Goal: Information Seeking & Learning: Learn about a topic

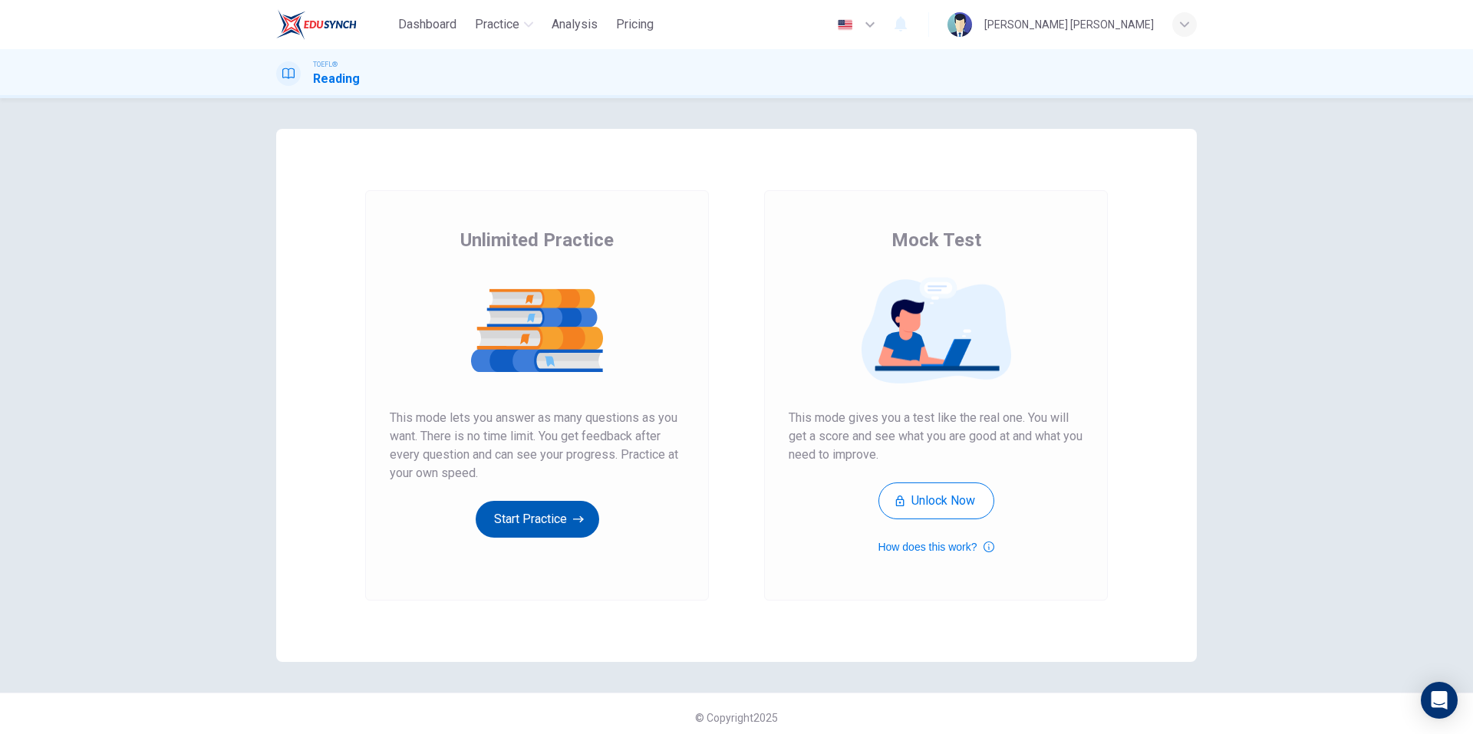
click at [555, 517] on button "Start Practice" at bounding box center [537, 519] width 123 height 37
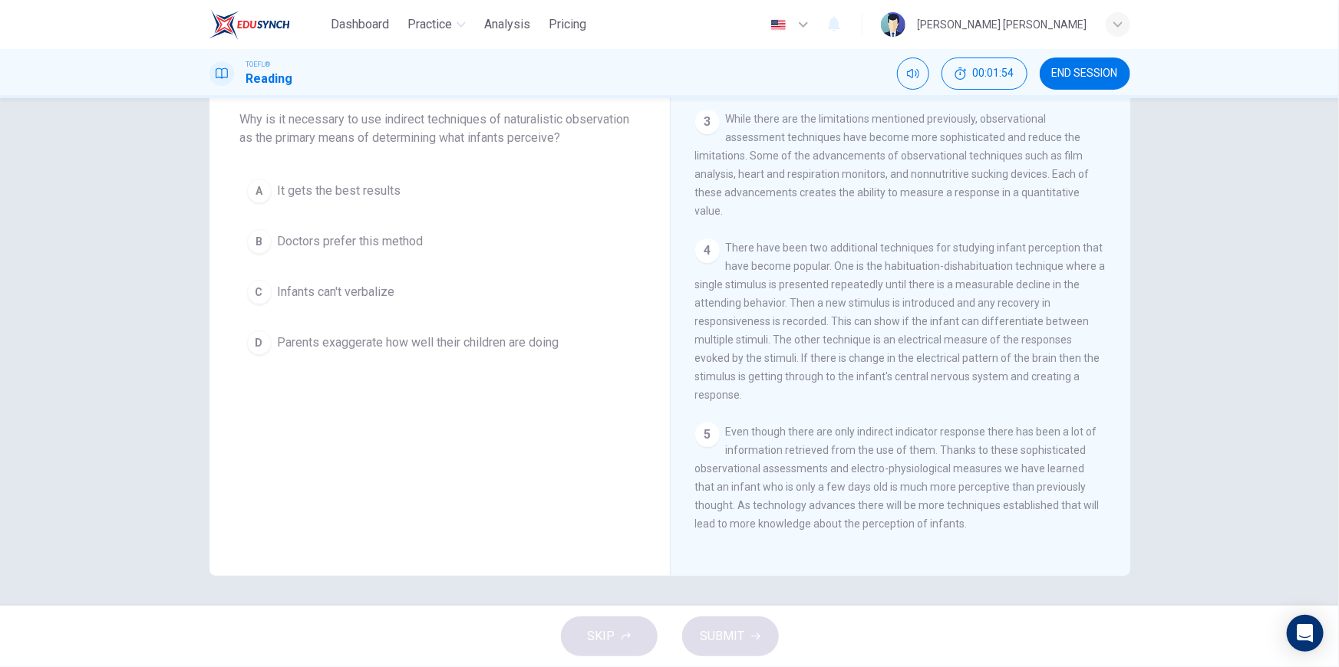
scroll to position [16, 0]
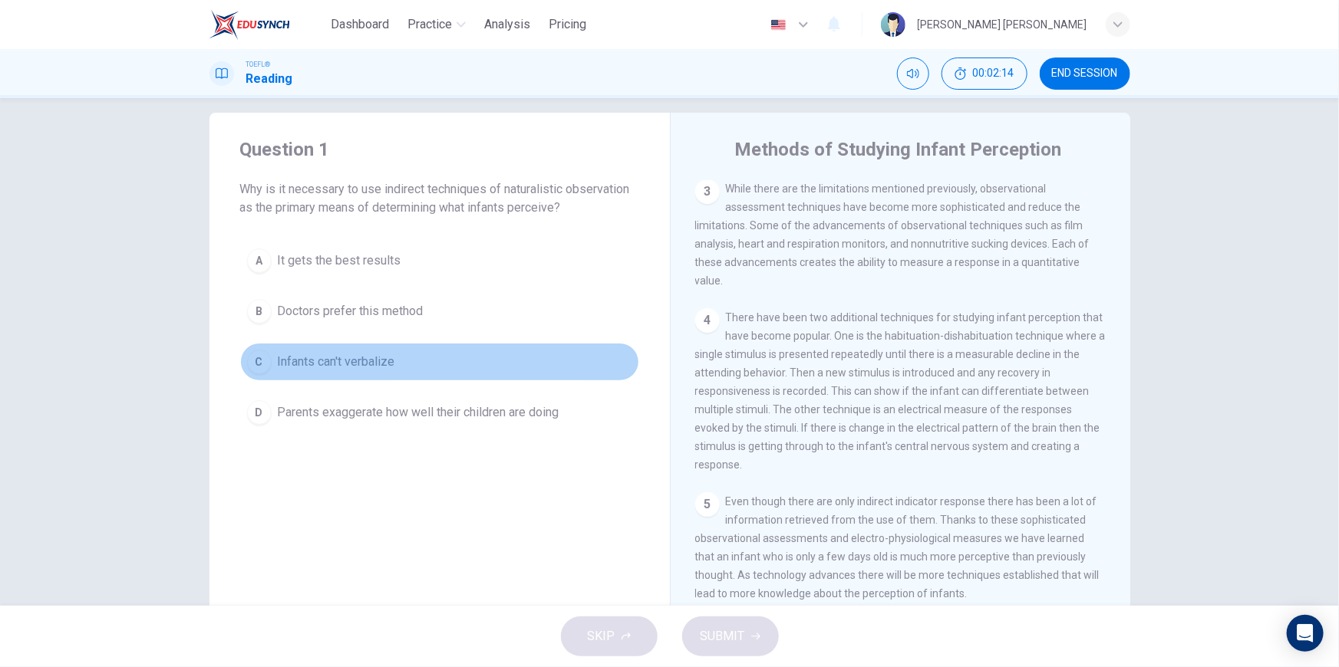
click at [337, 355] on span "Infants can't verbalize" at bounding box center [336, 362] width 117 height 18
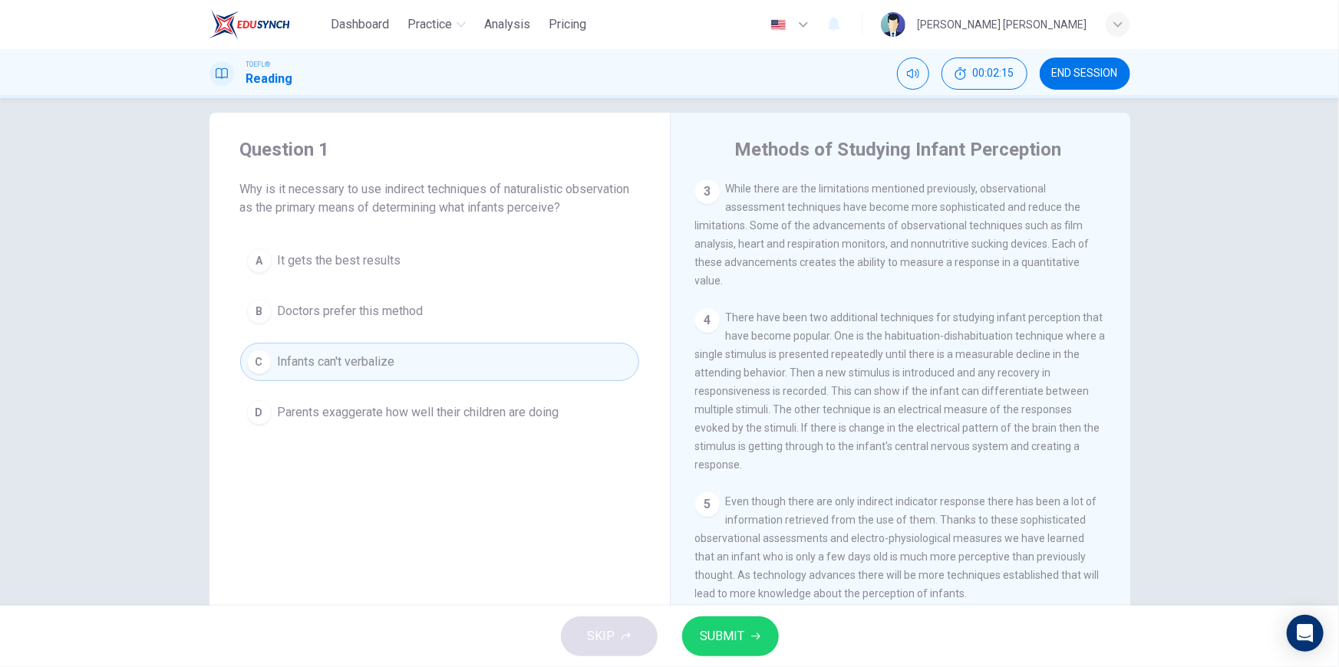
click at [744, 634] on button "SUBMIT" at bounding box center [730, 637] width 97 height 40
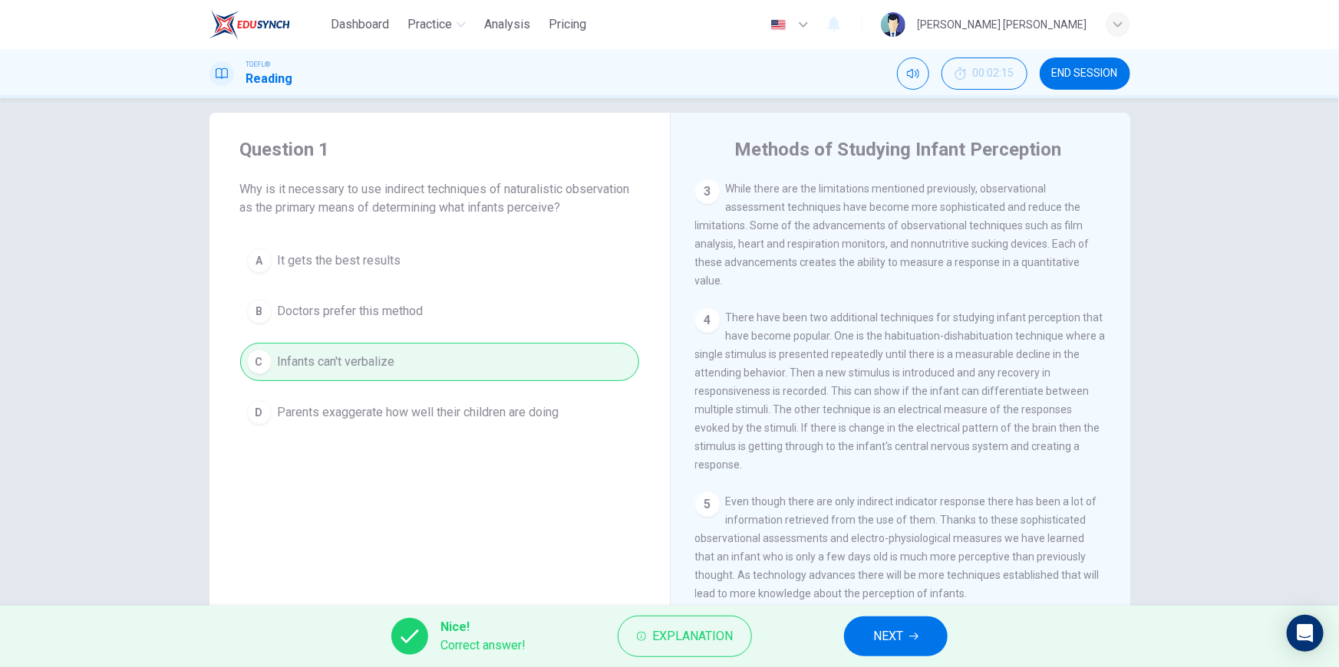
click at [890, 637] on span "NEXT" at bounding box center [888, 636] width 30 height 21
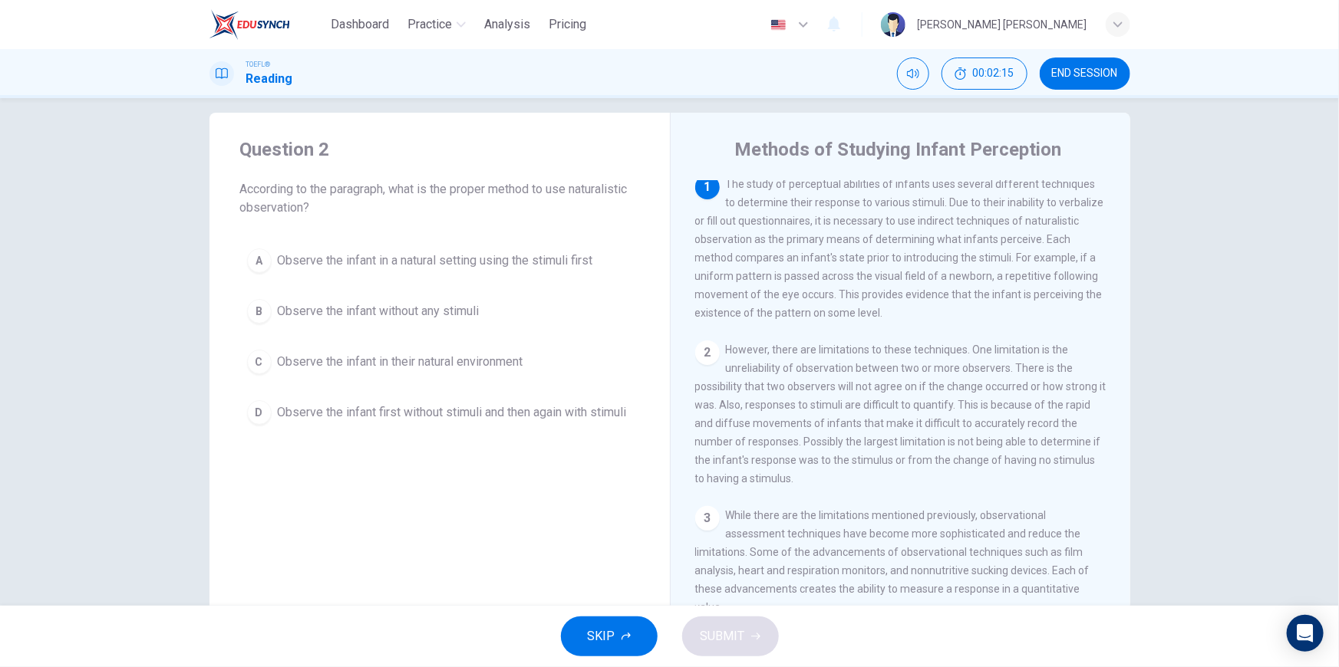
scroll to position [0, 0]
click at [503, 590] on div "Question 2 According to the paragraph, what is the proper method to use natural…" at bounding box center [439, 379] width 460 height 533
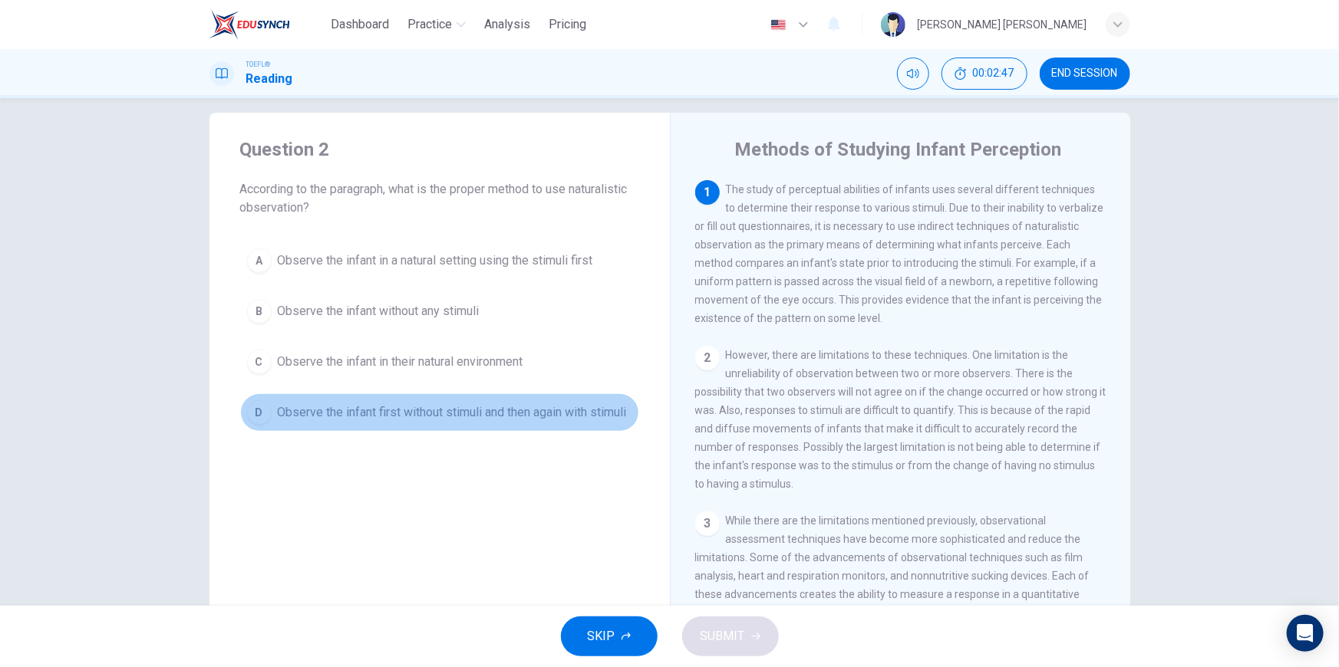
click at [408, 414] on span "Observe the infant first without stimuli and then again with stimuli" at bounding box center [452, 412] width 349 height 18
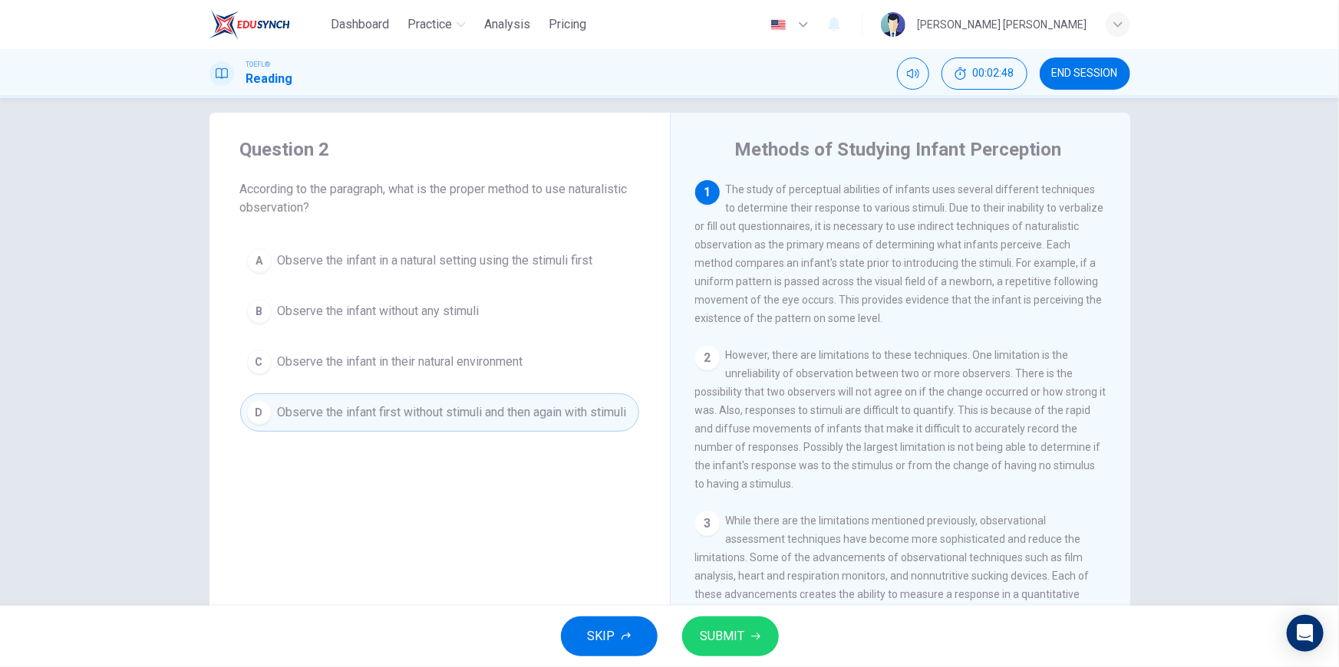
click at [729, 637] on span "SUBMIT" at bounding box center [722, 636] width 44 height 21
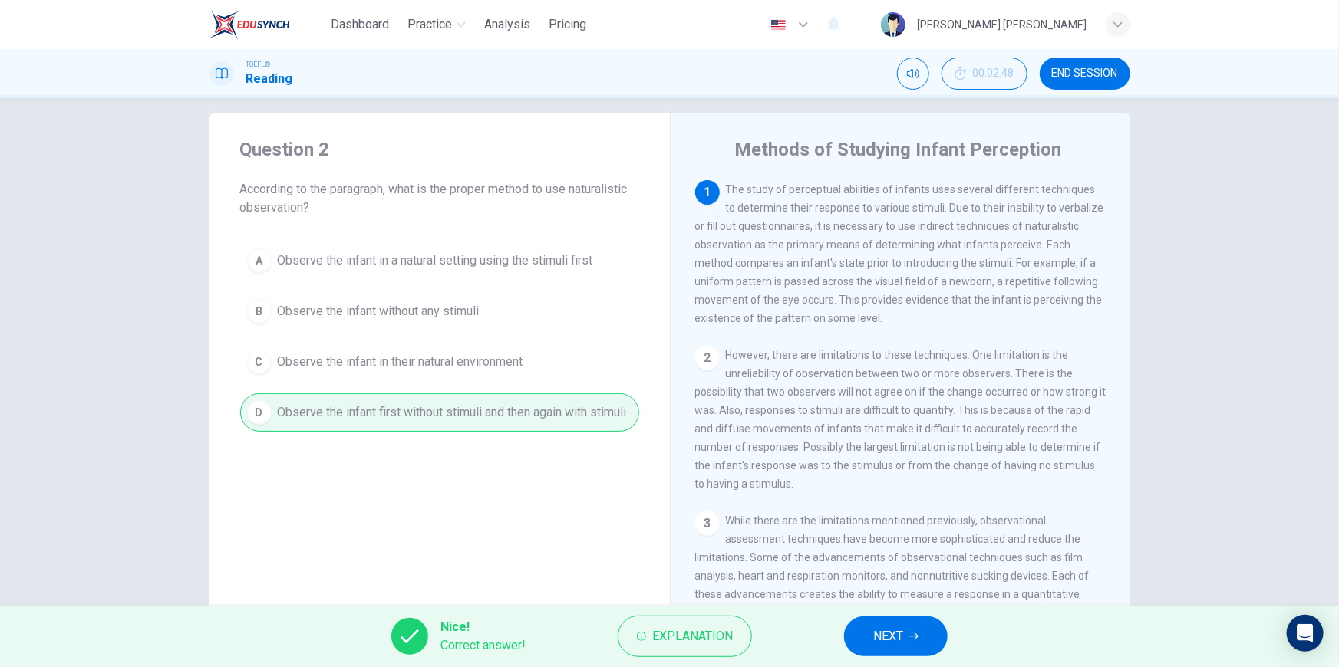
click at [911, 634] on icon "button" at bounding box center [913, 636] width 9 height 9
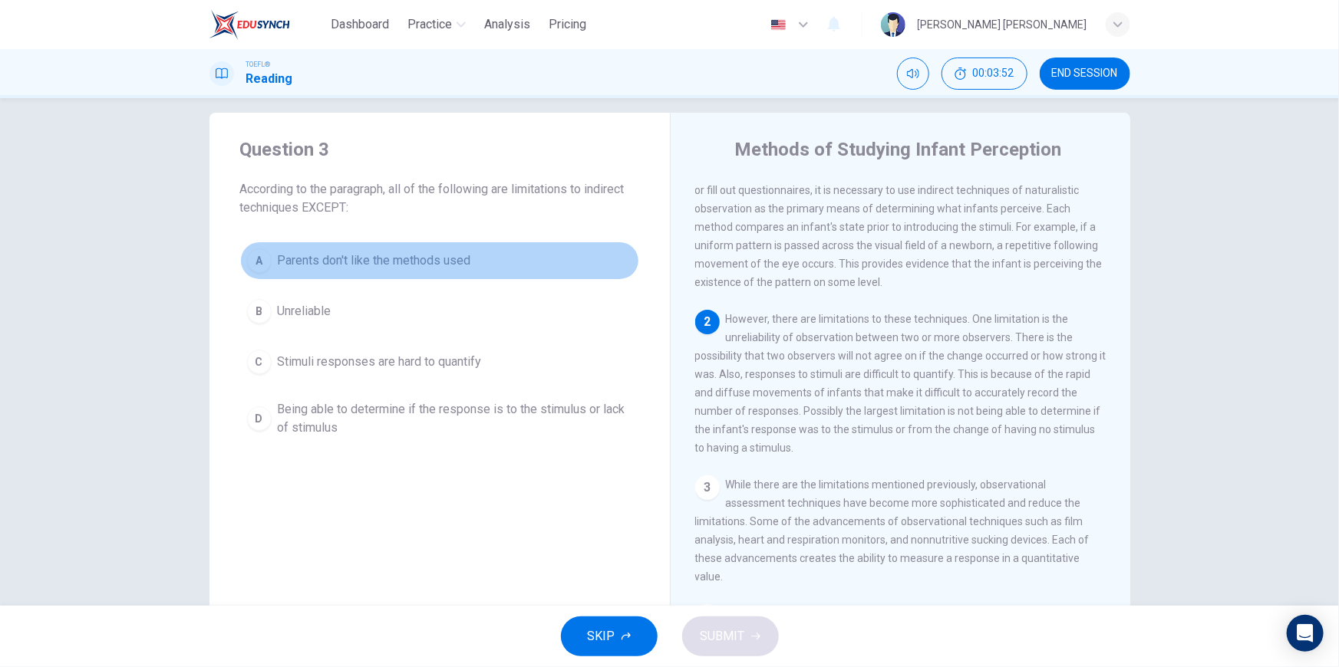
click at [256, 253] on div "A" at bounding box center [259, 261] width 25 height 25
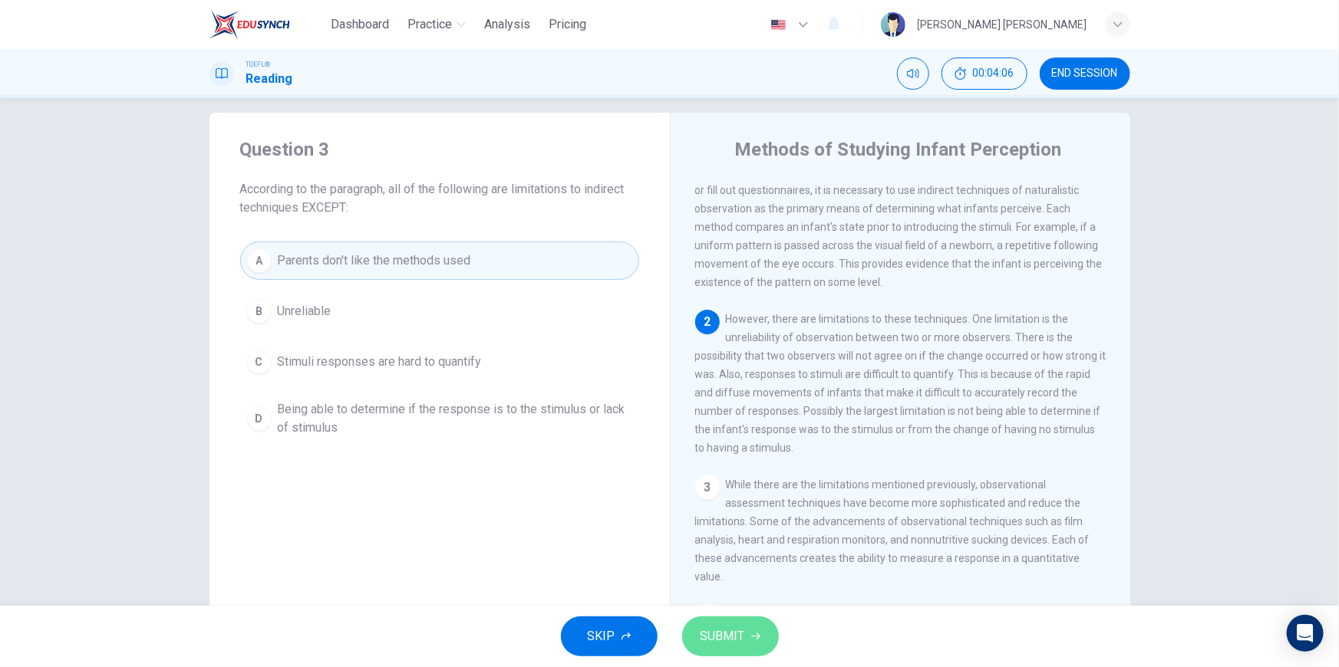
click at [749, 645] on button "SUBMIT" at bounding box center [730, 637] width 97 height 40
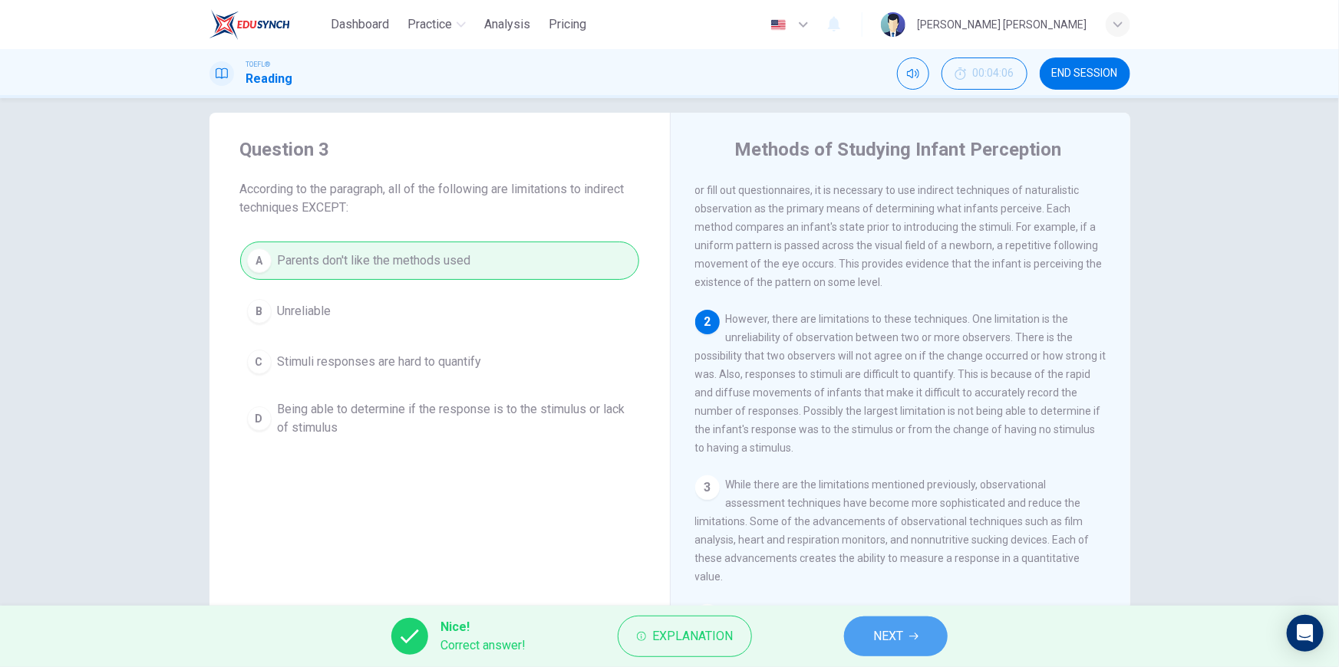
click at [874, 640] on span "NEXT" at bounding box center [888, 636] width 30 height 21
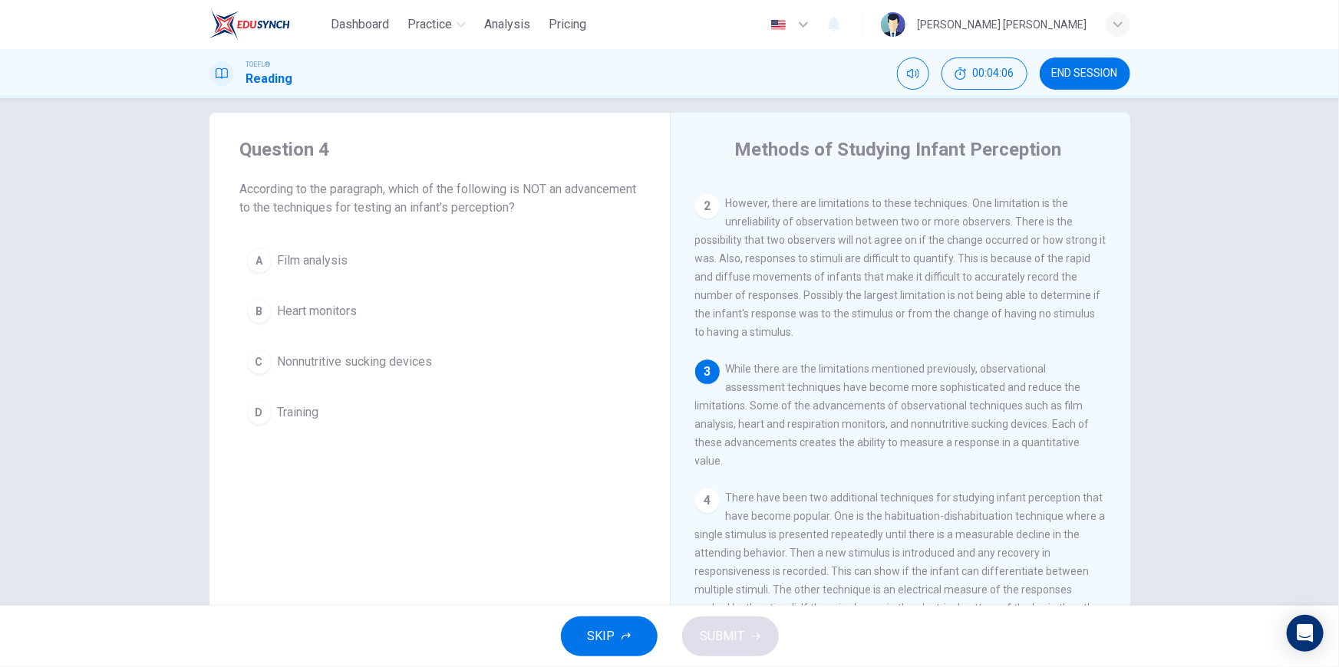
scroll to position [169, 0]
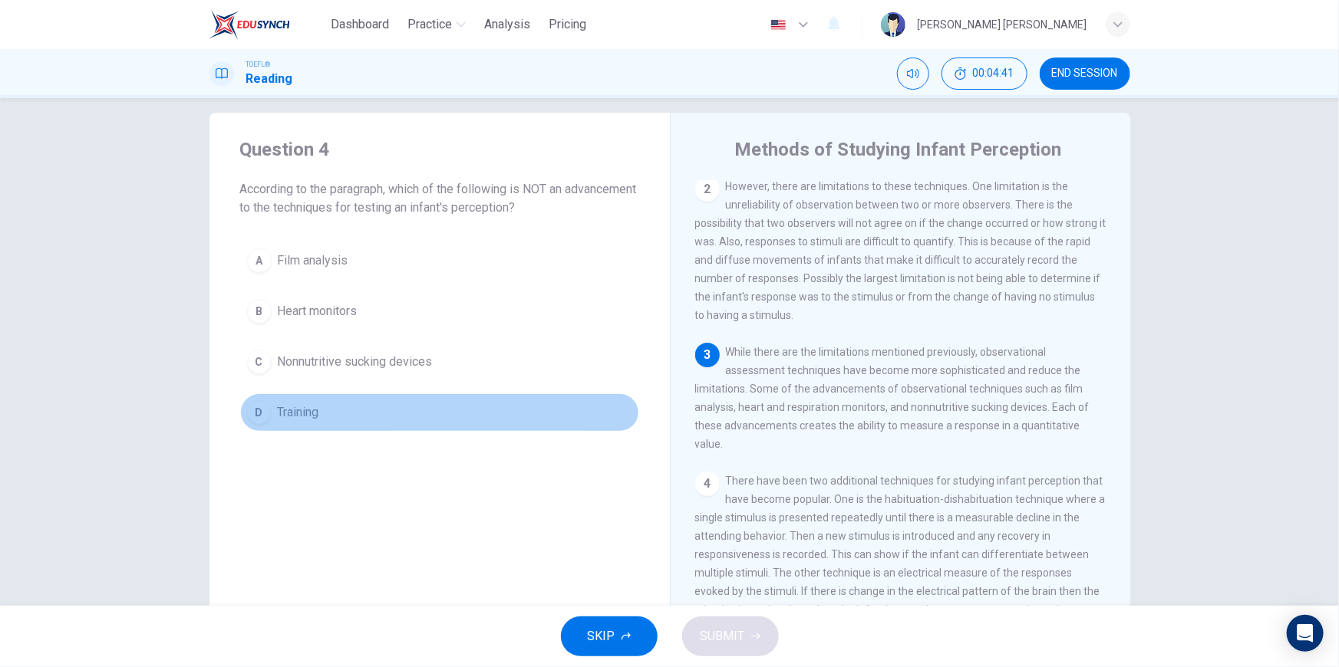
click at [291, 414] on span "Training" at bounding box center [298, 412] width 41 height 18
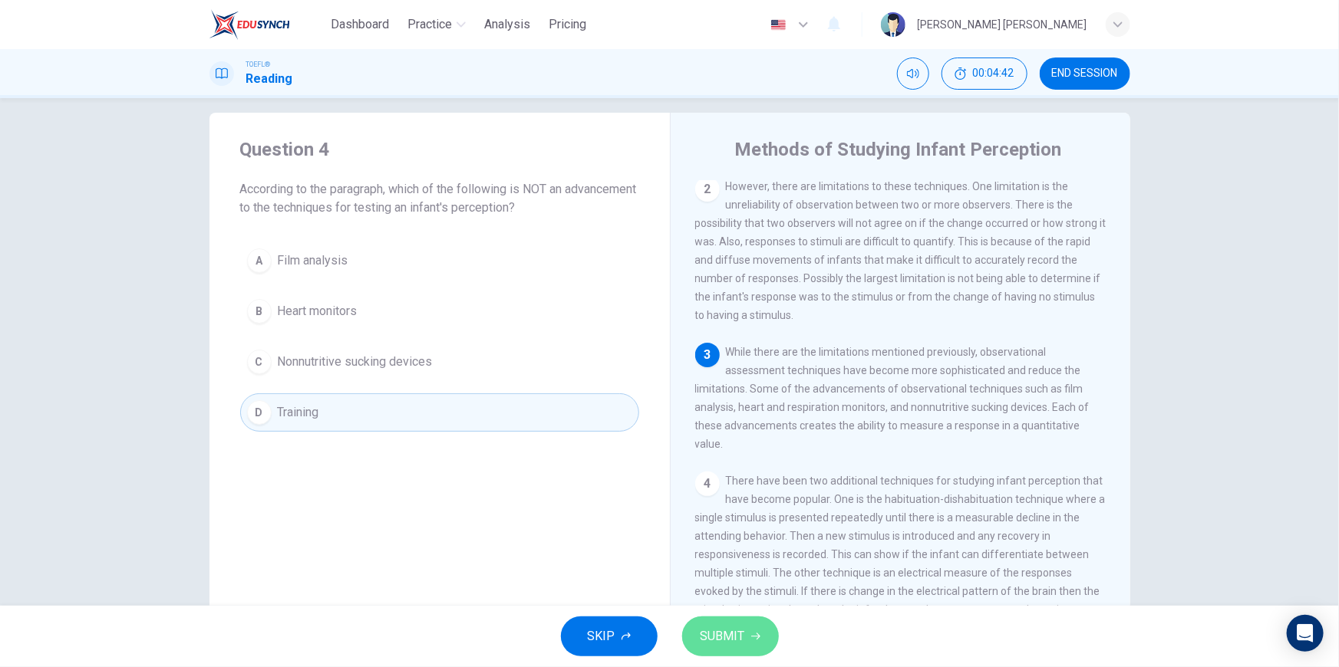
click at [726, 654] on button "SUBMIT" at bounding box center [730, 637] width 97 height 40
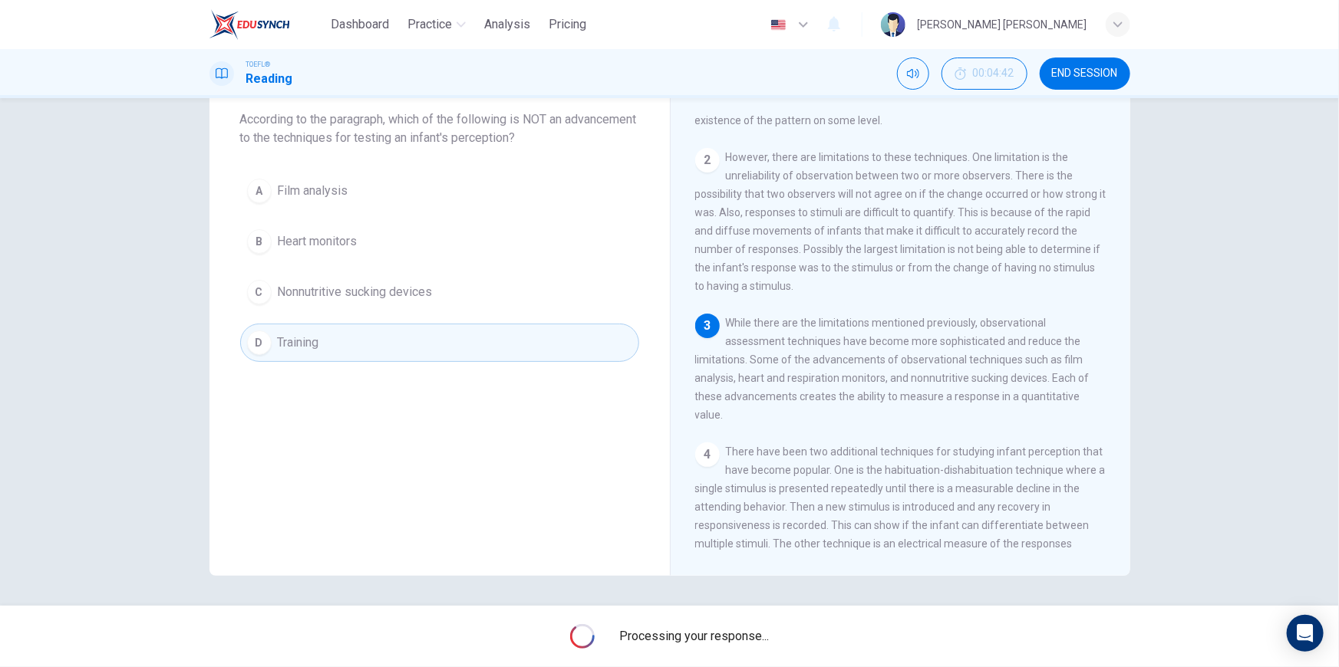
scroll to position [79, 0]
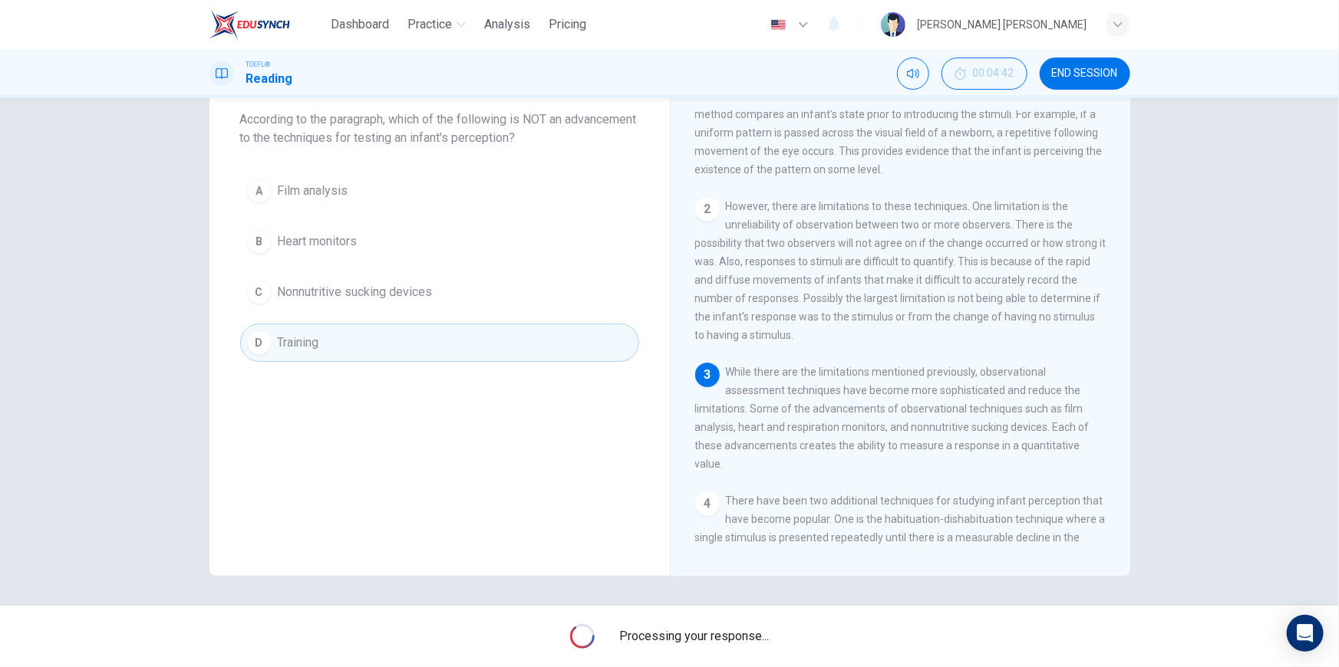
click at [693, 648] on div "Processing your response..." at bounding box center [669, 636] width 1339 height 61
click at [683, 638] on span "Processing your response..." at bounding box center [694, 636] width 150 height 18
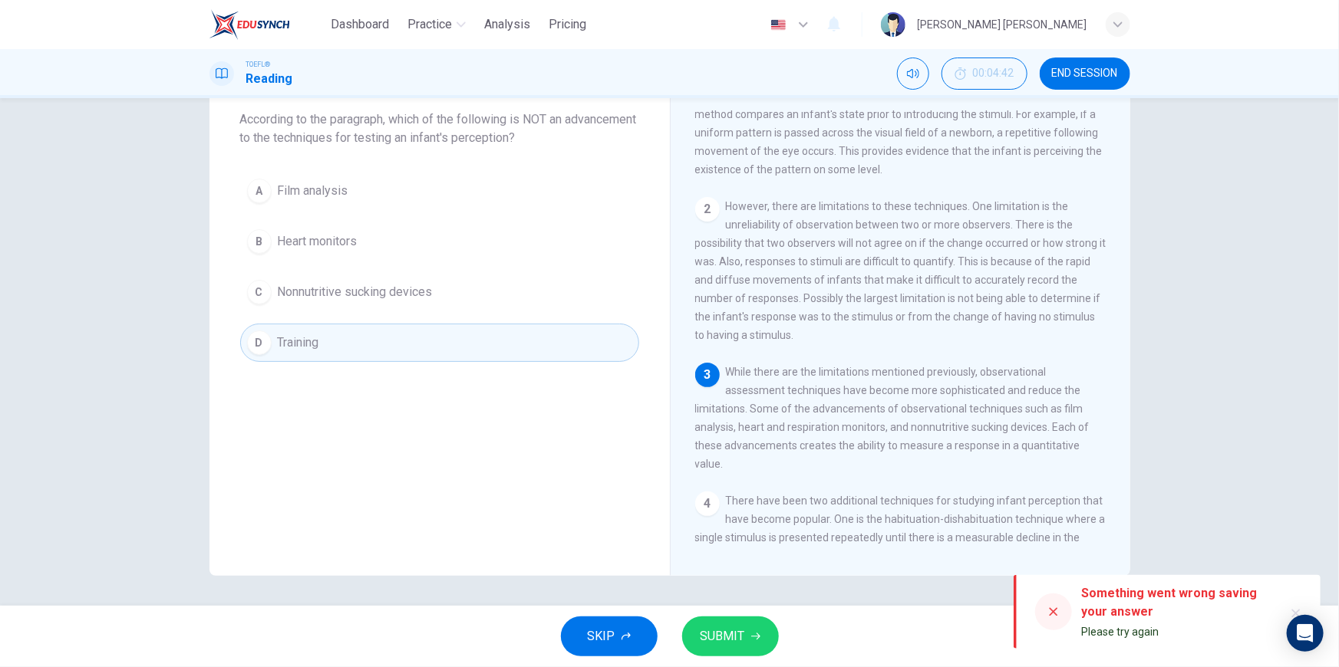
click at [334, 331] on button "D Training" at bounding box center [439, 343] width 399 height 38
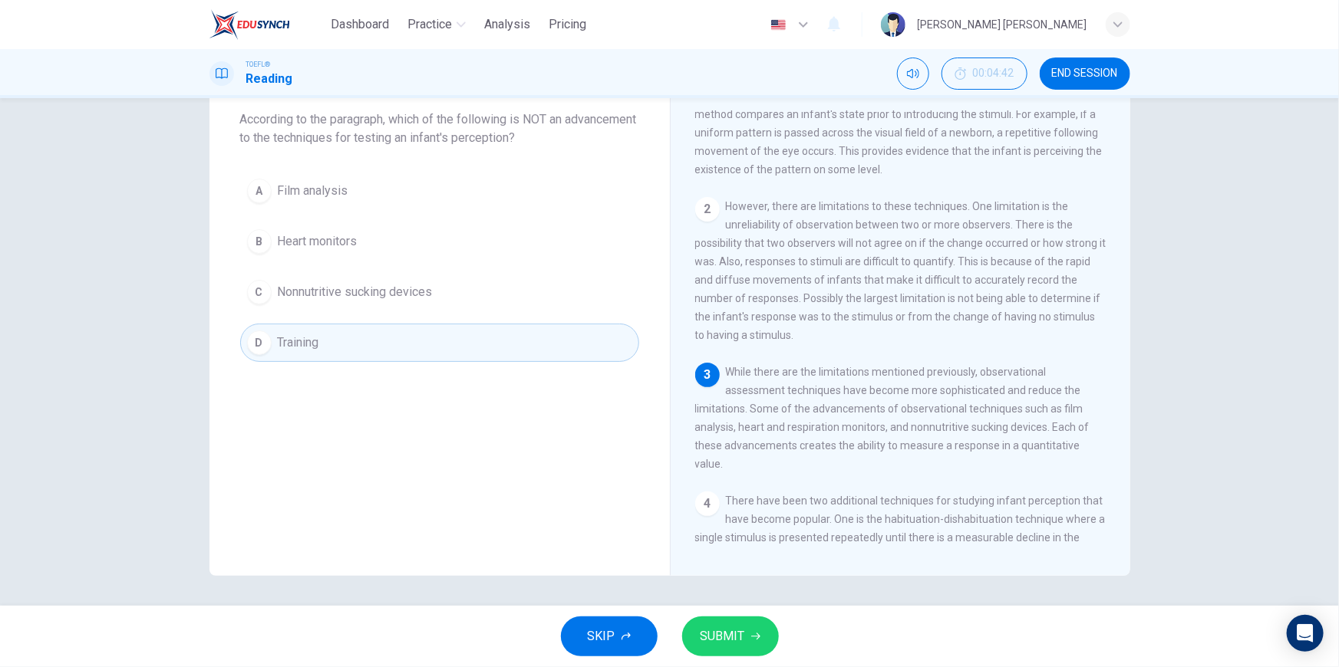
click at [328, 301] on button "C Nonnutritive sucking devices" at bounding box center [439, 292] width 399 height 38
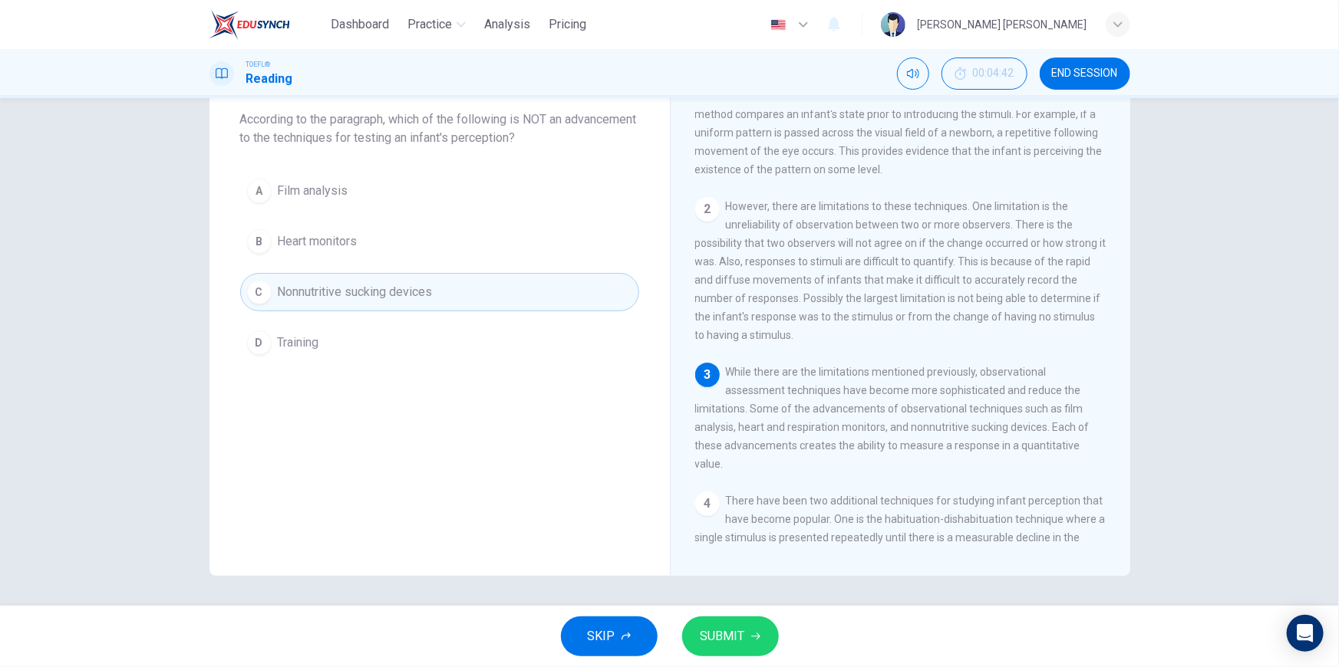
click at [310, 344] on span "Training" at bounding box center [298, 343] width 41 height 18
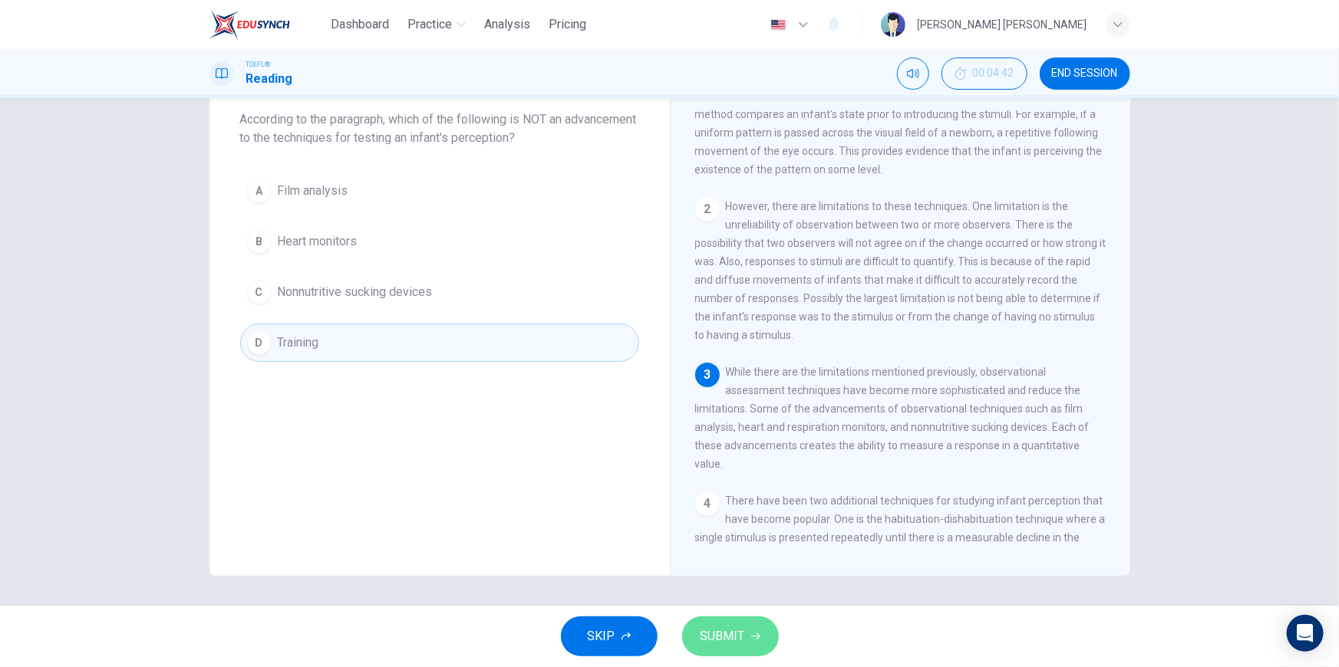
click at [744, 640] on button "SUBMIT" at bounding box center [730, 637] width 97 height 40
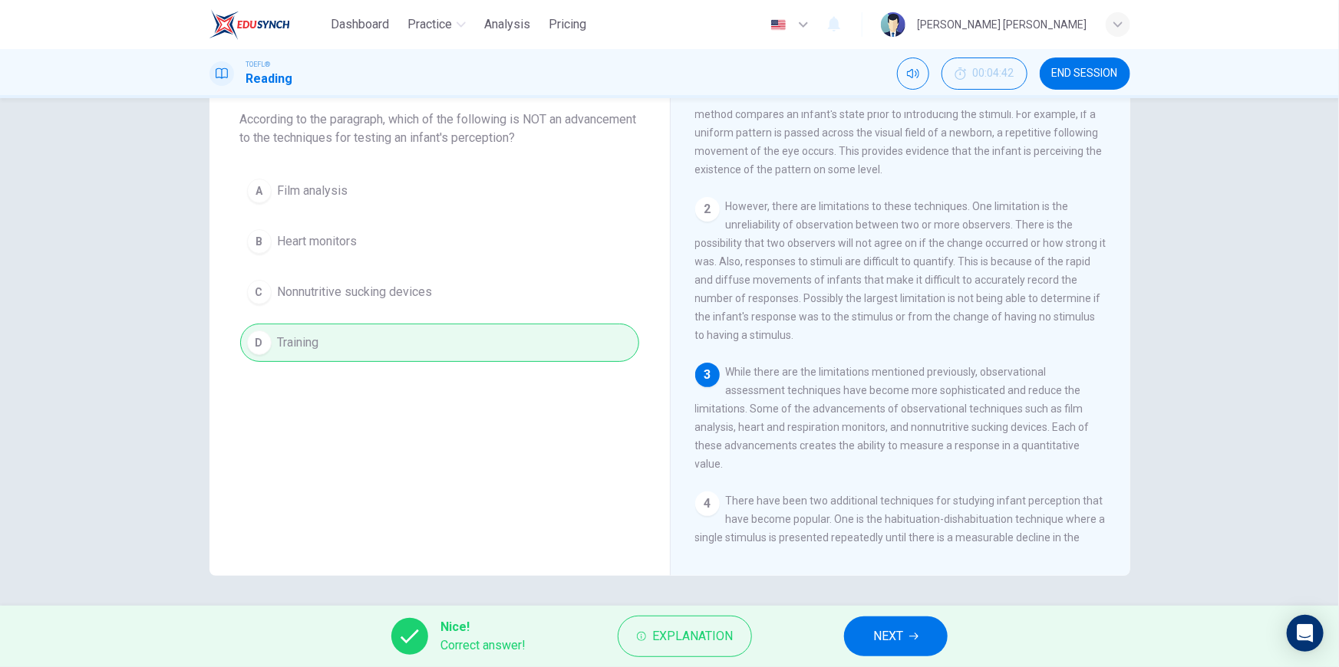
click at [897, 643] on span "NEXT" at bounding box center [888, 636] width 30 height 21
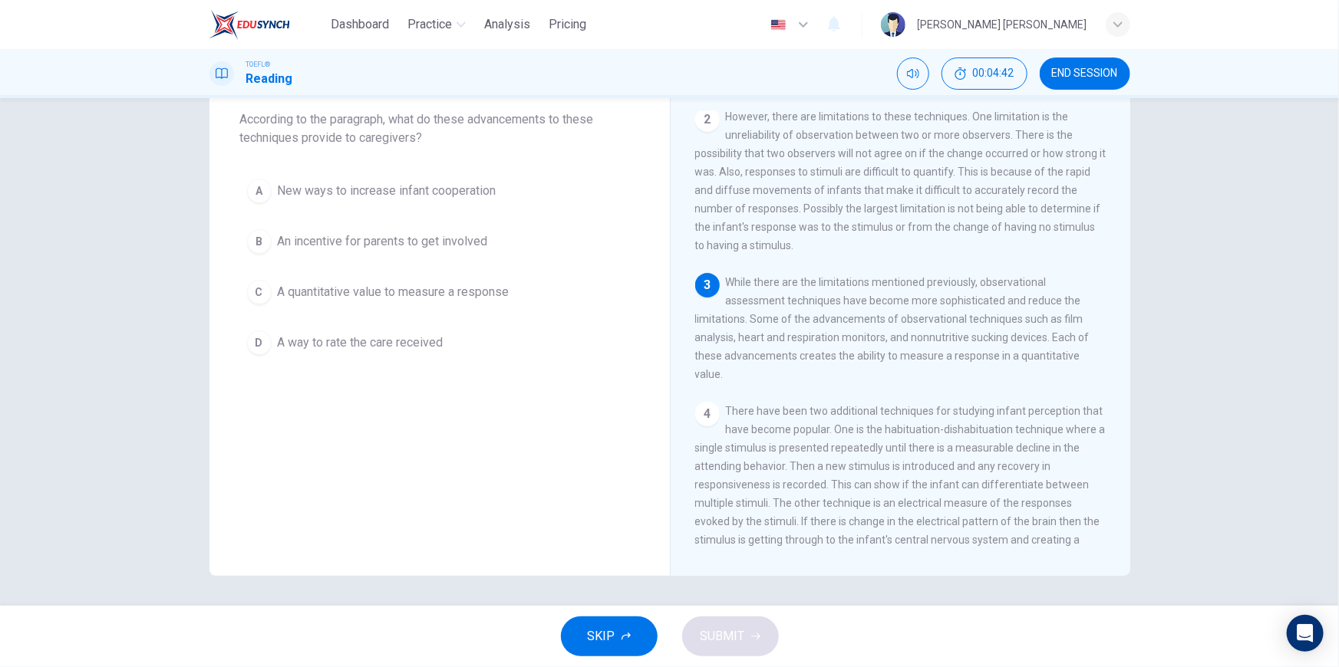
scroll to position [0, 0]
click at [993, 72] on span "00:04:42" at bounding box center [993, 74] width 41 height 12
click at [967, 68] on icon "Show" at bounding box center [960, 74] width 12 height 12
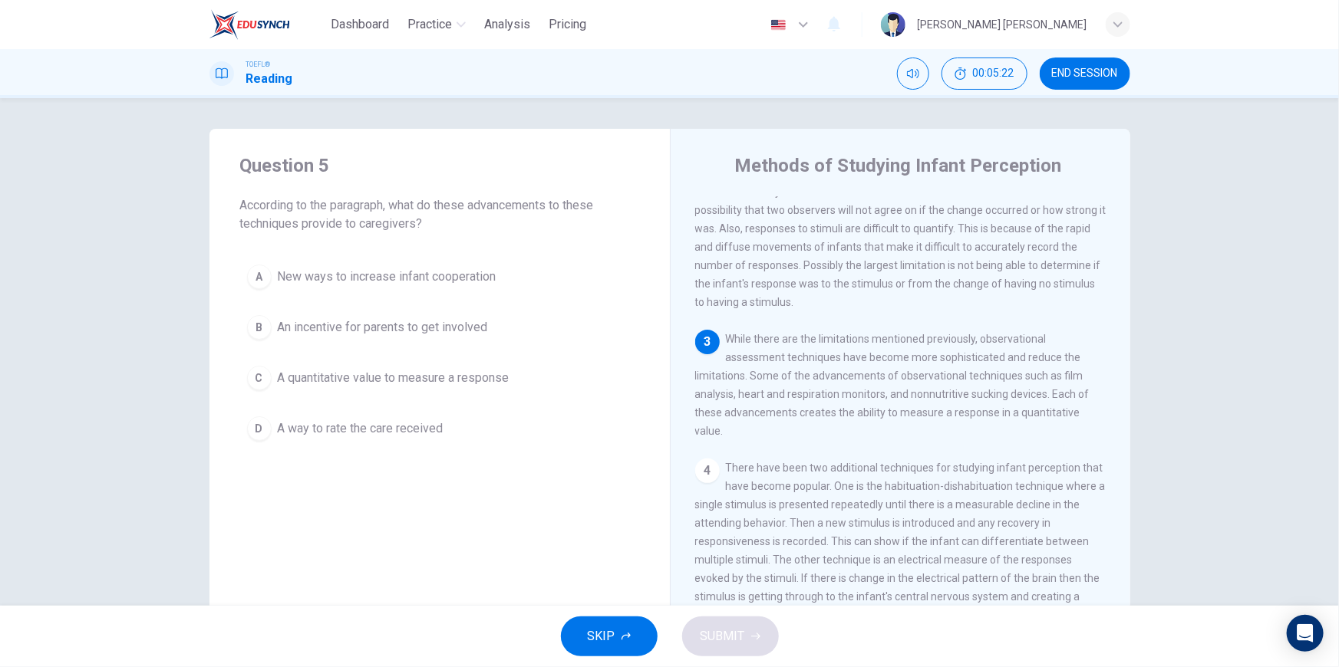
scroll to position [348, 0]
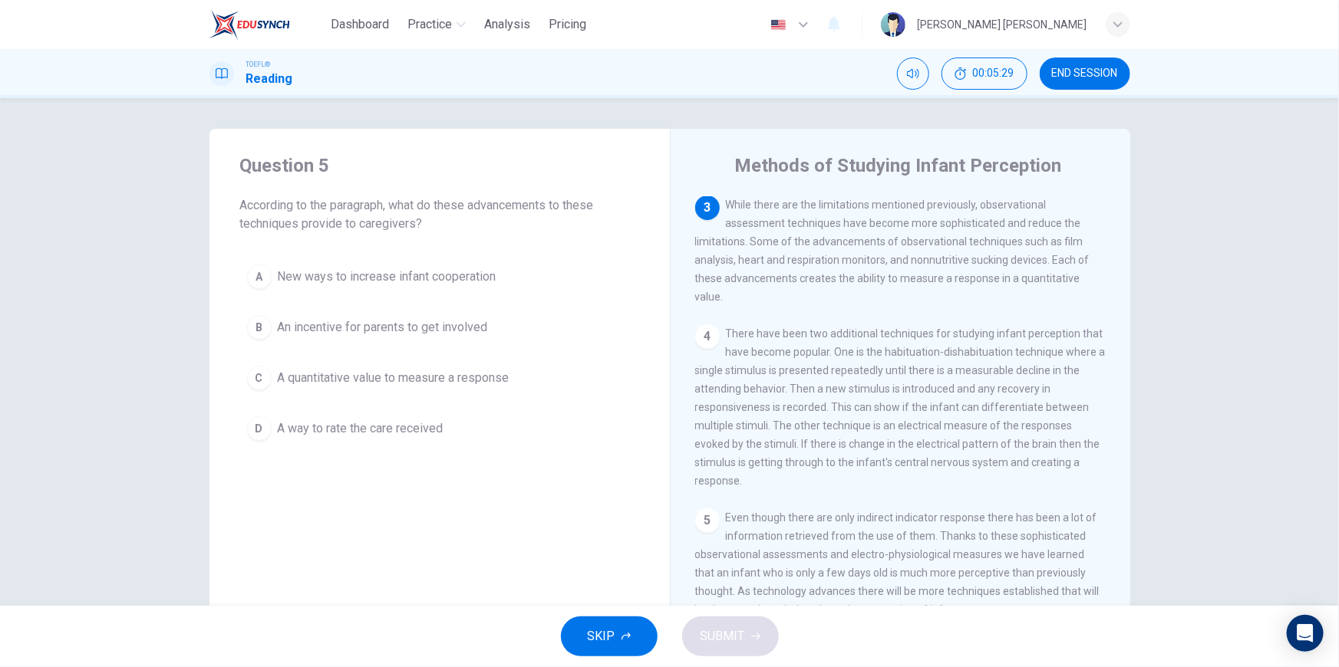
click at [789, 246] on div "3 While there are the limitations mentioned previously, observational assessmen…" at bounding box center [900, 251] width 411 height 110
click at [723, 642] on div "SKIP SUBMIT" at bounding box center [669, 636] width 1339 height 61
click at [743, 636] on div "SKIP SUBMIT" at bounding box center [669, 636] width 1339 height 61
click at [744, 640] on div "SKIP SUBMIT" at bounding box center [669, 636] width 1339 height 61
click at [1066, 54] on div "TOEFL® Reading 00:05:36 END SESSION" at bounding box center [669, 73] width 1339 height 49
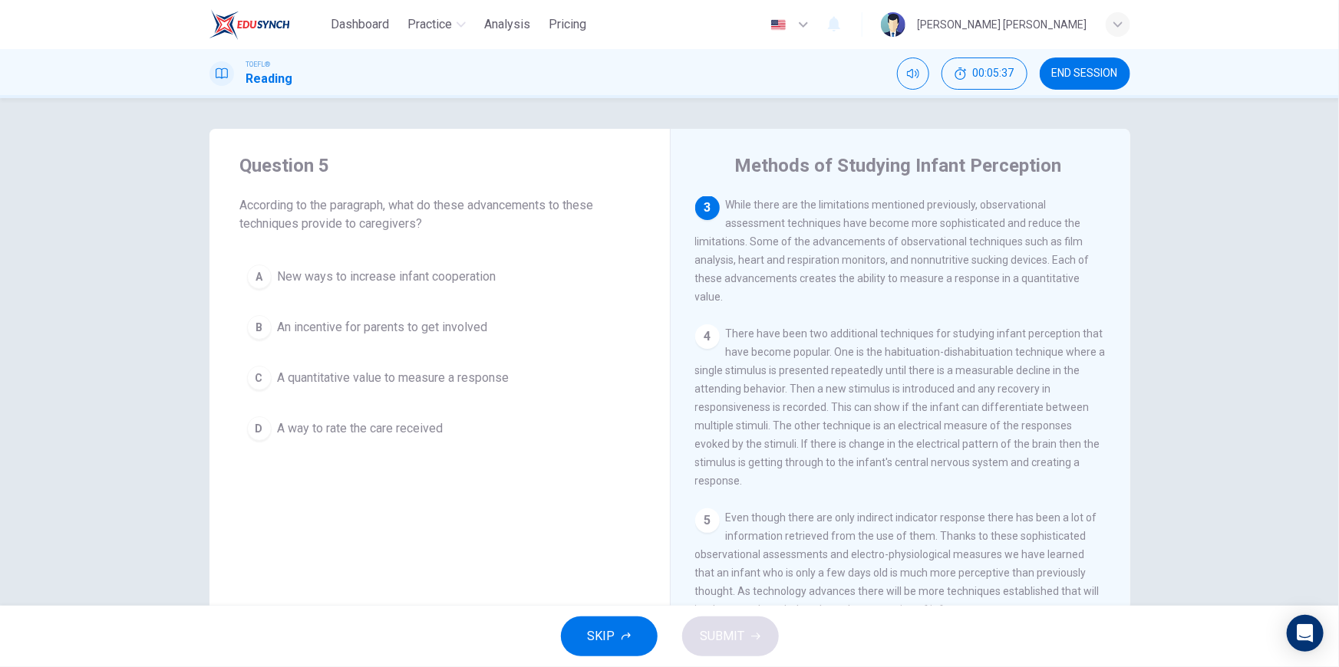
click at [1069, 69] on span "END SESSION" at bounding box center [1085, 74] width 66 height 12
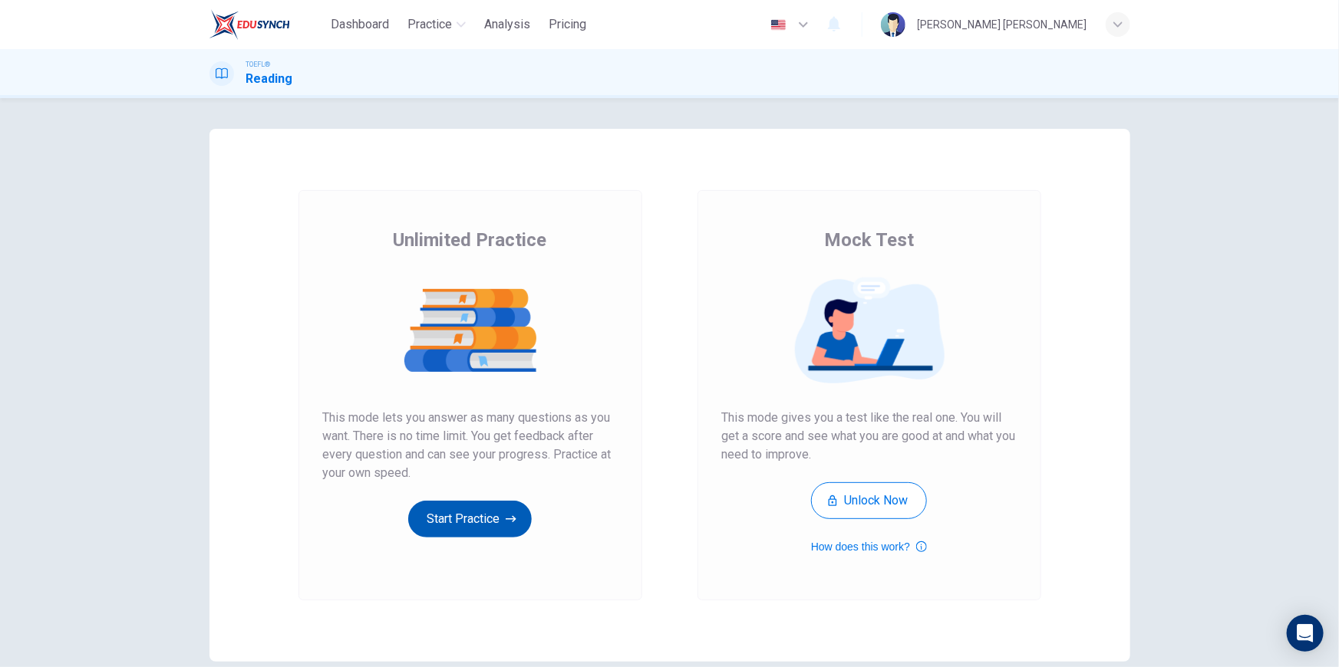
click at [453, 524] on button "Start Practice" at bounding box center [469, 519] width 123 height 37
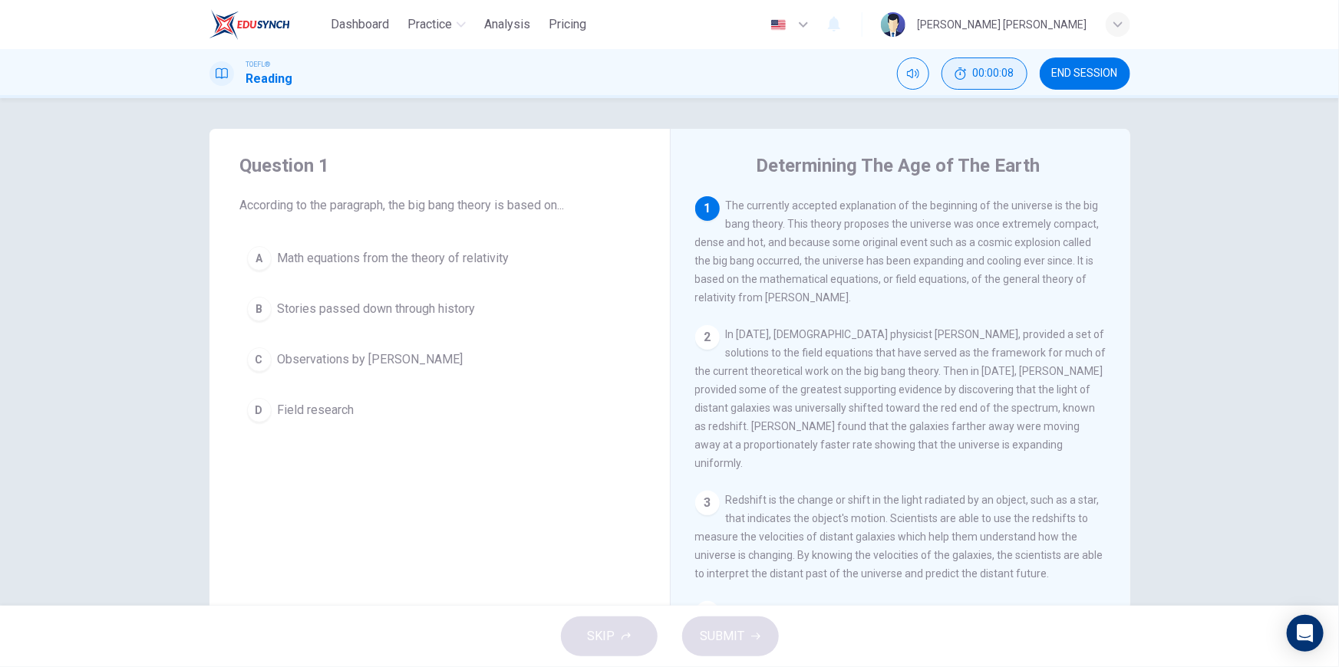
click at [990, 76] on span "00:00:08" at bounding box center [993, 74] width 41 height 12
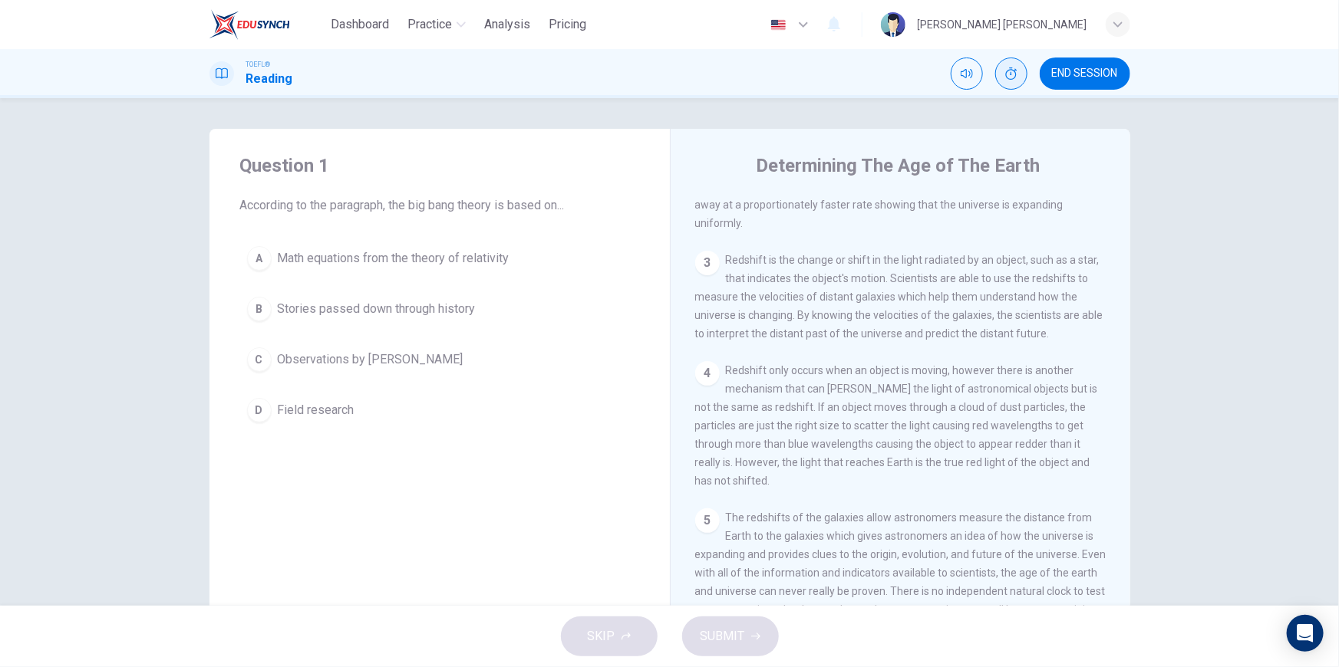
click at [390, 260] on span "Math equations from the theory of relativity" at bounding box center [394, 258] width 232 height 18
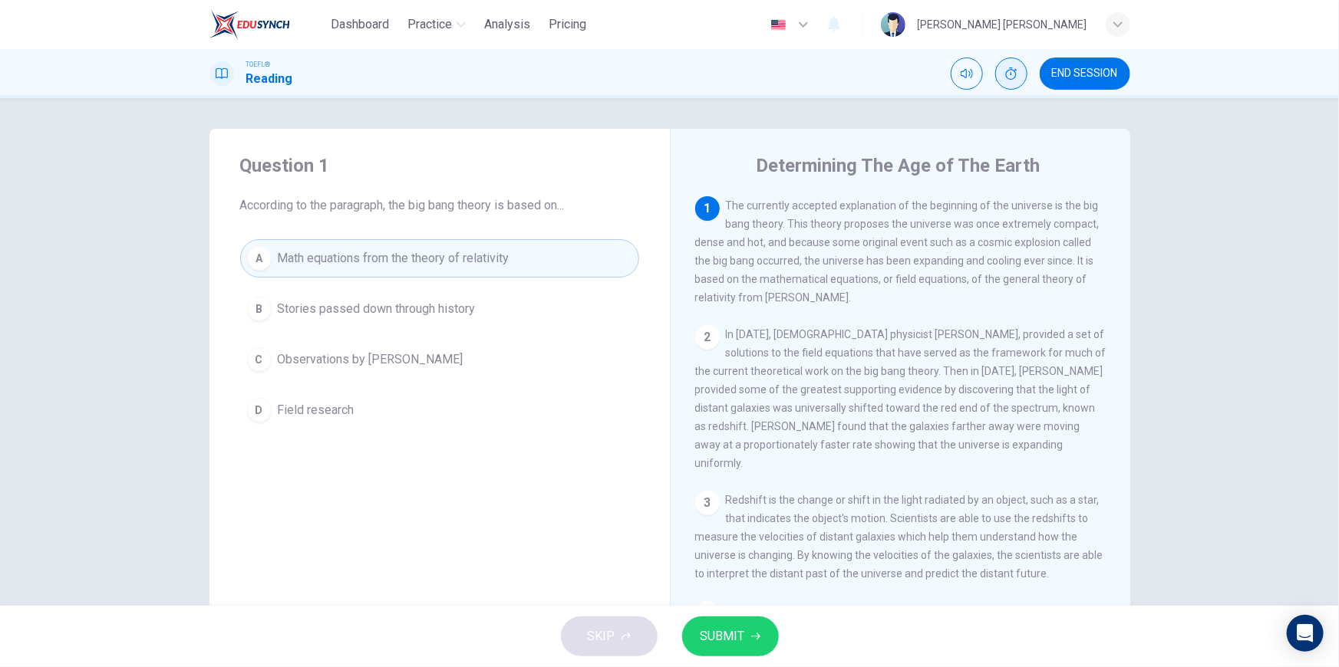
click at [741, 640] on span "SUBMIT" at bounding box center [722, 636] width 44 height 21
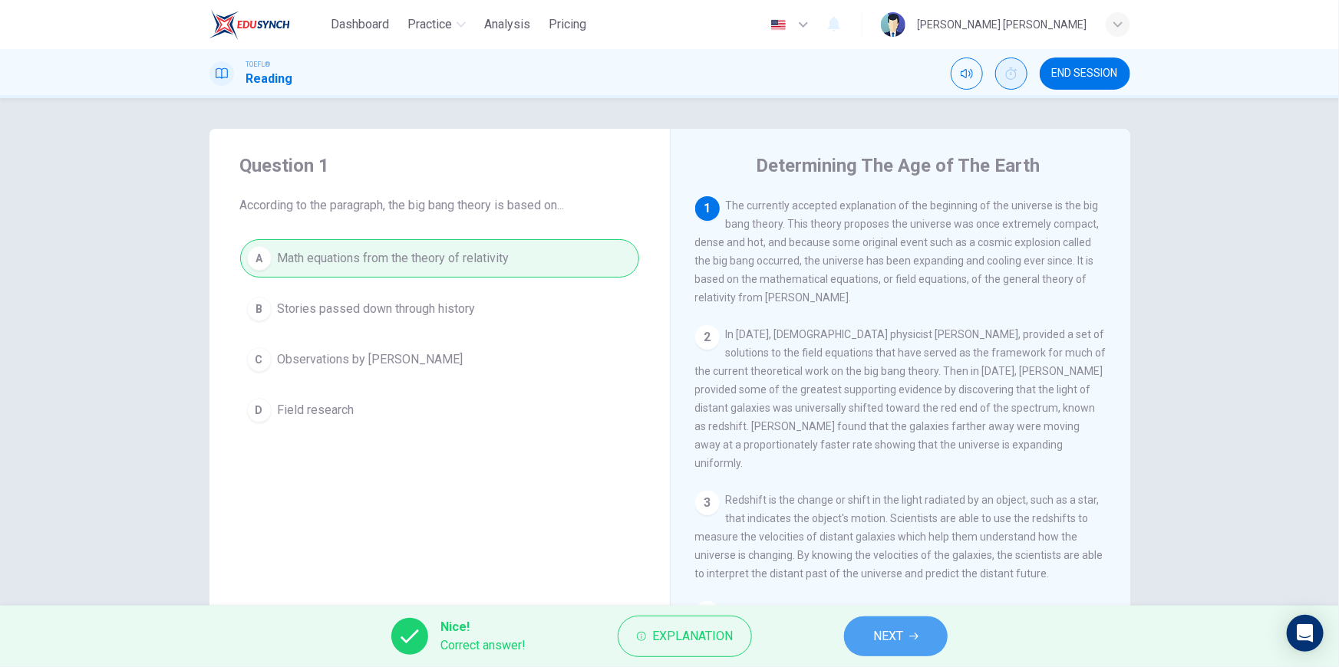
click at [897, 638] on span "NEXT" at bounding box center [888, 636] width 30 height 21
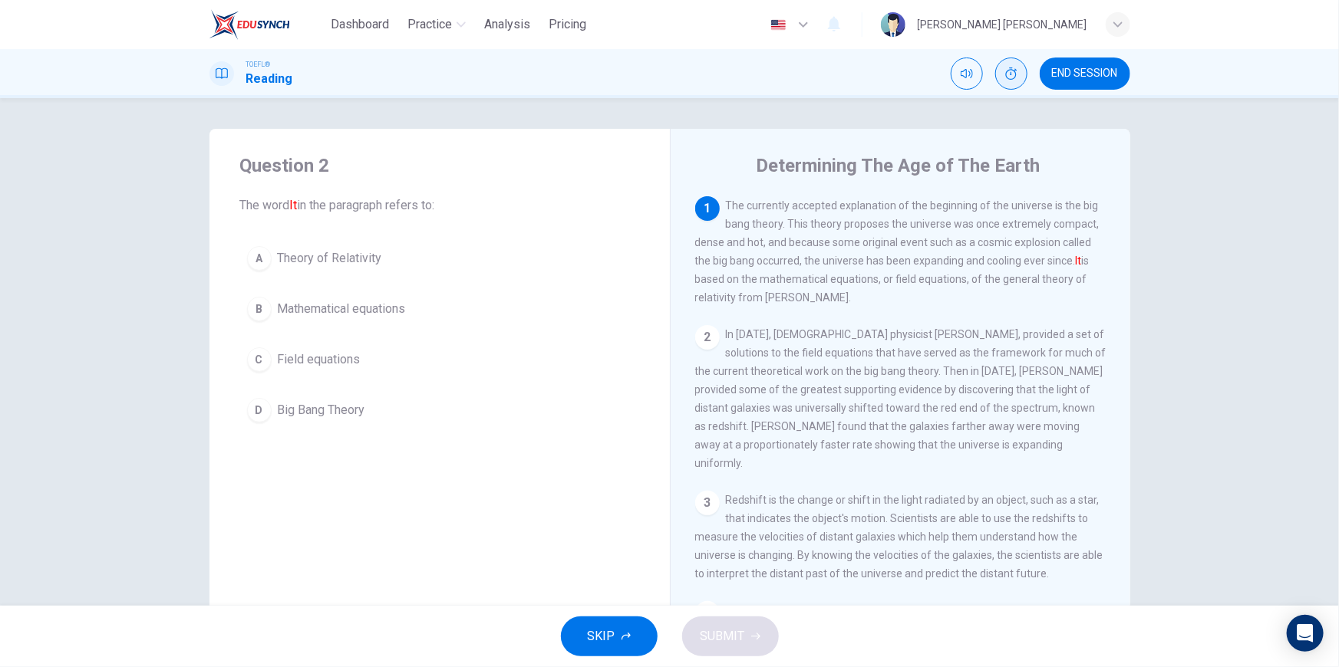
click at [319, 406] on span "Big Bang Theory" at bounding box center [321, 410] width 87 height 18
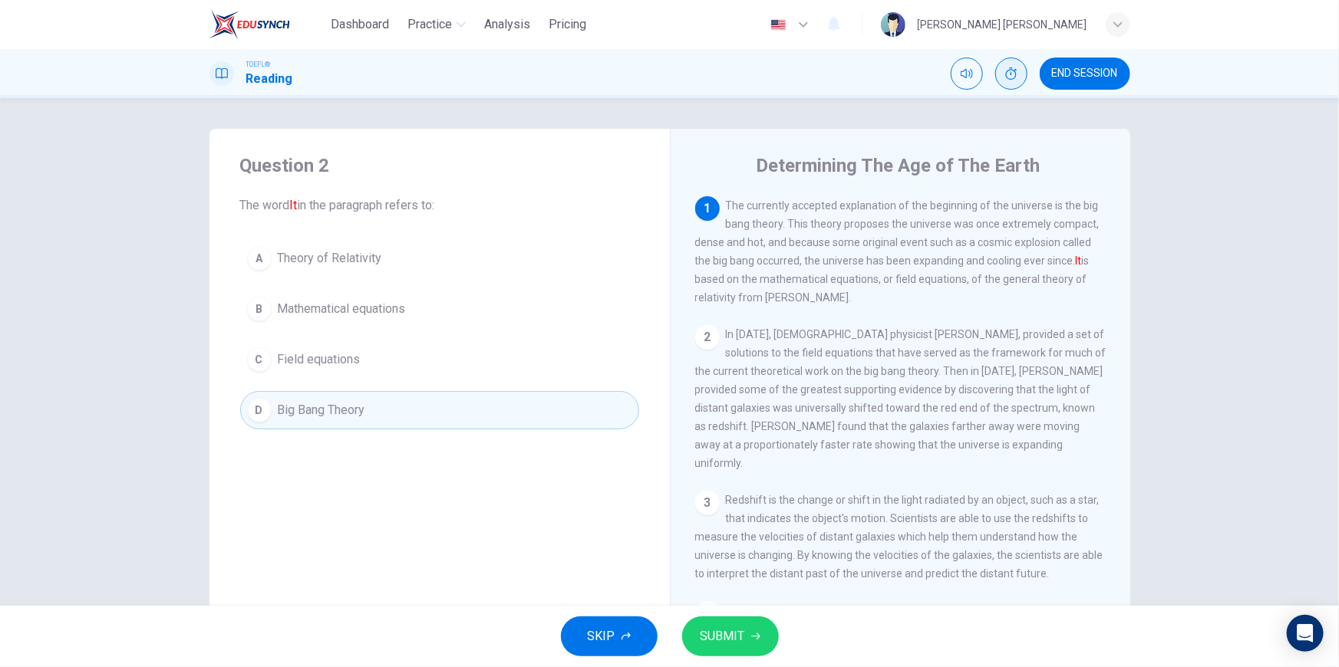
click at [707, 634] on span "SUBMIT" at bounding box center [722, 636] width 44 height 21
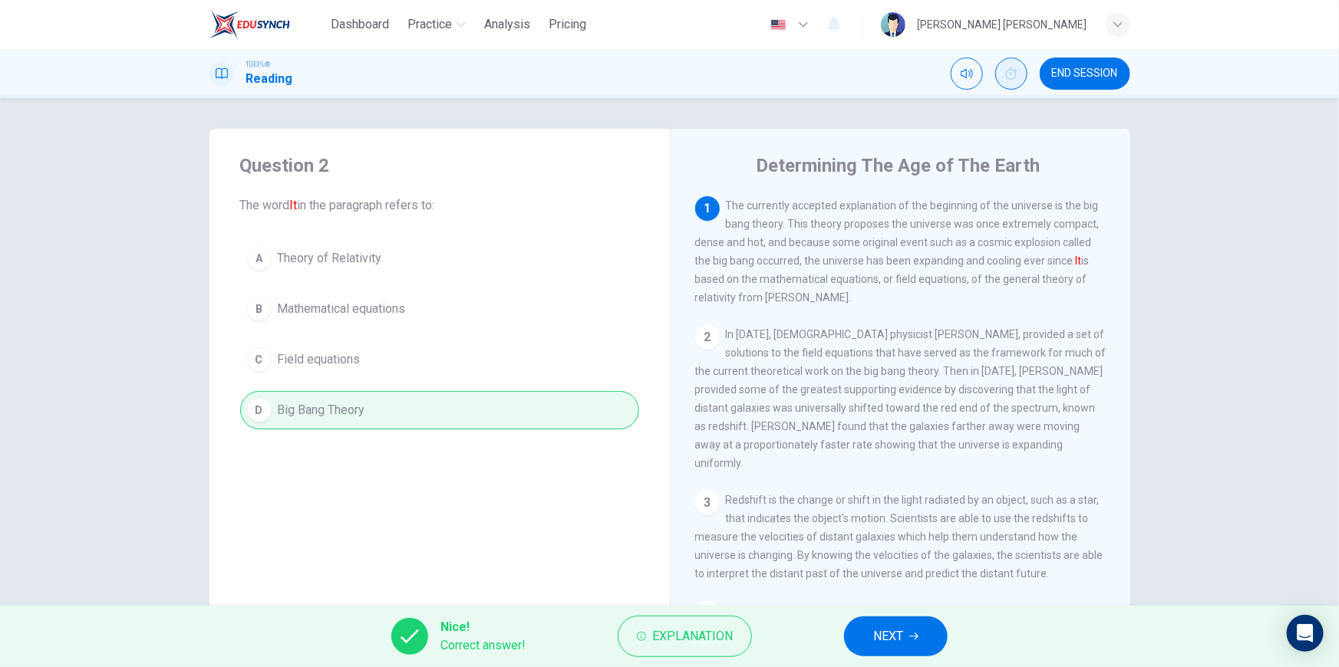
click at [893, 650] on button "NEXT" at bounding box center [896, 637] width 104 height 40
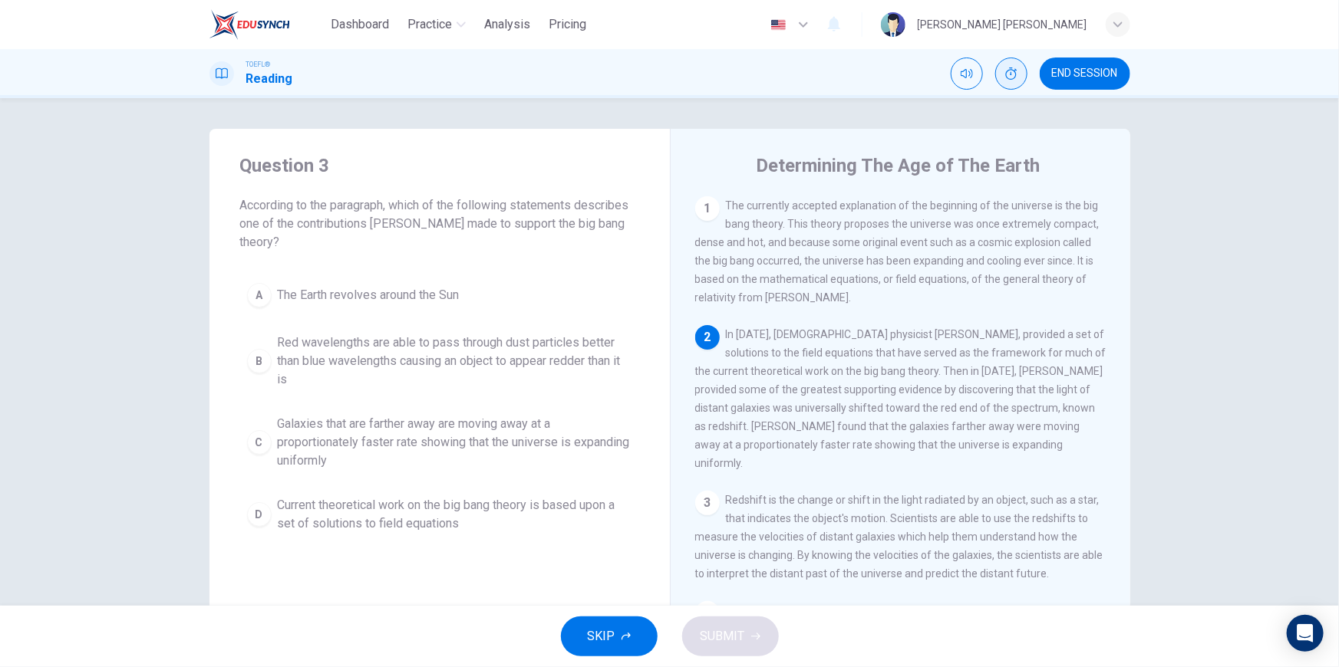
scroll to position [133, 0]
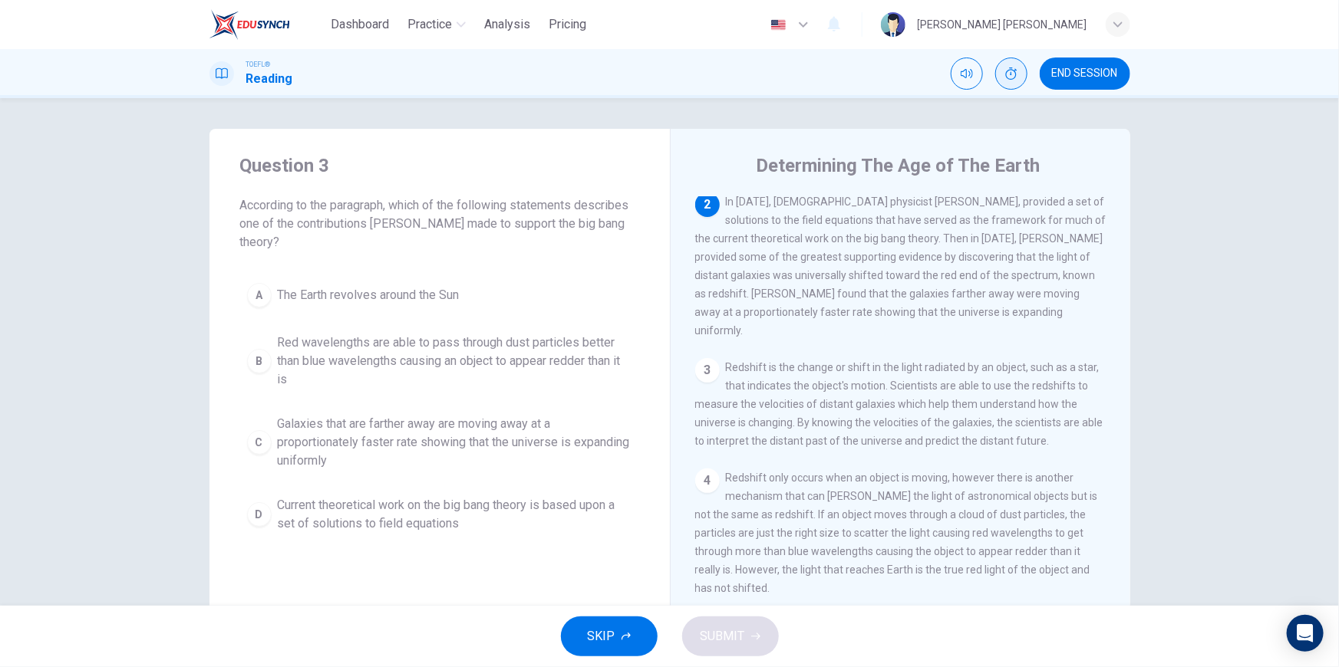
click at [334, 440] on span "Galaxies that are farther away are moving away at a proportionately faster rate…" at bounding box center [455, 442] width 354 height 55
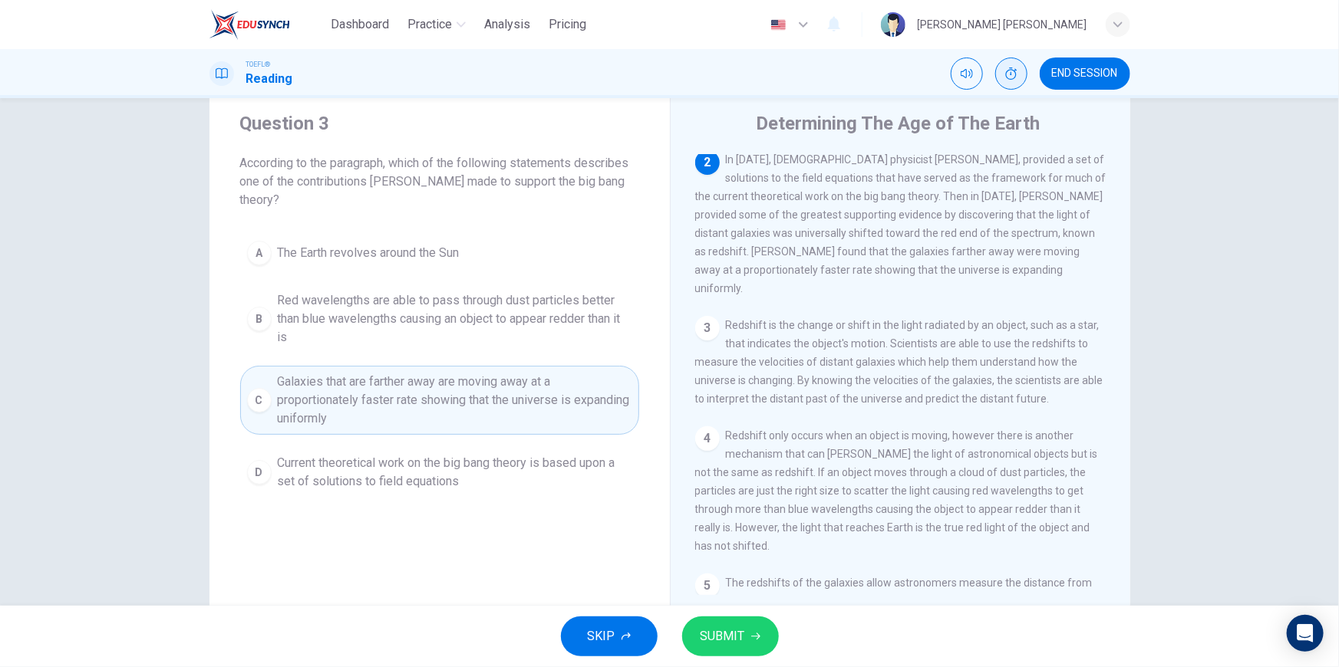
scroll to position [86, 0]
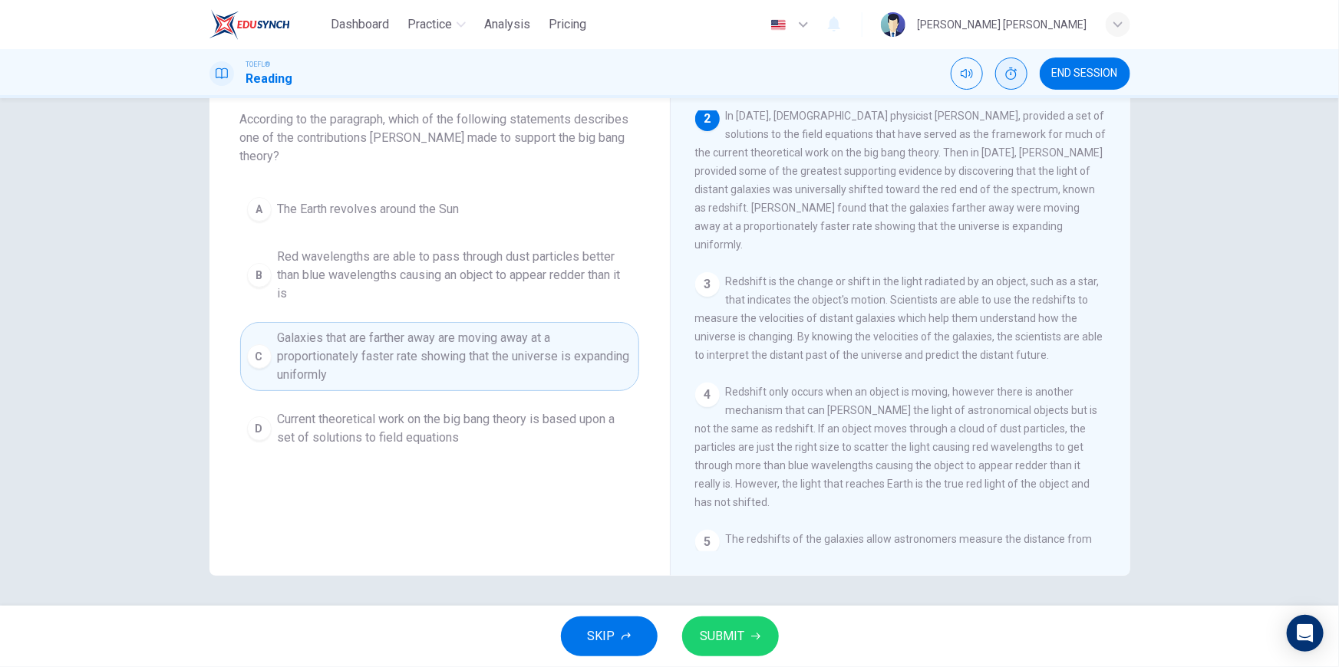
click at [729, 641] on span "SUBMIT" at bounding box center [722, 636] width 44 height 21
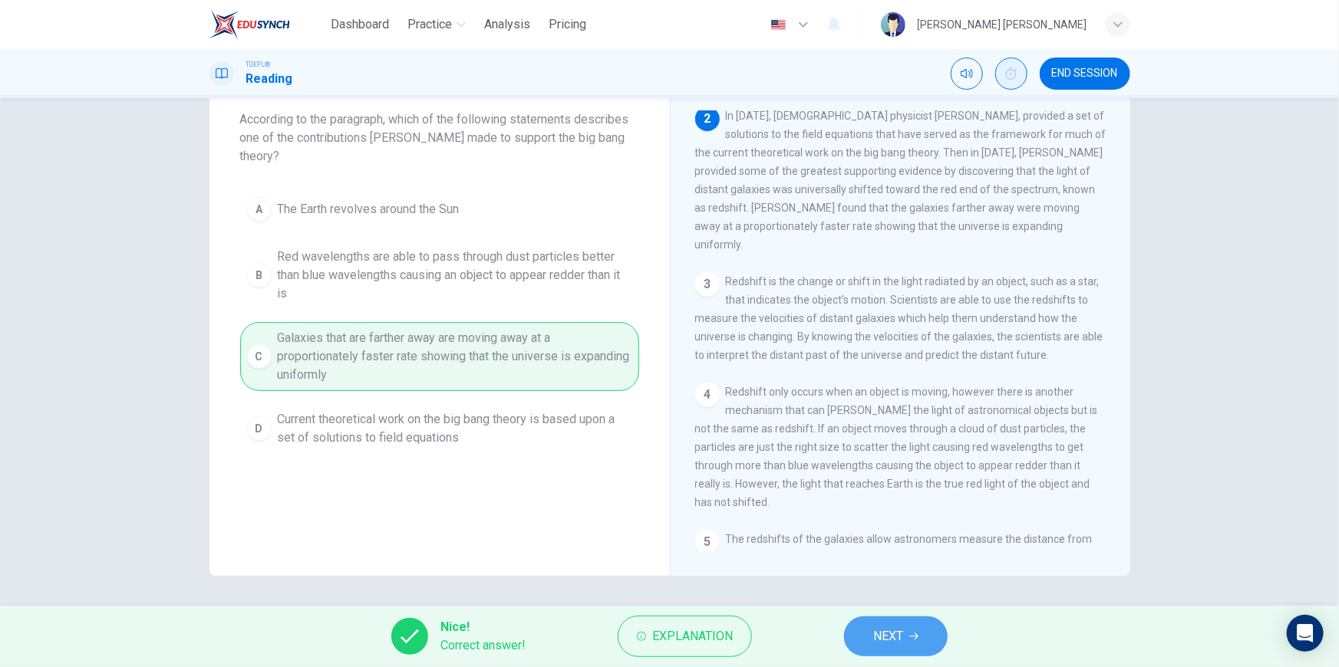
click at [920, 644] on button "NEXT" at bounding box center [896, 637] width 104 height 40
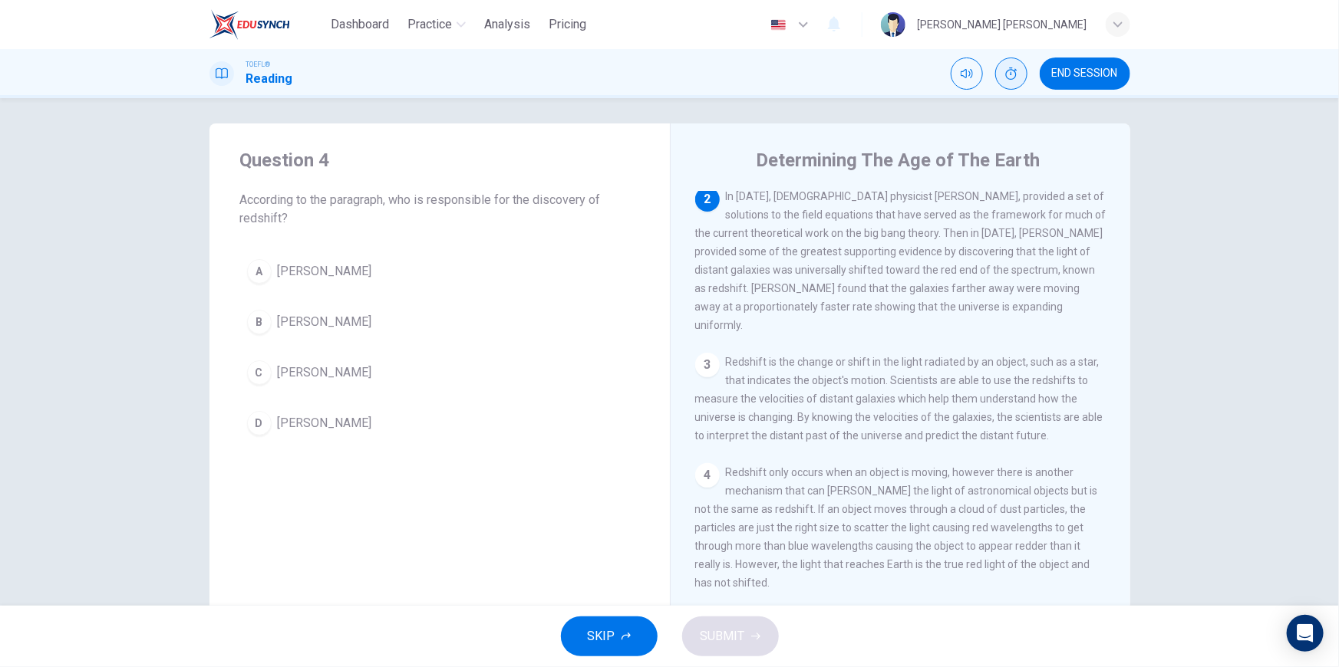
scroll to position [0, 0]
click at [315, 324] on span "Edwinn Hubble" at bounding box center [325, 327] width 94 height 18
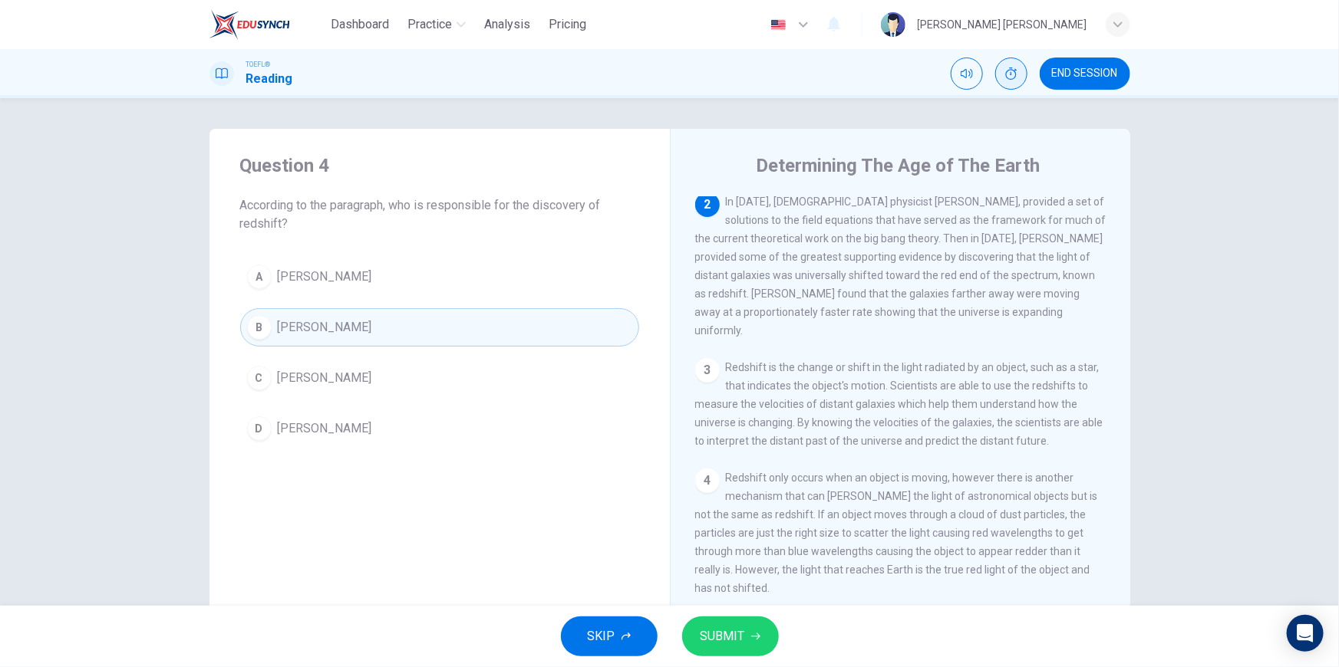
click at [726, 631] on span "SUBMIT" at bounding box center [722, 636] width 44 height 21
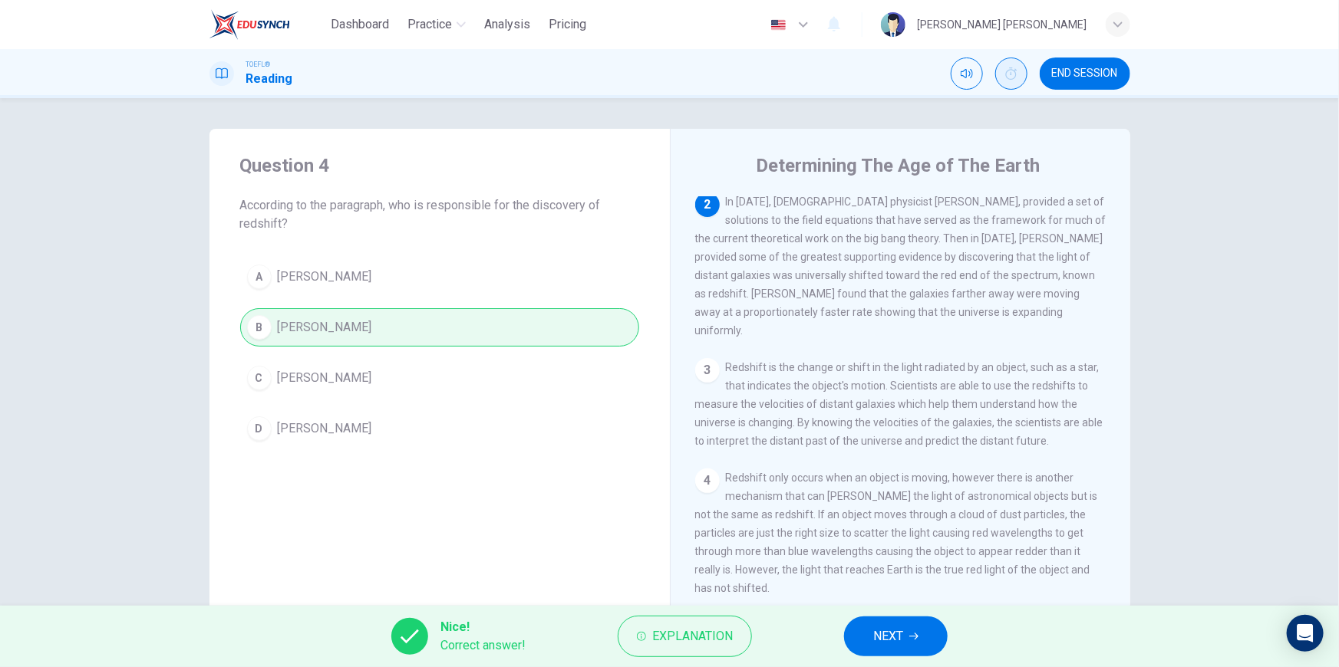
click at [894, 649] on button "NEXT" at bounding box center [896, 637] width 104 height 40
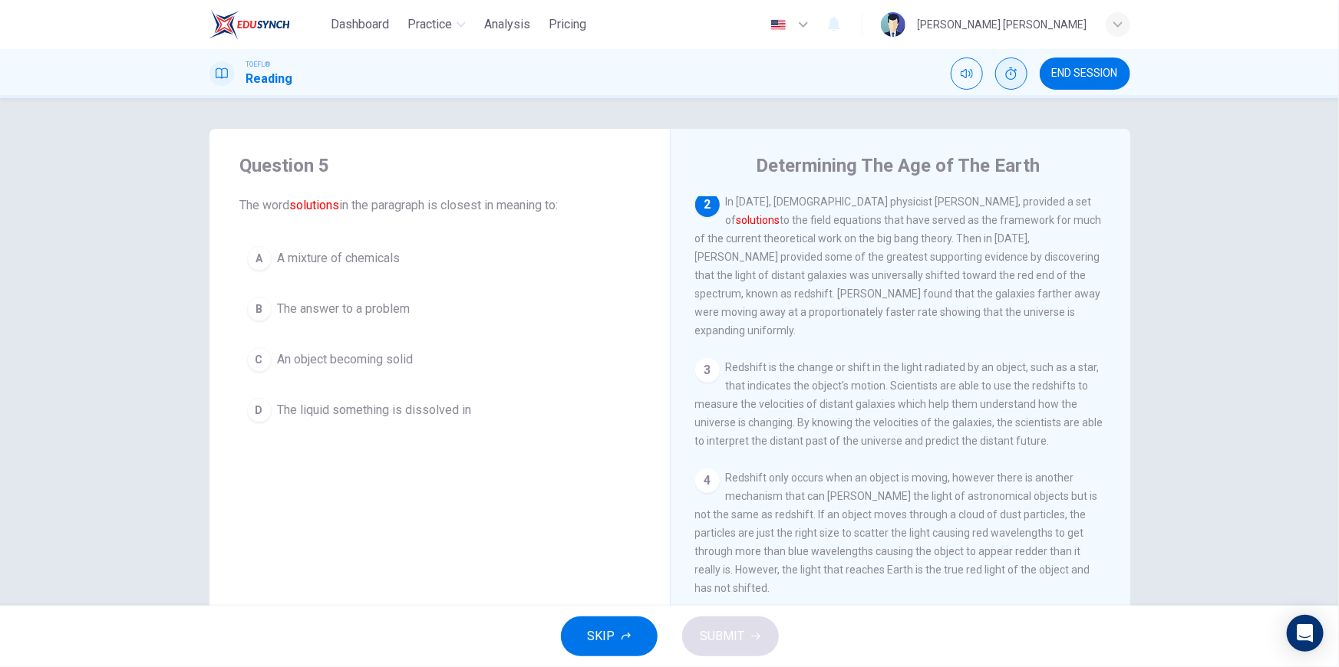
click at [367, 302] on span "The answer to a problem" at bounding box center [344, 309] width 133 height 18
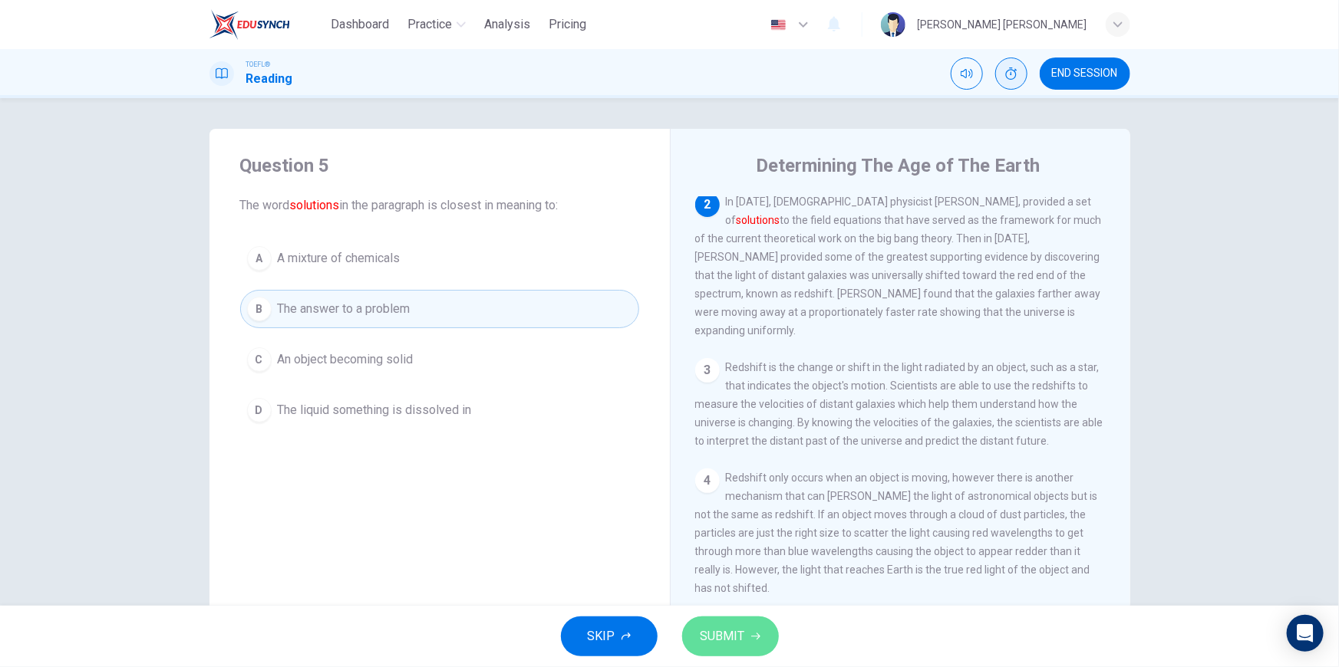
click at [752, 645] on button "SUBMIT" at bounding box center [730, 637] width 97 height 40
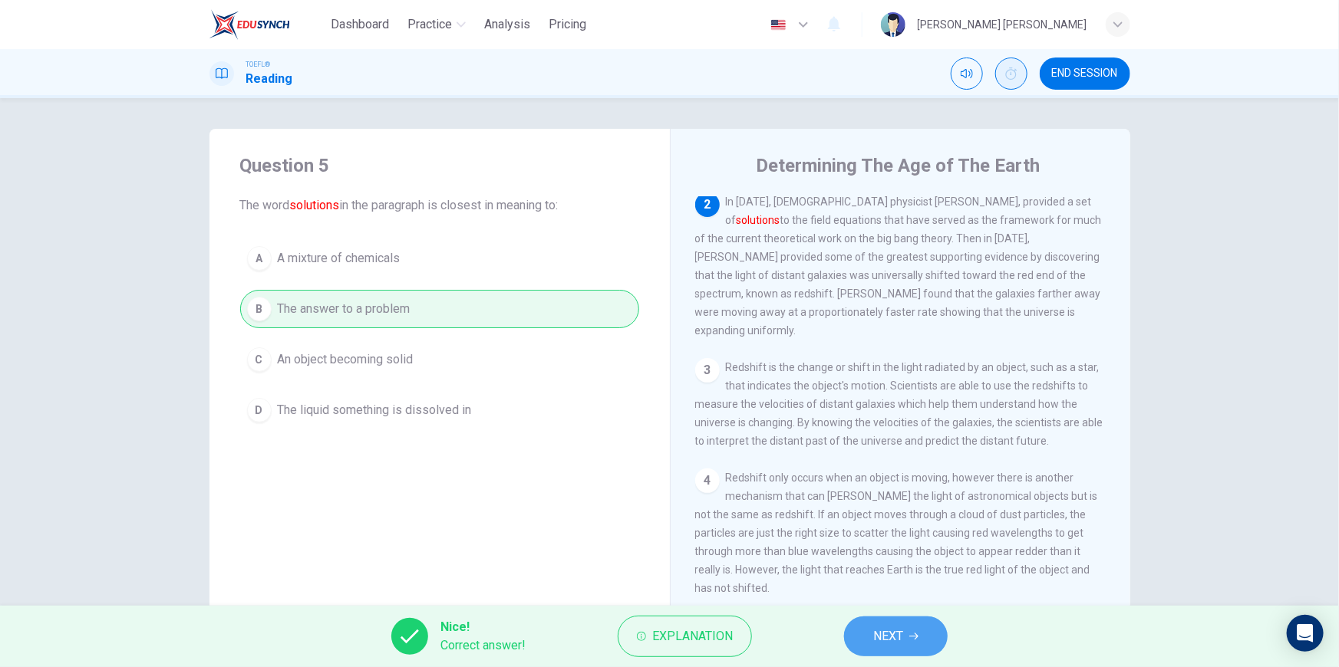
click at [888, 634] on span "NEXT" at bounding box center [888, 636] width 30 height 21
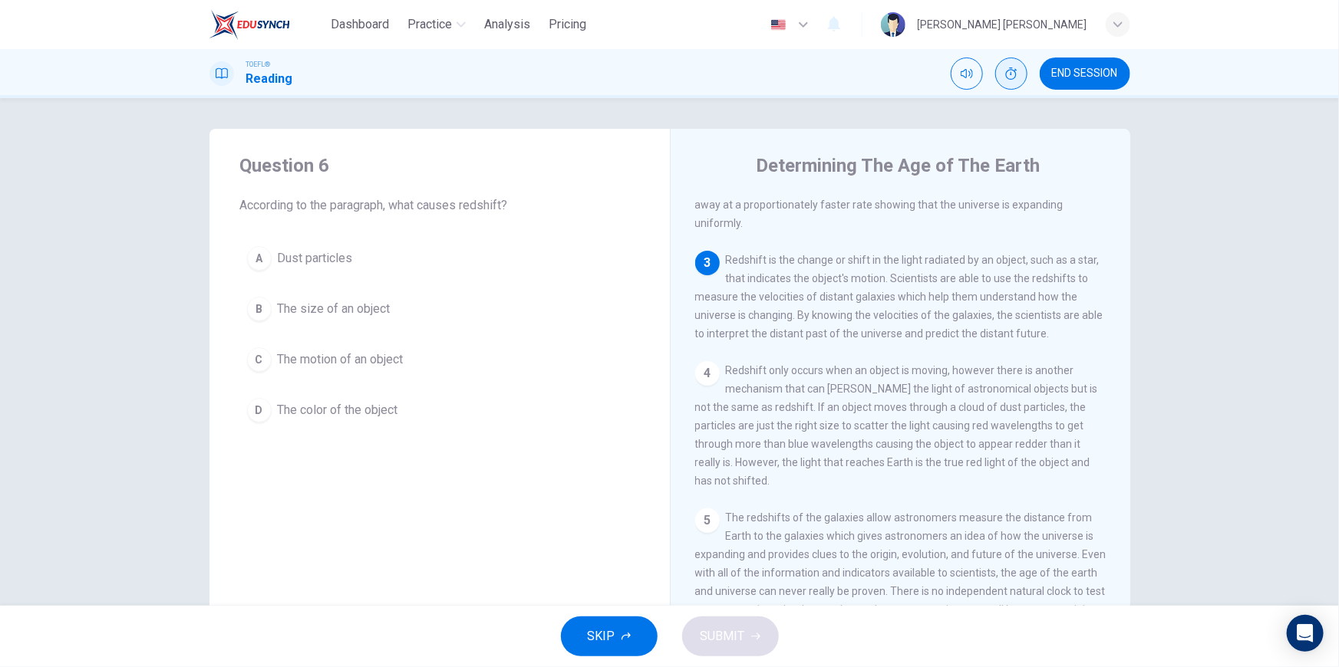
scroll to position [262, 0]
click at [367, 357] on span "The motion of an object" at bounding box center [341, 360] width 126 height 18
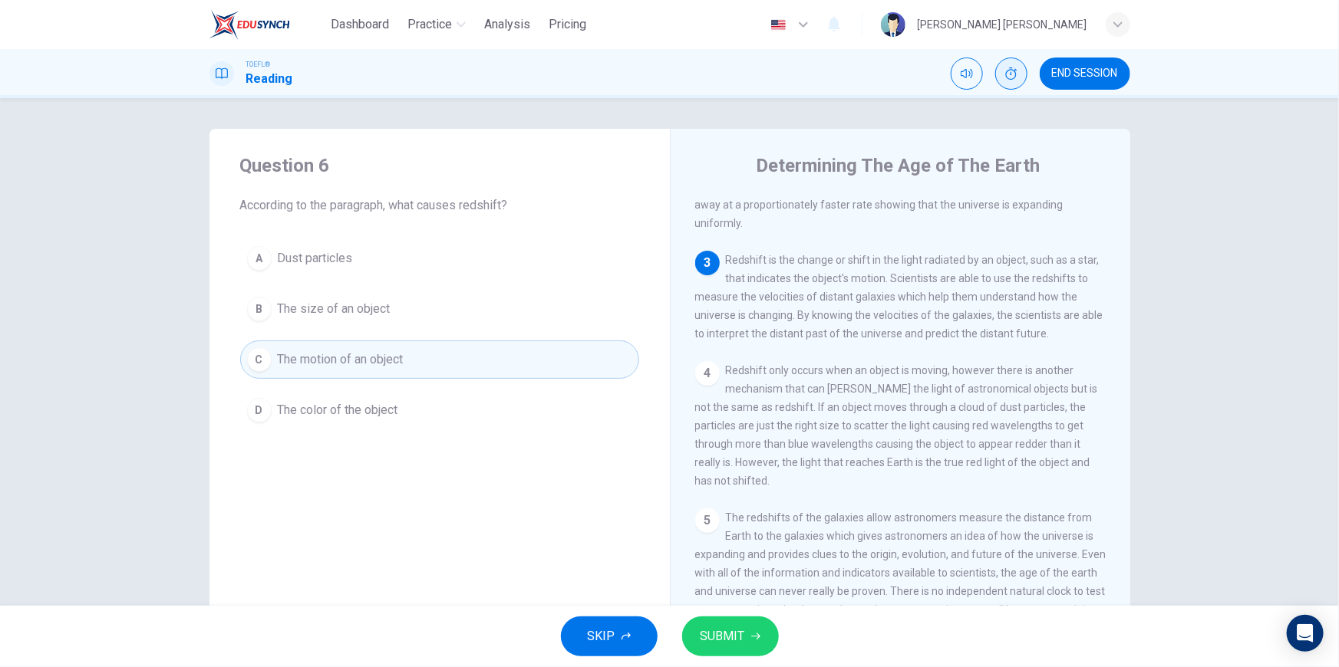
click at [746, 646] on button "SUBMIT" at bounding box center [730, 637] width 97 height 40
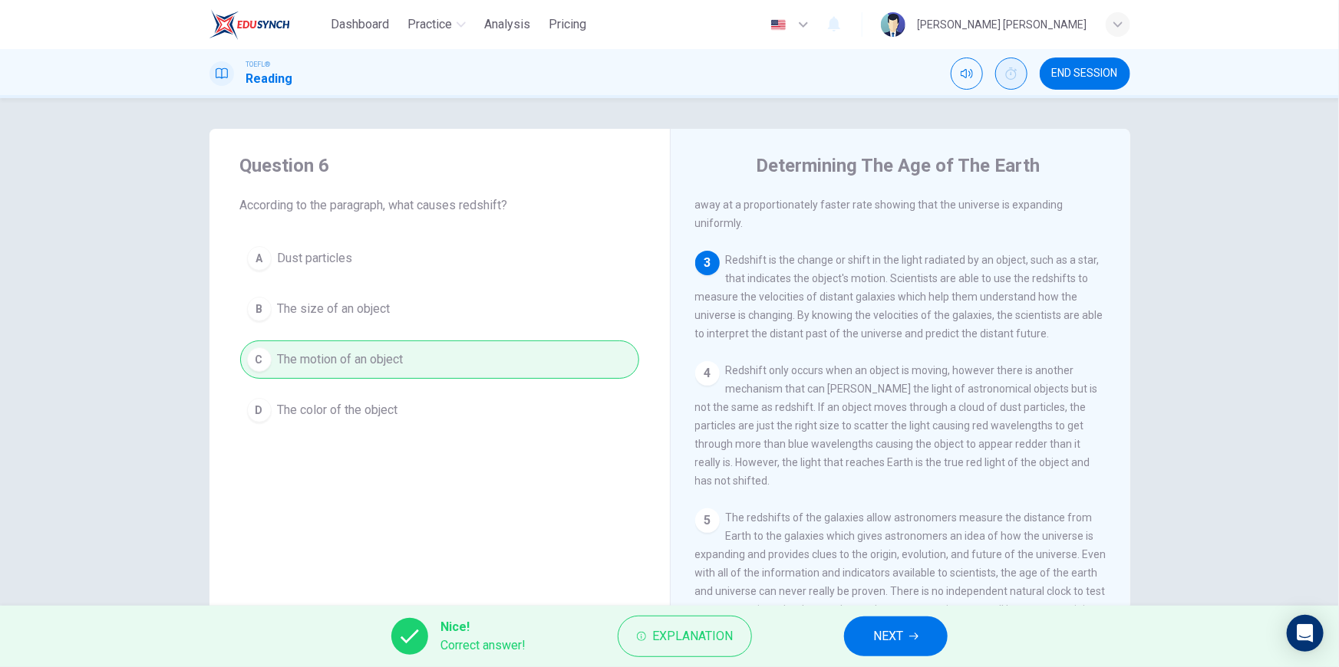
click at [894, 645] on span "NEXT" at bounding box center [888, 636] width 30 height 21
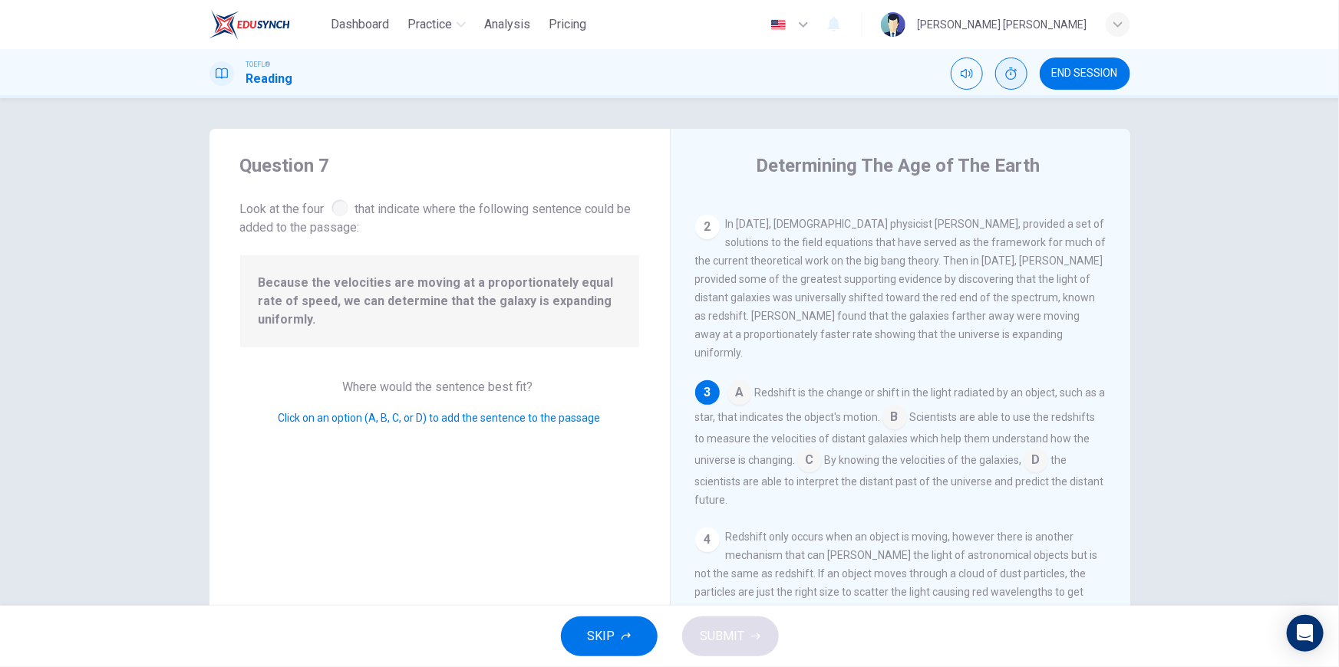
scroll to position [126, 0]
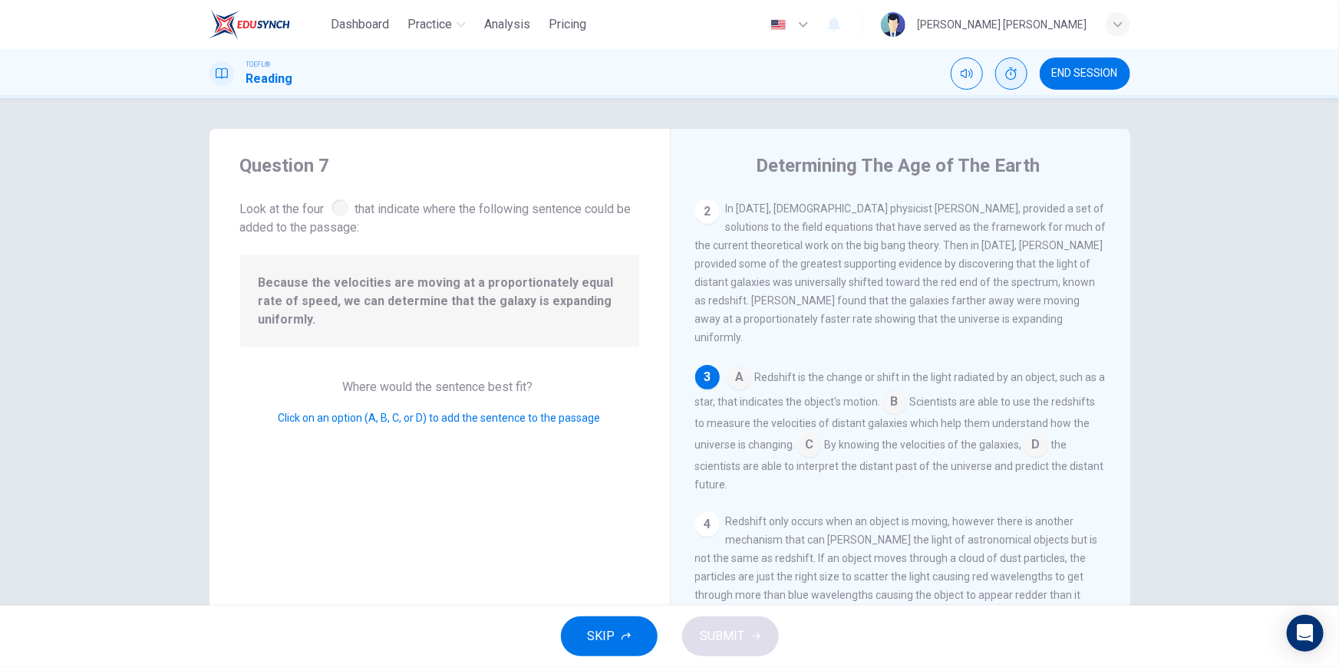
click at [897, 391] on input at bounding box center [894, 403] width 25 height 25
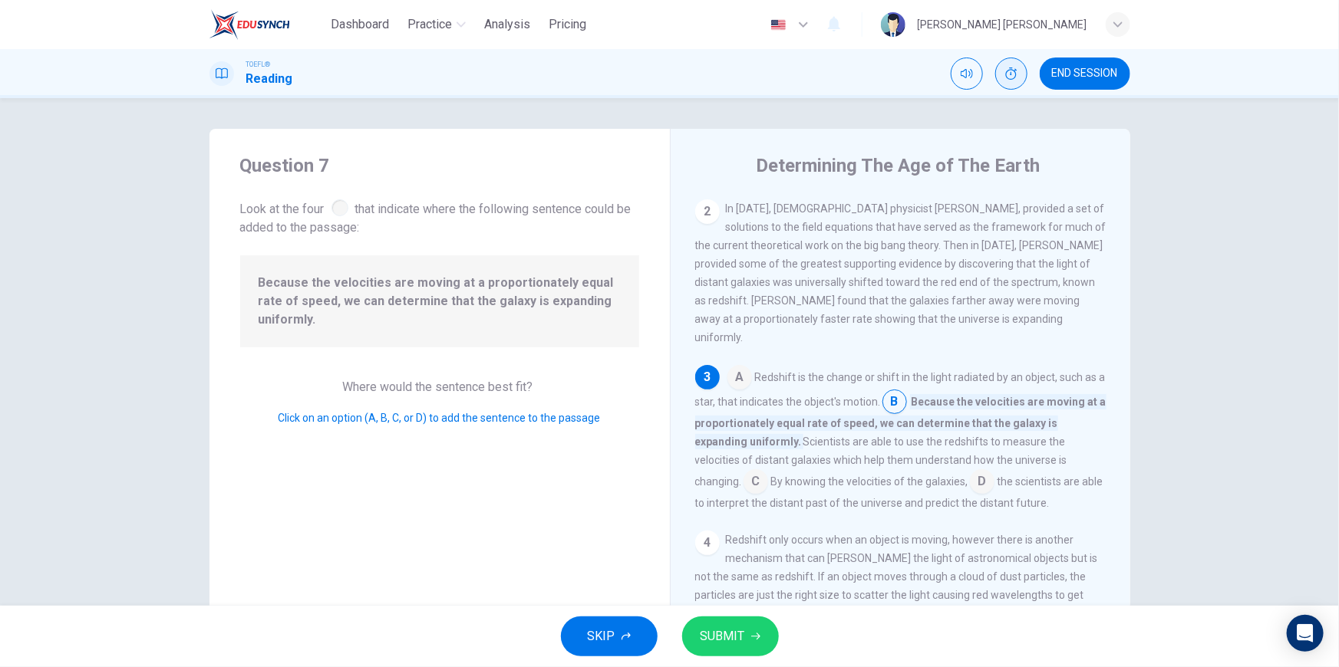
click at [758, 471] on input at bounding box center [755, 483] width 25 height 25
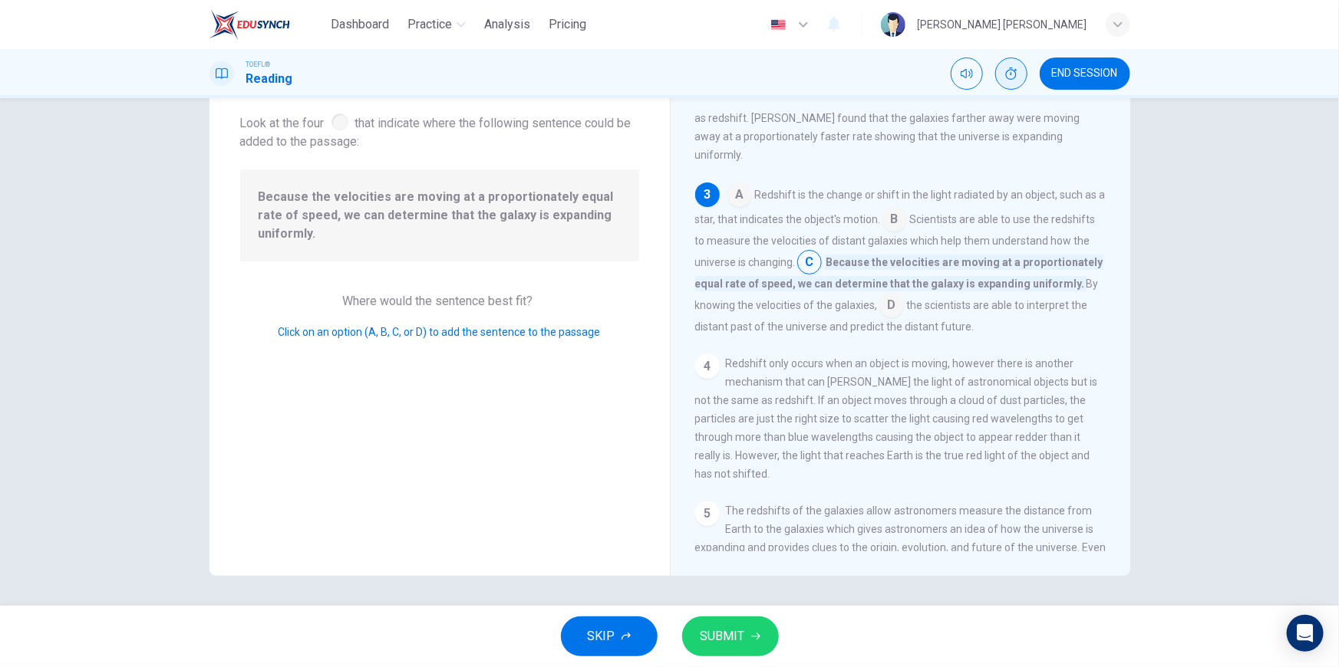
scroll to position [180, 0]
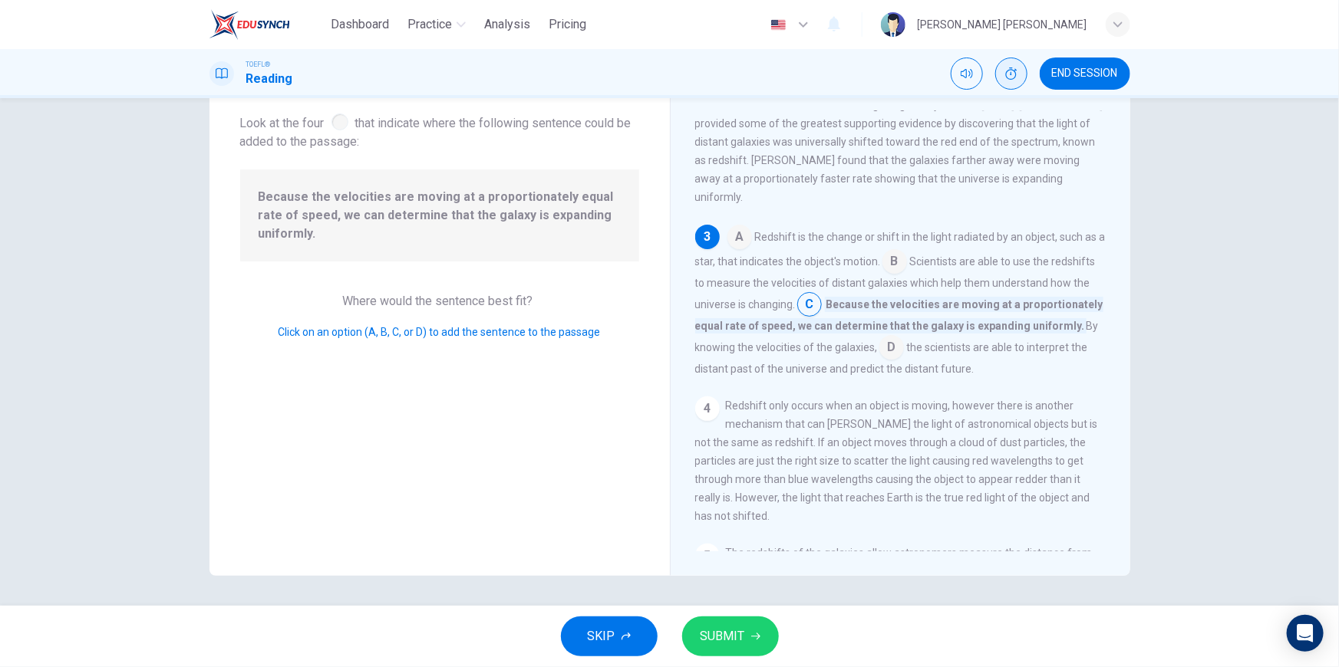
click at [904, 341] on input at bounding box center [891, 349] width 25 height 25
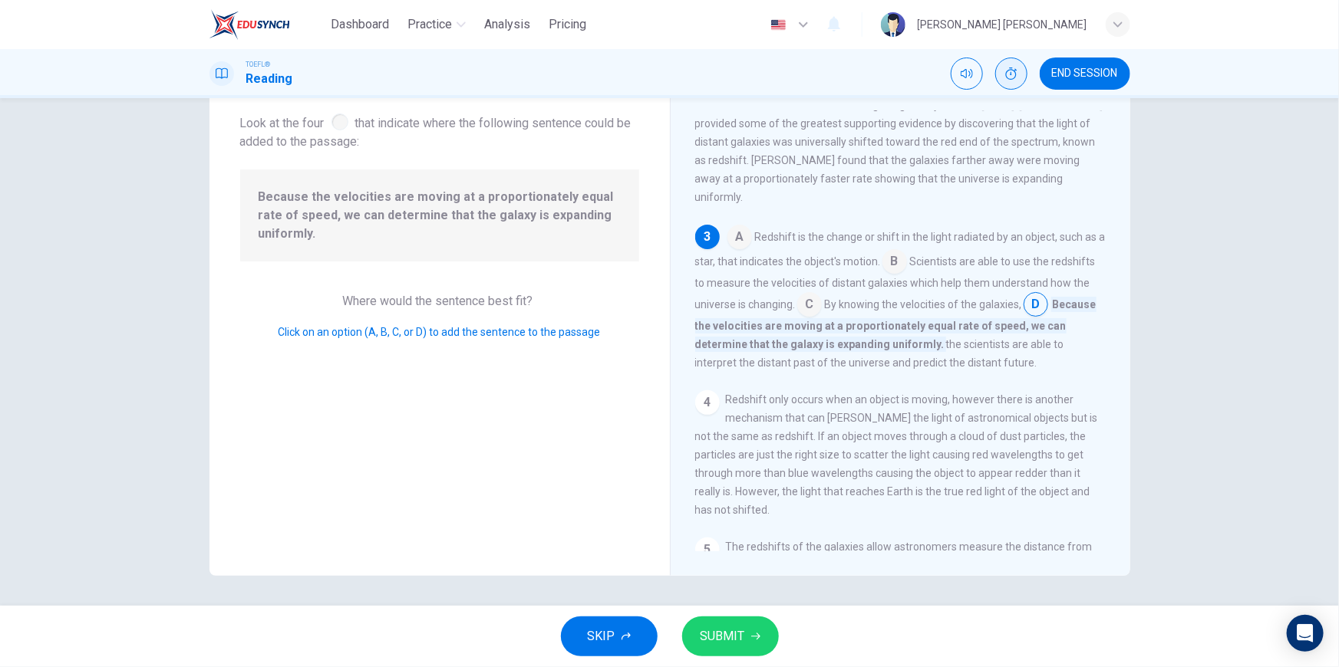
click at [822, 297] on input at bounding box center [809, 306] width 25 height 25
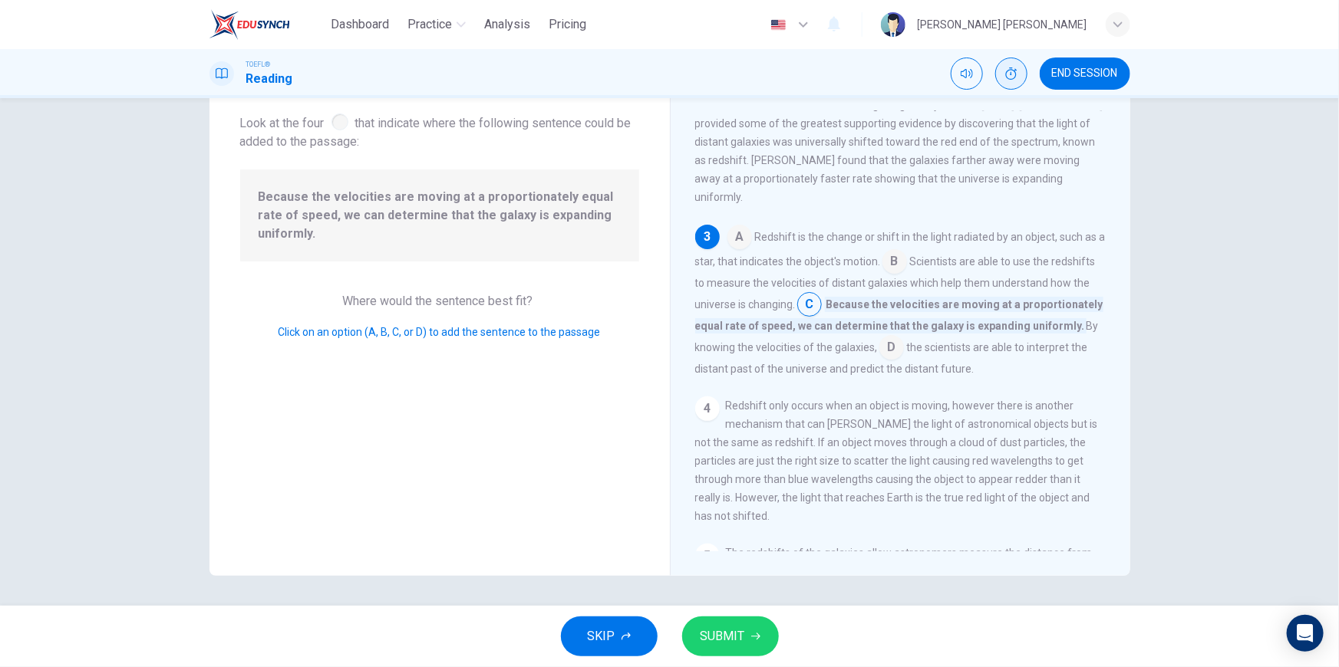
click at [725, 649] on button "SUBMIT" at bounding box center [730, 637] width 97 height 40
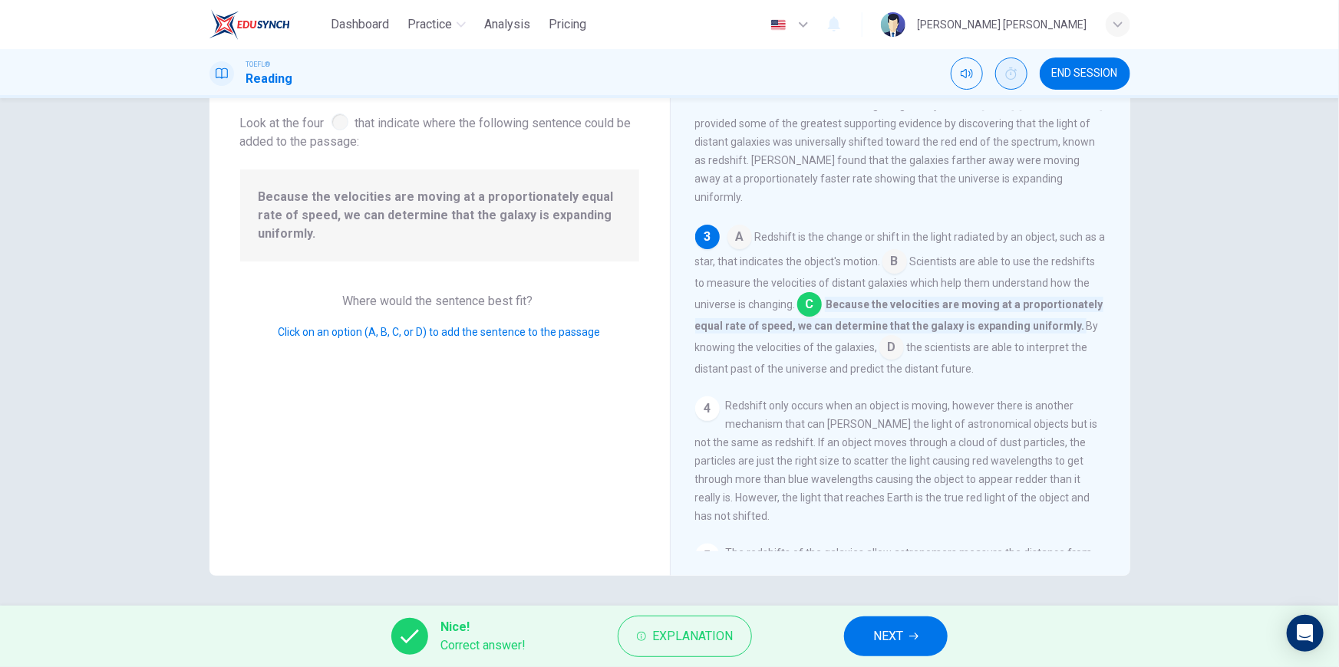
click at [897, 640] on span "NEXT" at bounding box center [888, 636] width 30 height 21
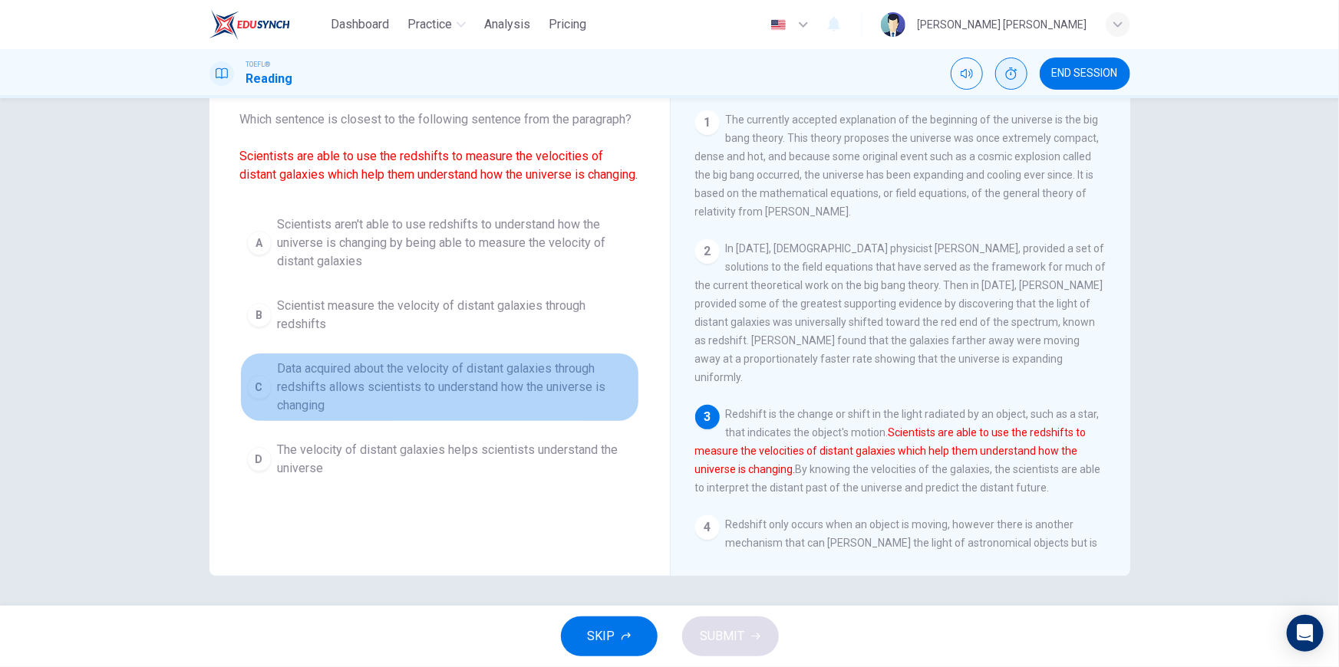
click at [359, 396] on span "Data acquired about the velocity of distant galaxies through redshifts allows s…" at bounding box center [455, 387] width 354 height 55
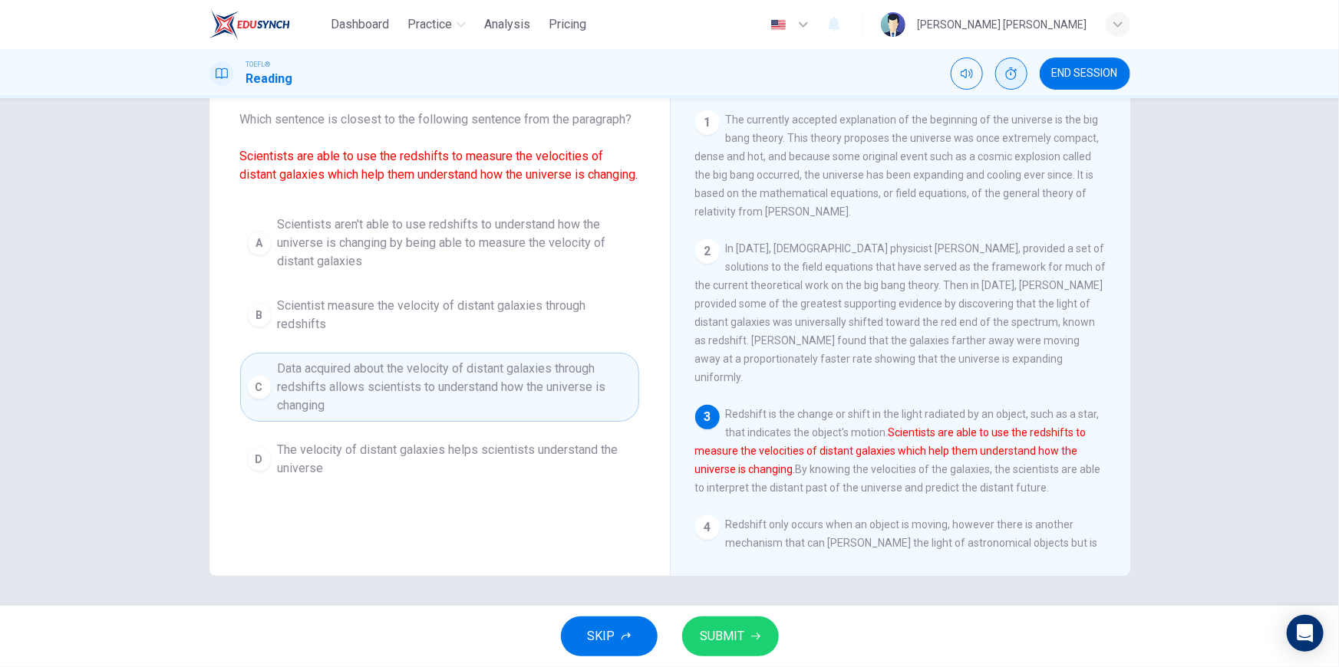
click at [338, 468] on span "The velocity of distant galaxies helps scientists understand the universe" at bounding box center [455, 459] width 354 height 37
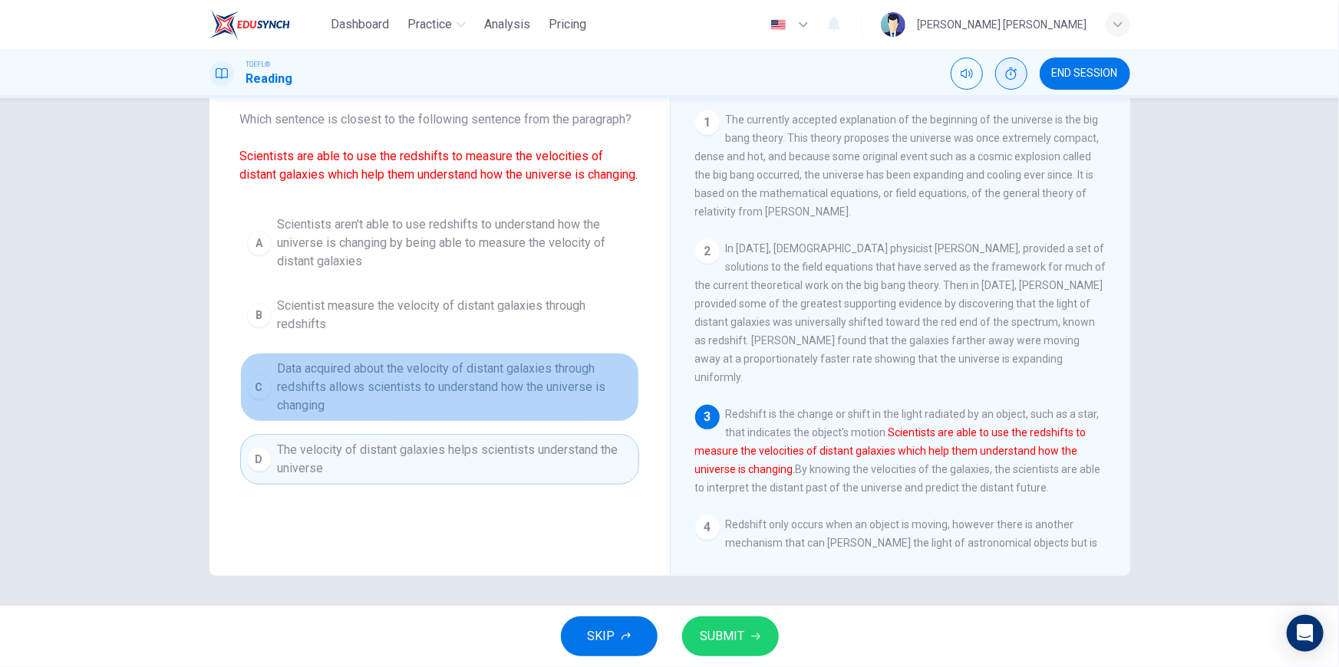
click at [426, 407] on span "Data acquired about the velocity of distant galaxies through redshifts allows s…" at bounding box center [455, 387] width 354 height 55
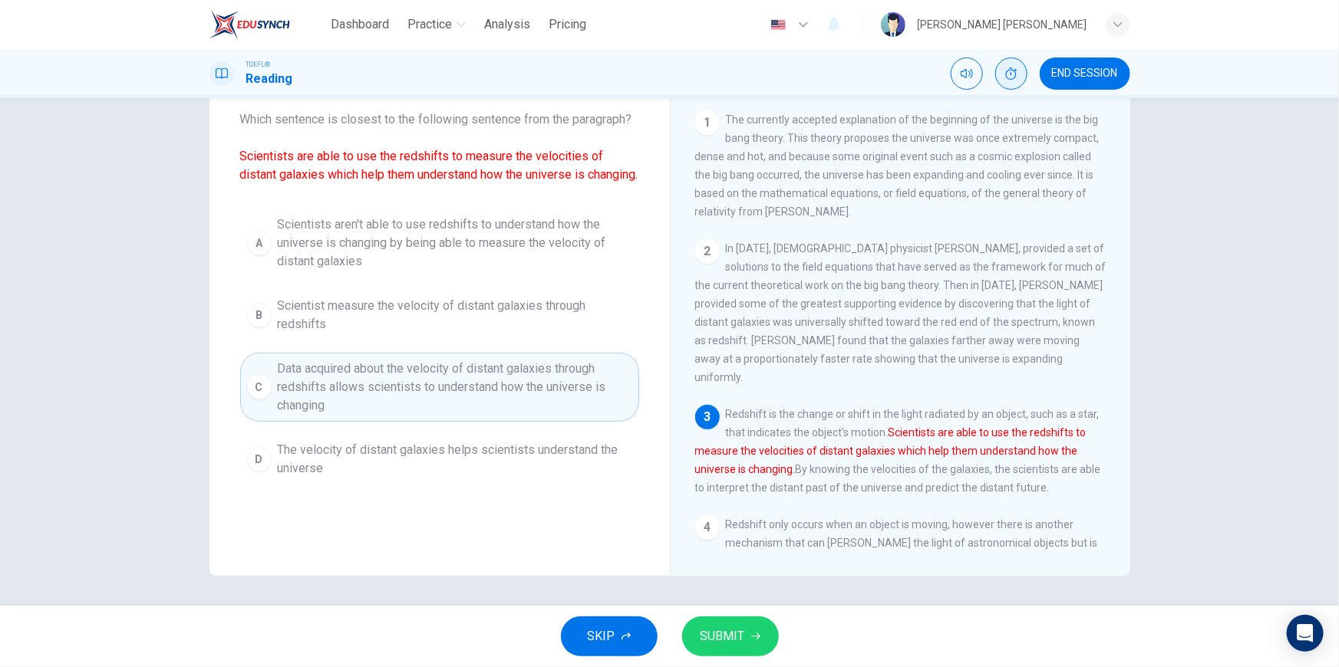
click at [736, 634] on span "SUBMIT" at bounding box center [722, 636] width 44 height 21
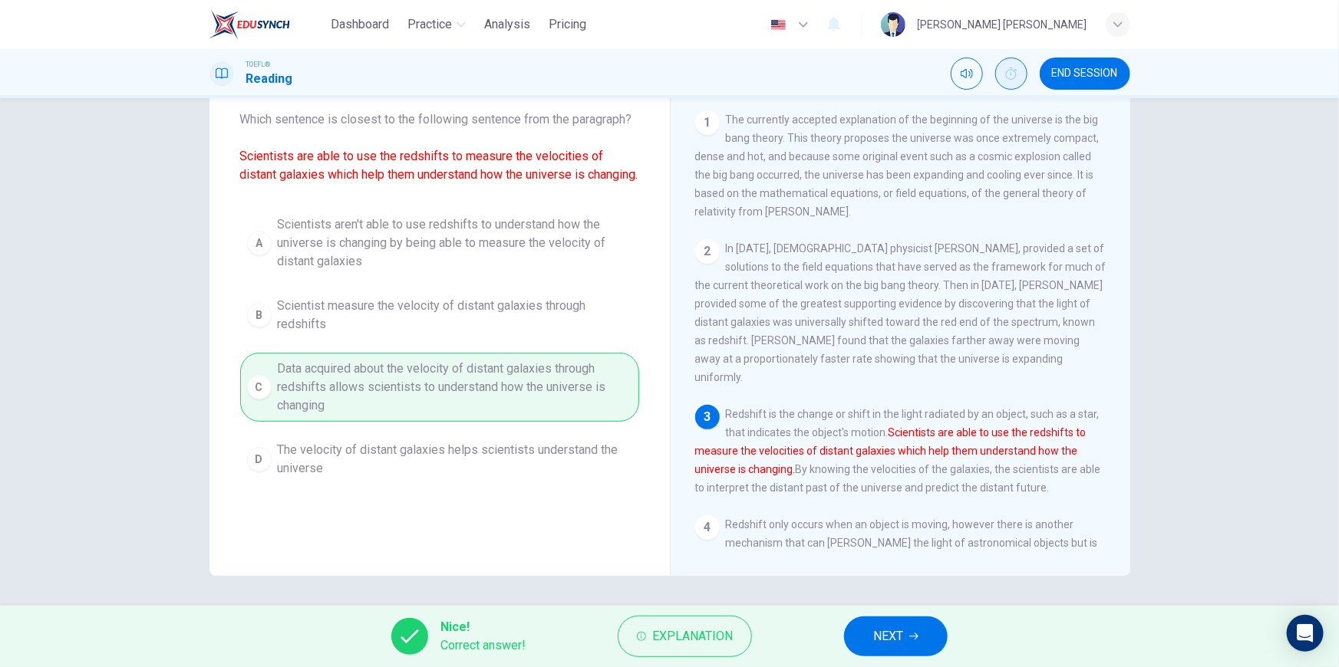
click at [908, 635] on button "NEXT" at bounding box center [896, 637] width 104 height 40
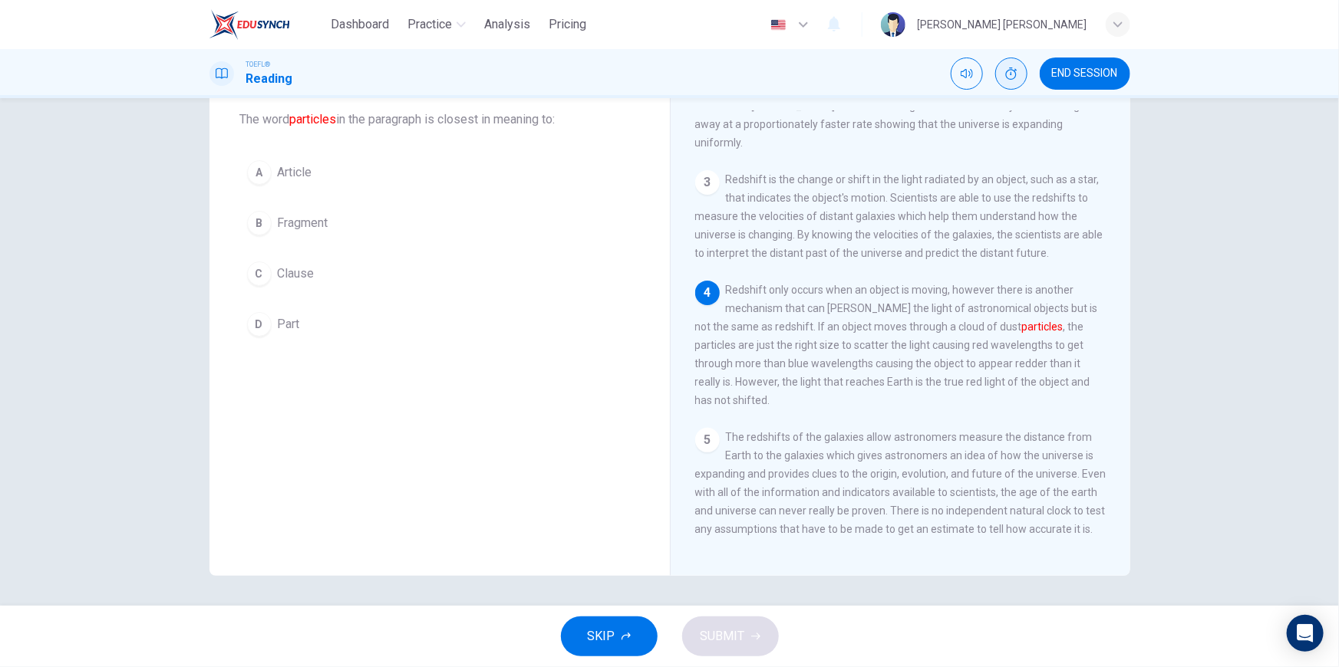
scroll to position [245, 0]
click at [262, 229] on div "B" at bounding box center [259, 223] width 25 height 25
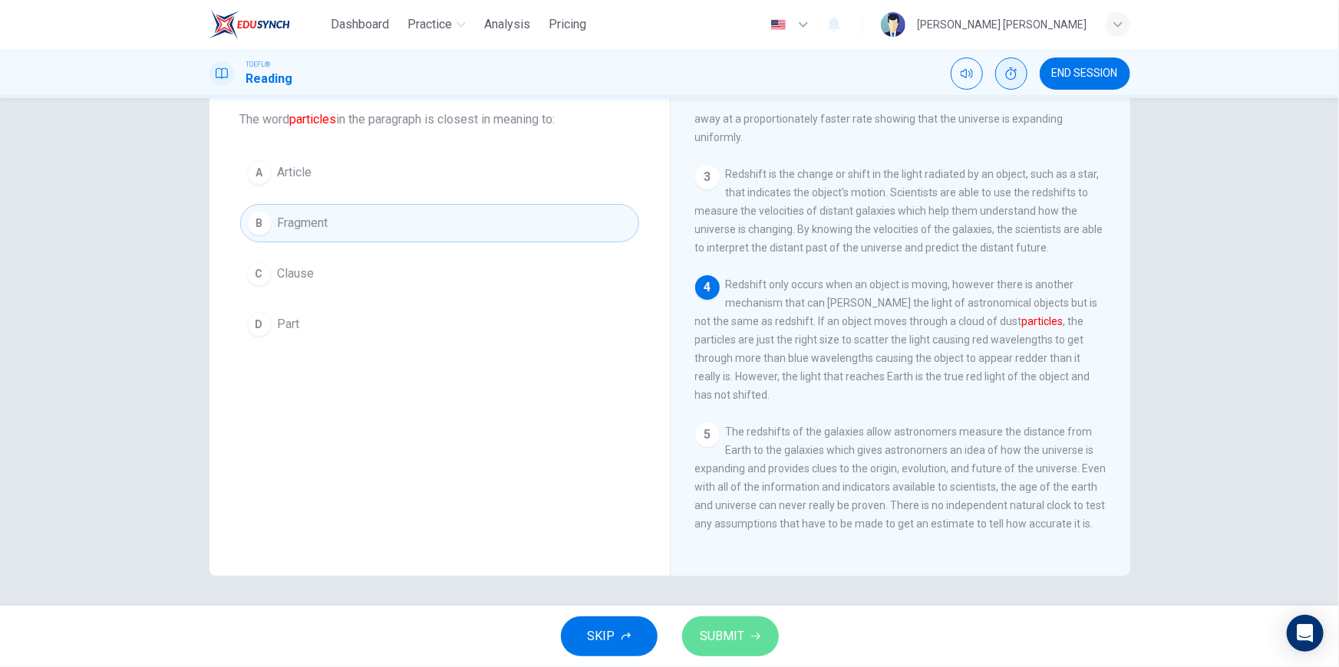
click at [723, 634] on span "SUBMIT" at bounding box center [722, 636] width 44 height 21
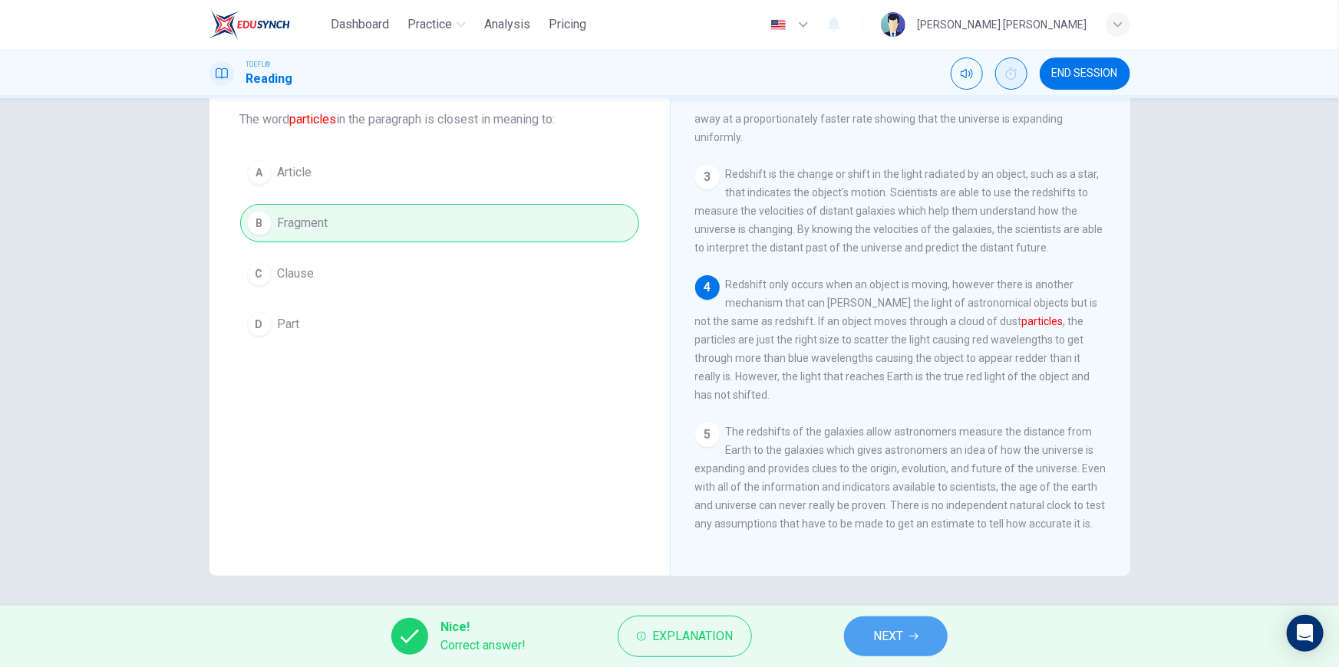
click at [874, 638] on span "NEXT" at bounding box center [888, 636] width 30 height 21
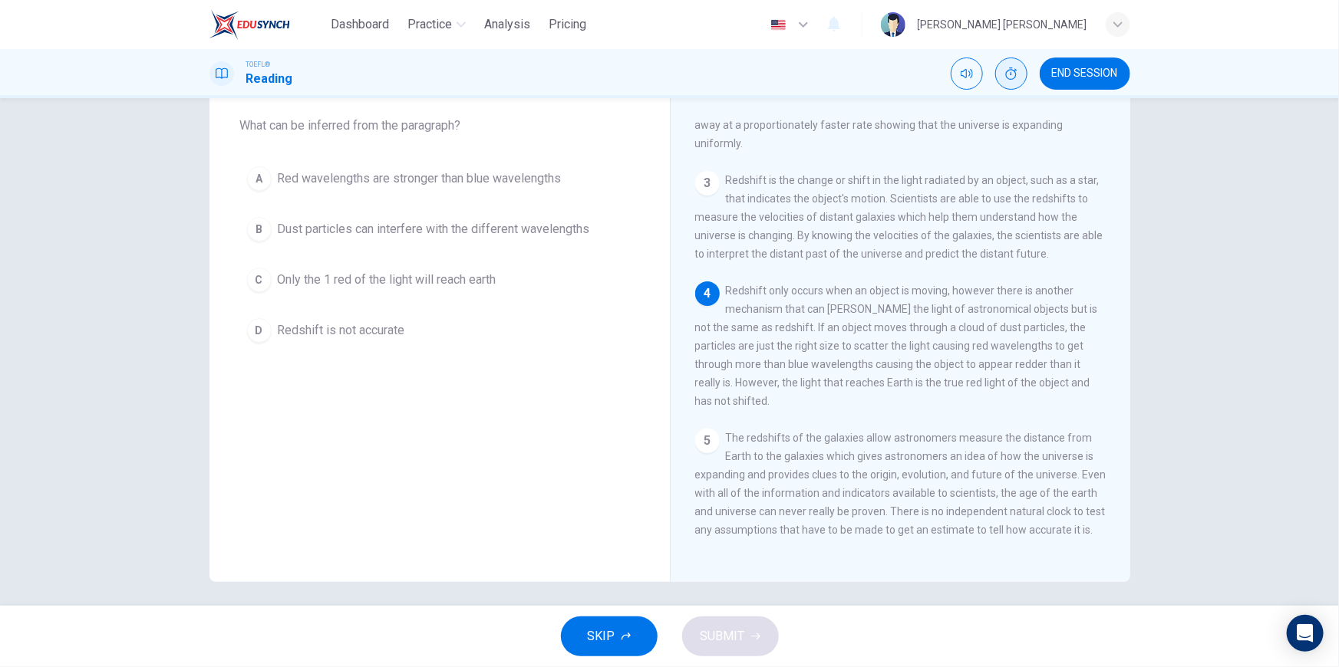
scroll to position [86, 0]
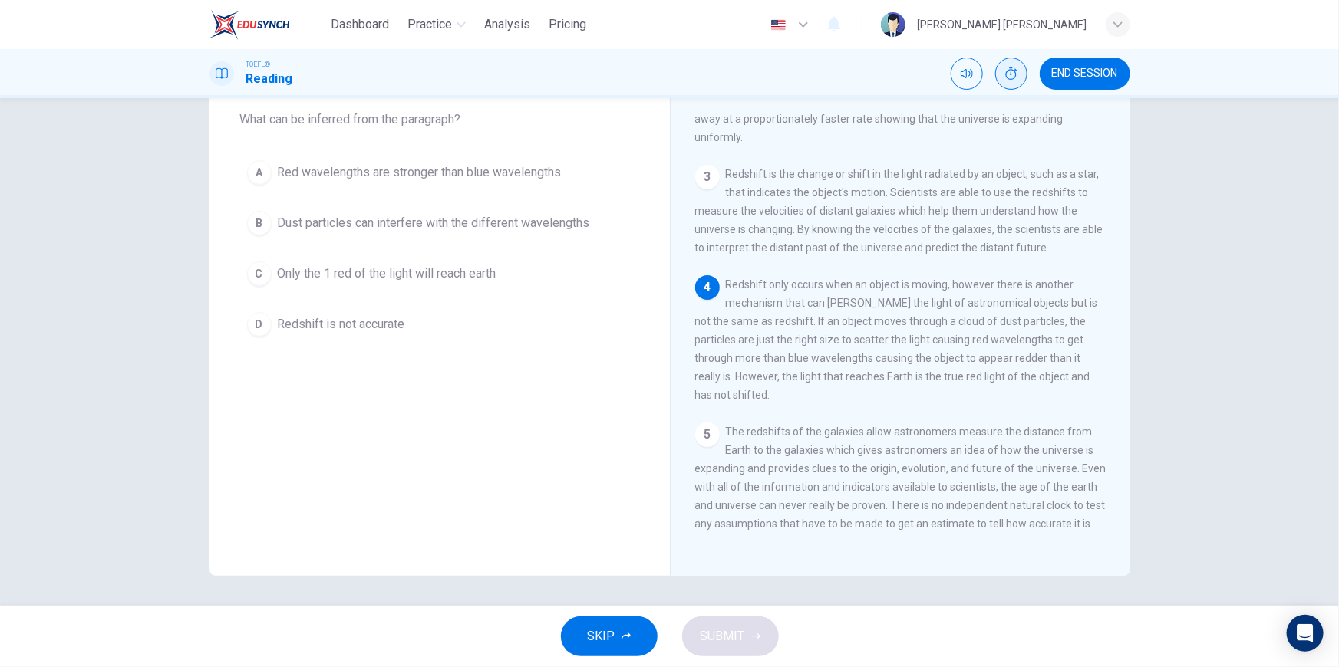
click at [922, 426] on span "The redshifts of the galaxies allow astronomers measure the distance from Earth…" at bounding box center [900, 478] width 411 height 104
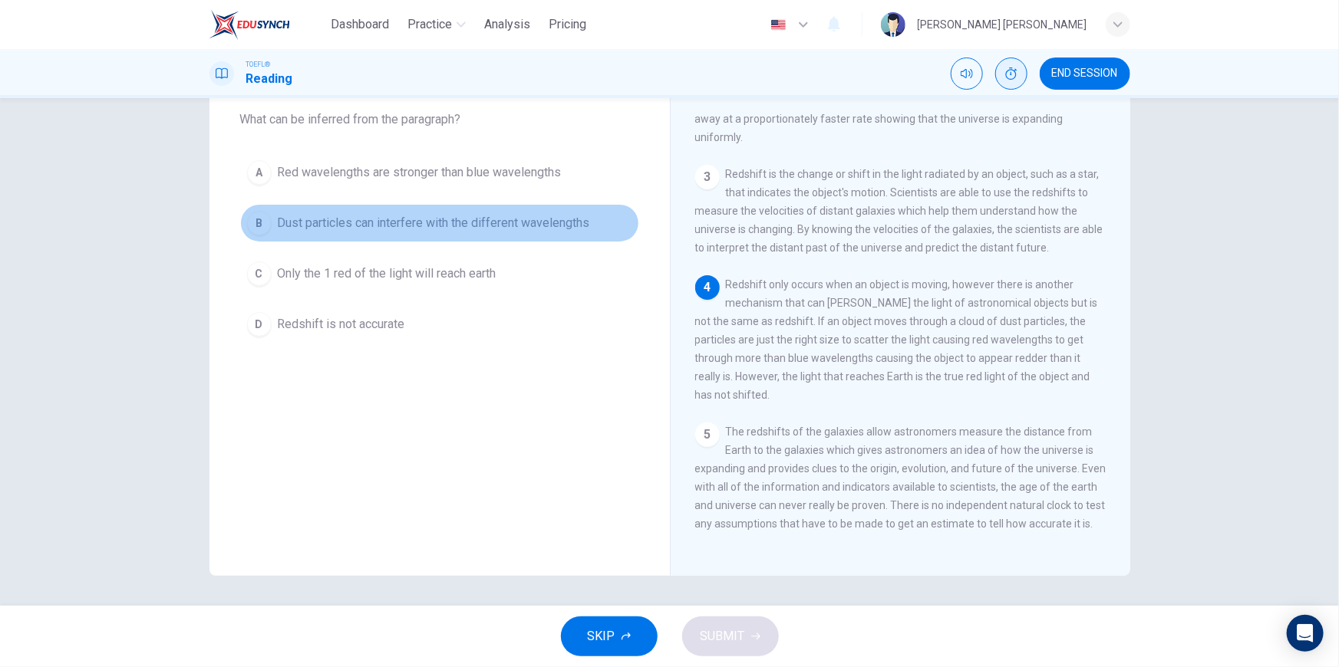
click at [444, 228] on span "Dust particles can interfere with the different wavelengths" at bounding box center [434, 223] width 312 height 18
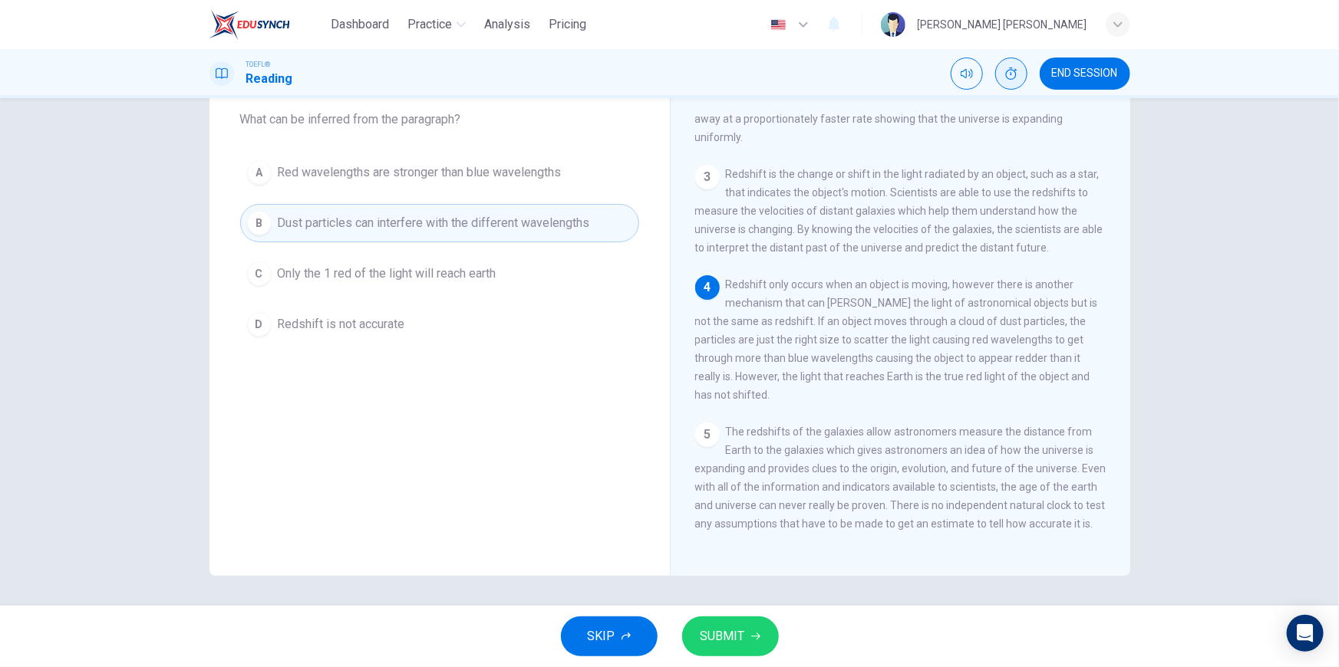
click at [731, 637] on span "SUBMIT" at bounding box center [722, 636] width 44 height 21
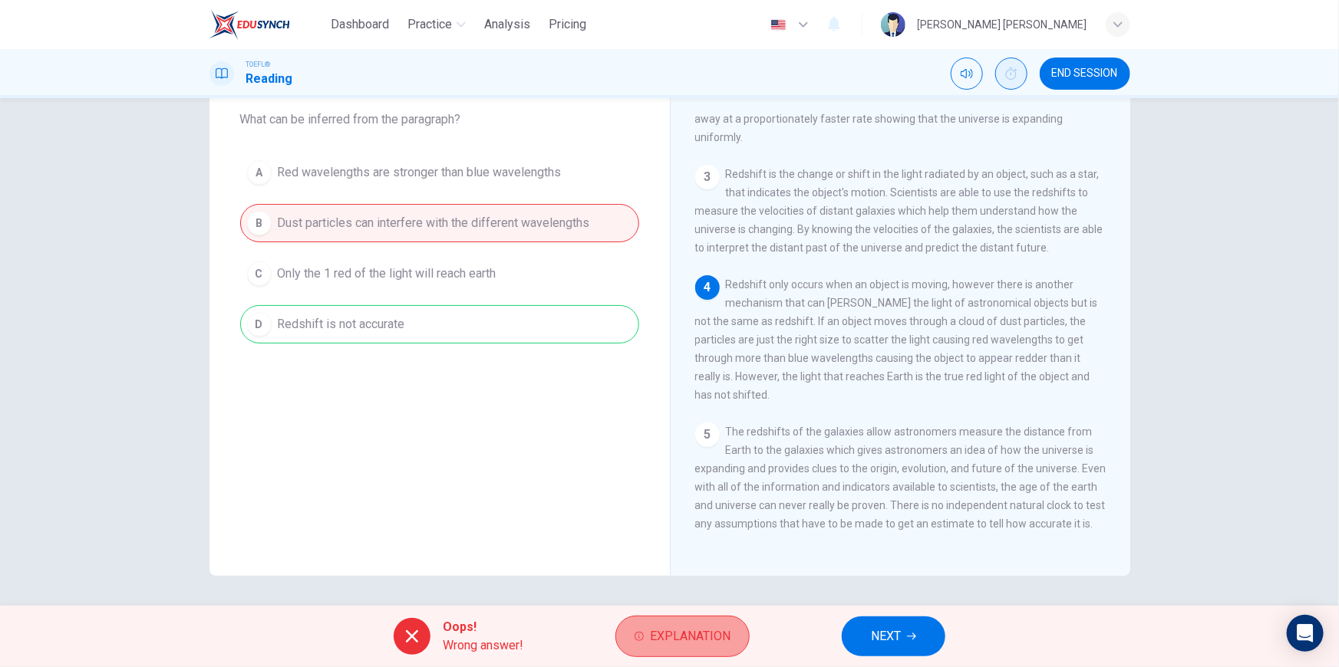
click at [677, 635] on span "Explanation" at bounding box center [690, 636] width 81 height 21
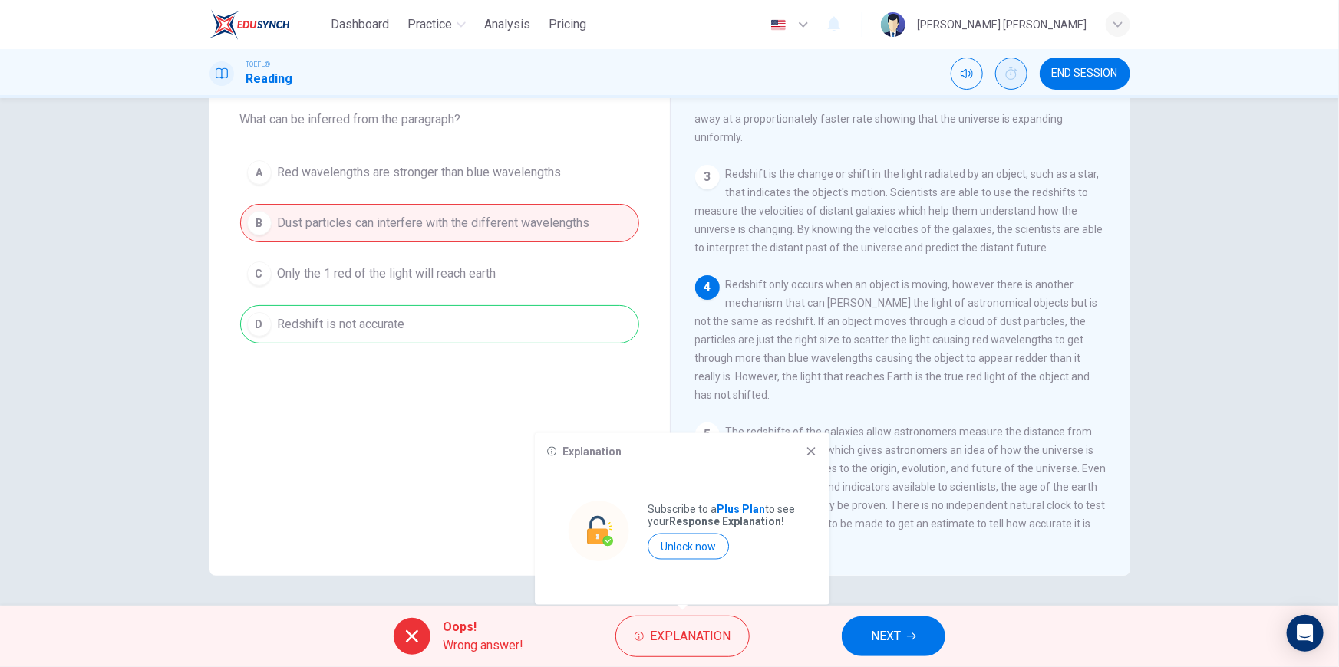
click at [813, 453] on icon at bounding box center [811, 452] width 12 height 12
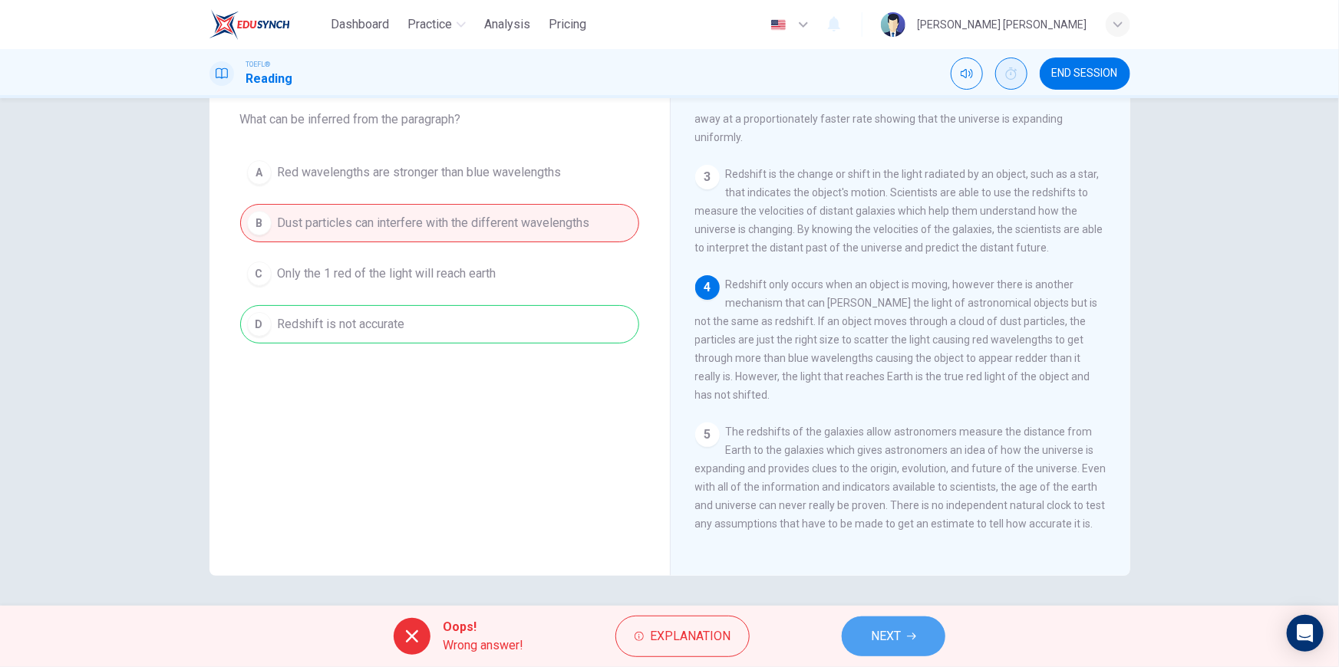
click at [882, 634] on span "NEXT" at bounding box center [886, 636] width 30 height 21
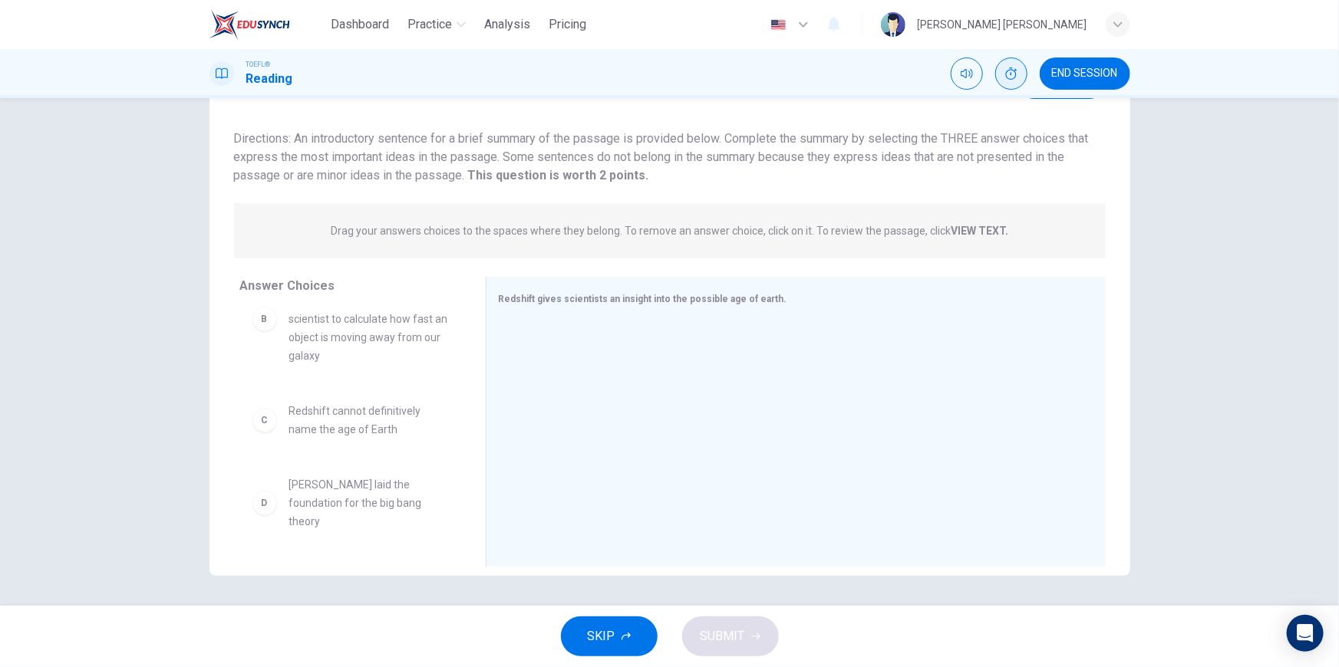
scroll to position [0, 0]
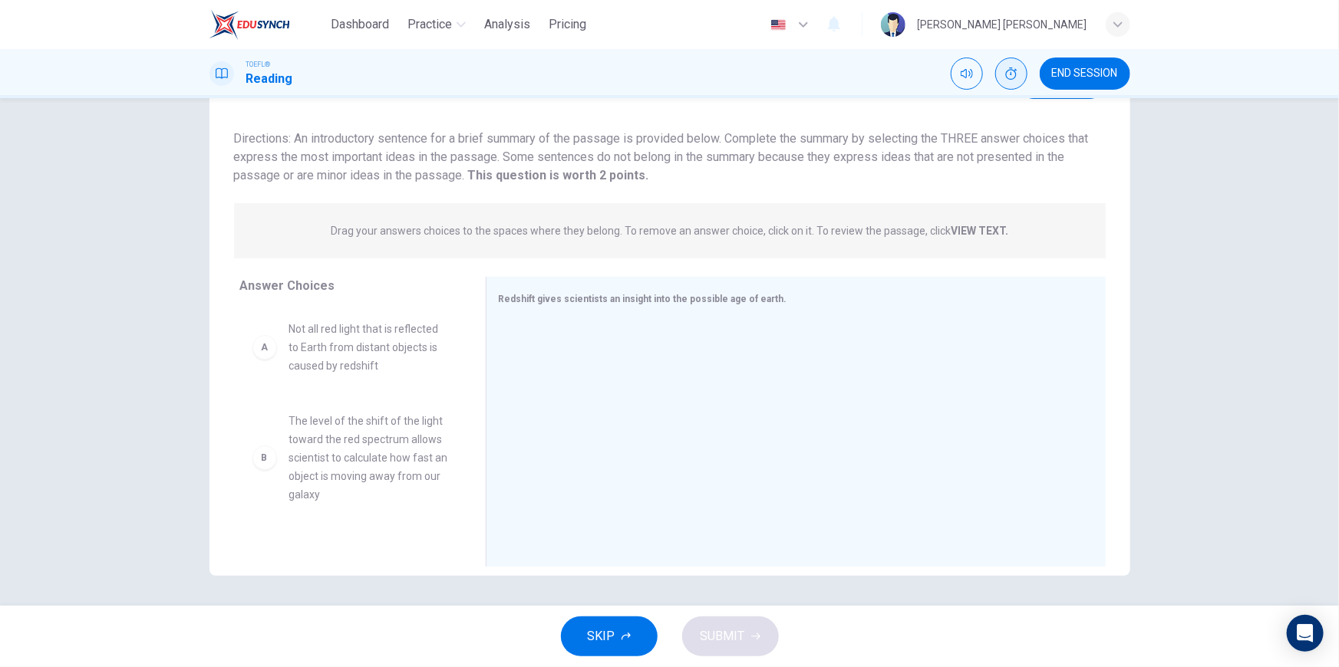
click at [1063, 69] on span "END SESSION" at bounding box center [1085, 74] width 66 height 12
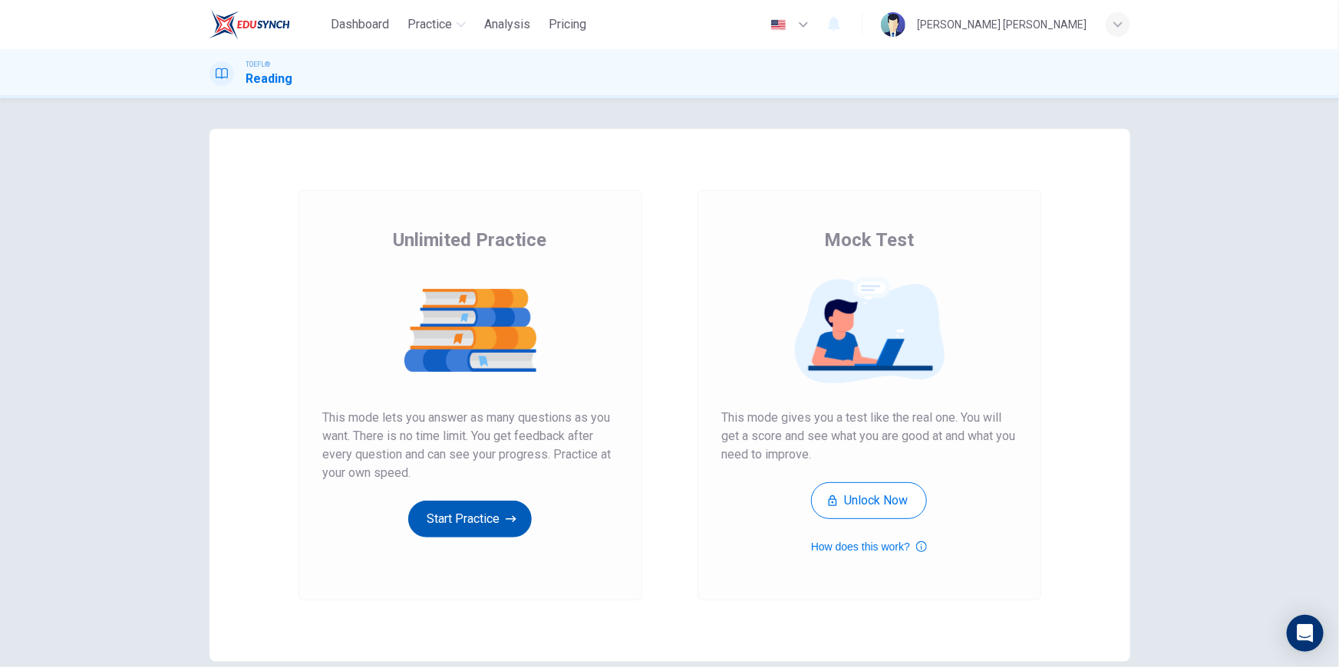
click at [469, 524] on button "Start Practice" at bounding box center [469, 519] width 123 height 37
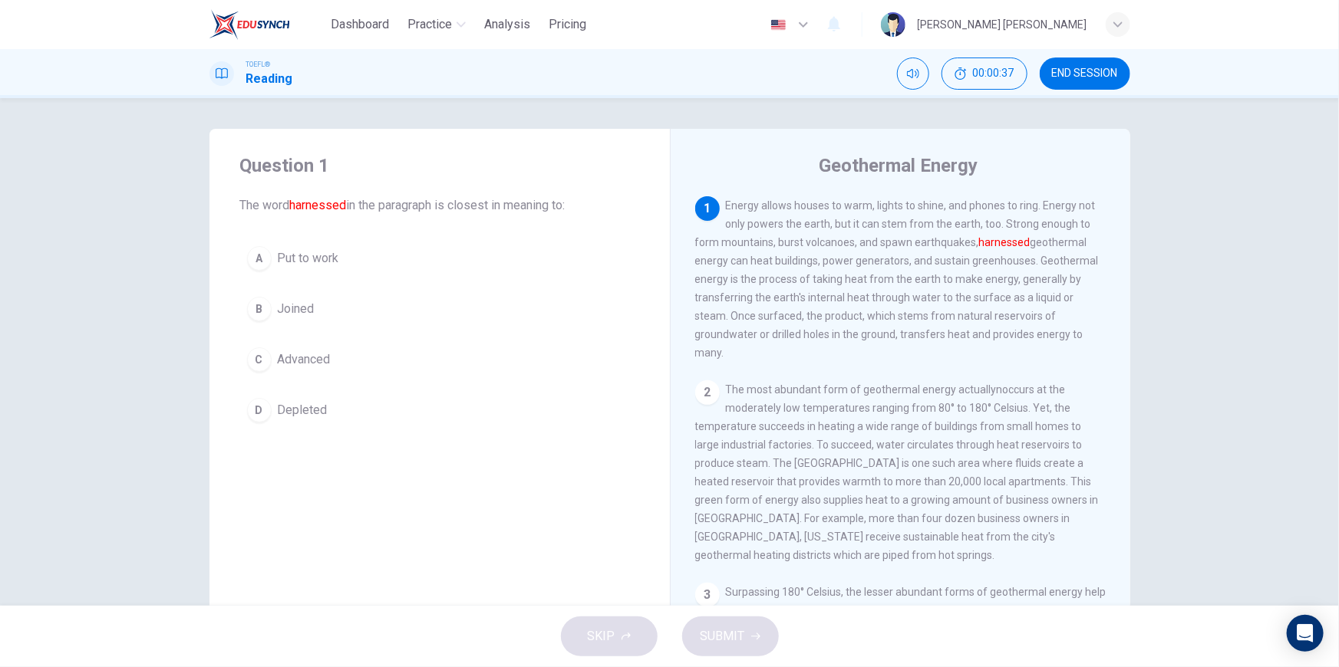
click at [291, 308] on span "Joined" at bounding box center [296, 309] width 37 height 18
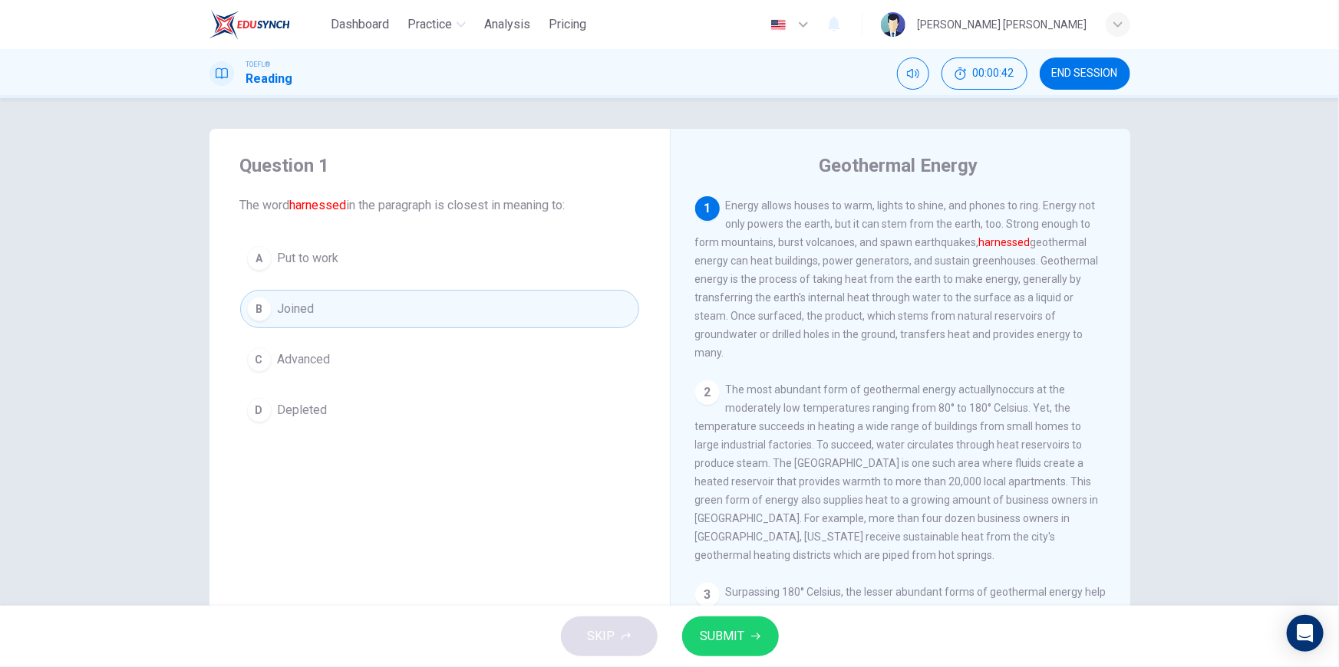
click at [331, 266] on span "Put to work" at bounding box center [308, 258] width 61 height 18
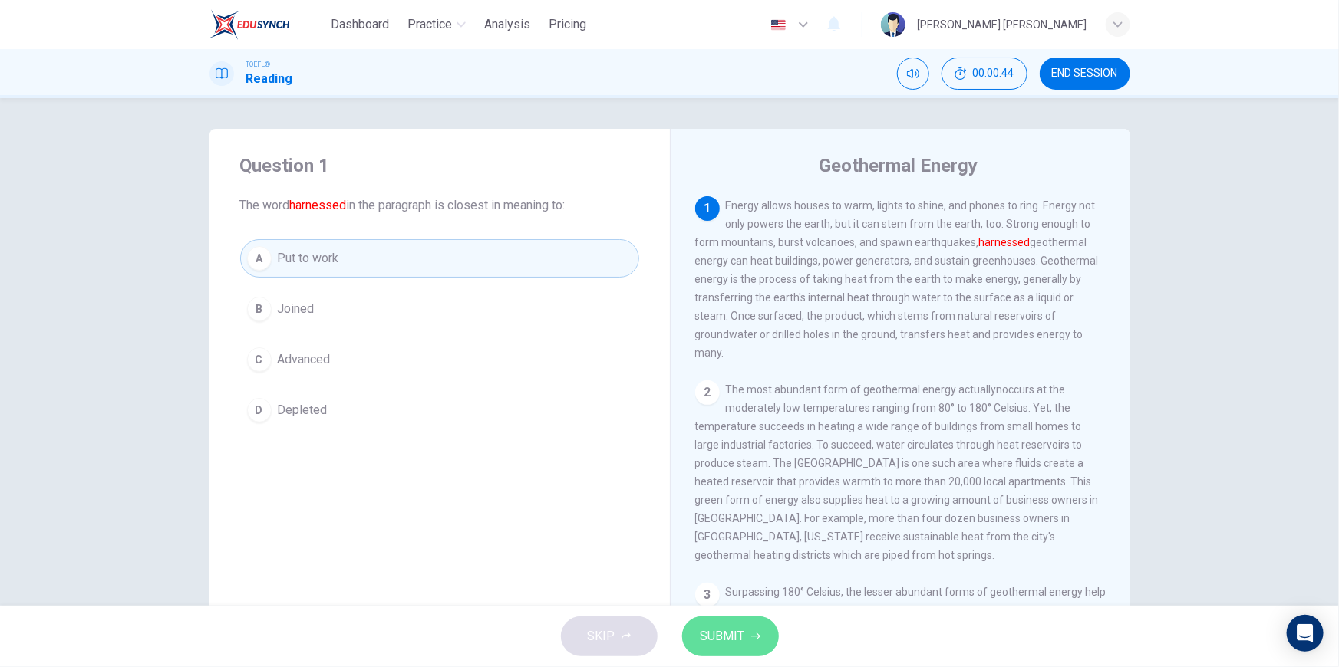
click at [746, 637] on button "SUBMIT" at bounding box center [730, 637] width 97 height 40
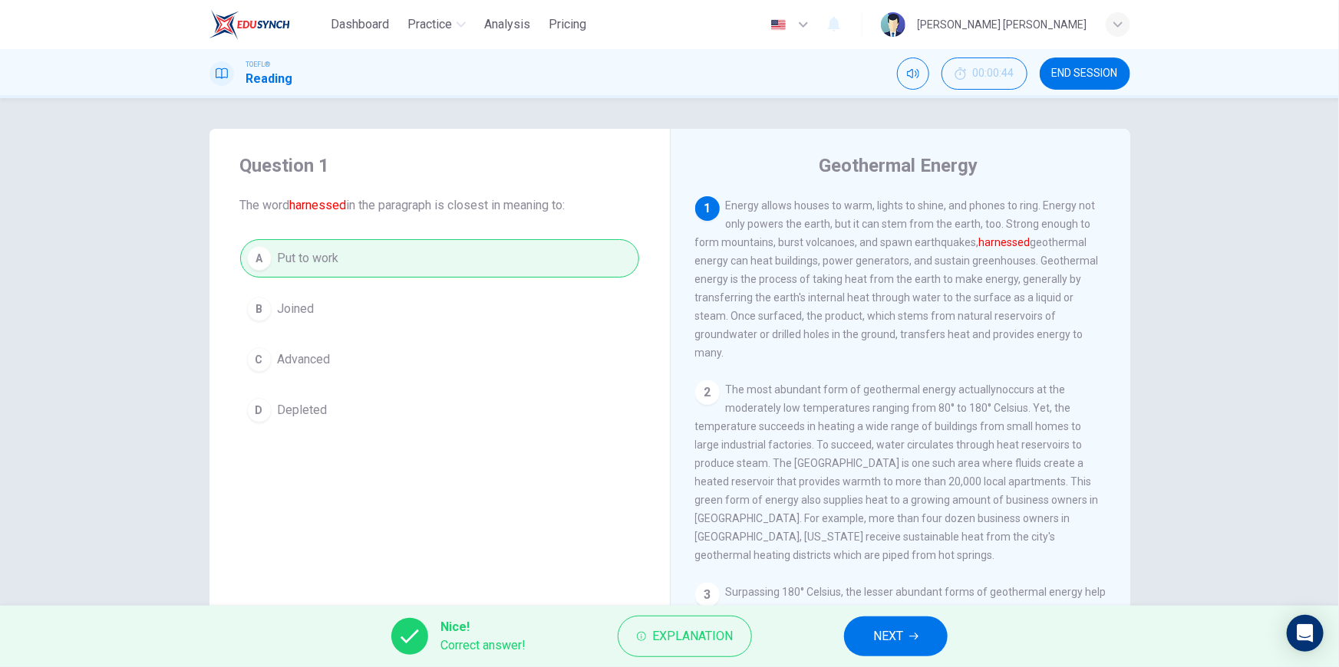
click at [883, 638] on span "NEXT" at bounding box center [888, 636] width 30 height 21
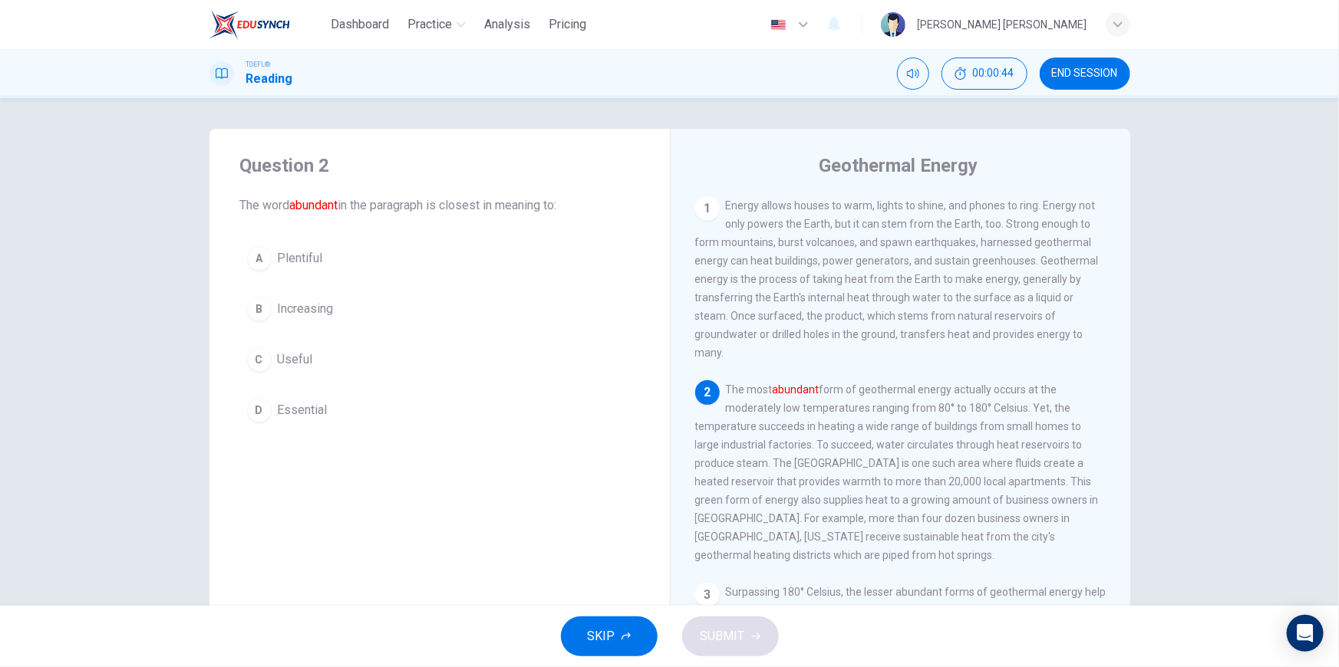
scroll to position [94, 0]
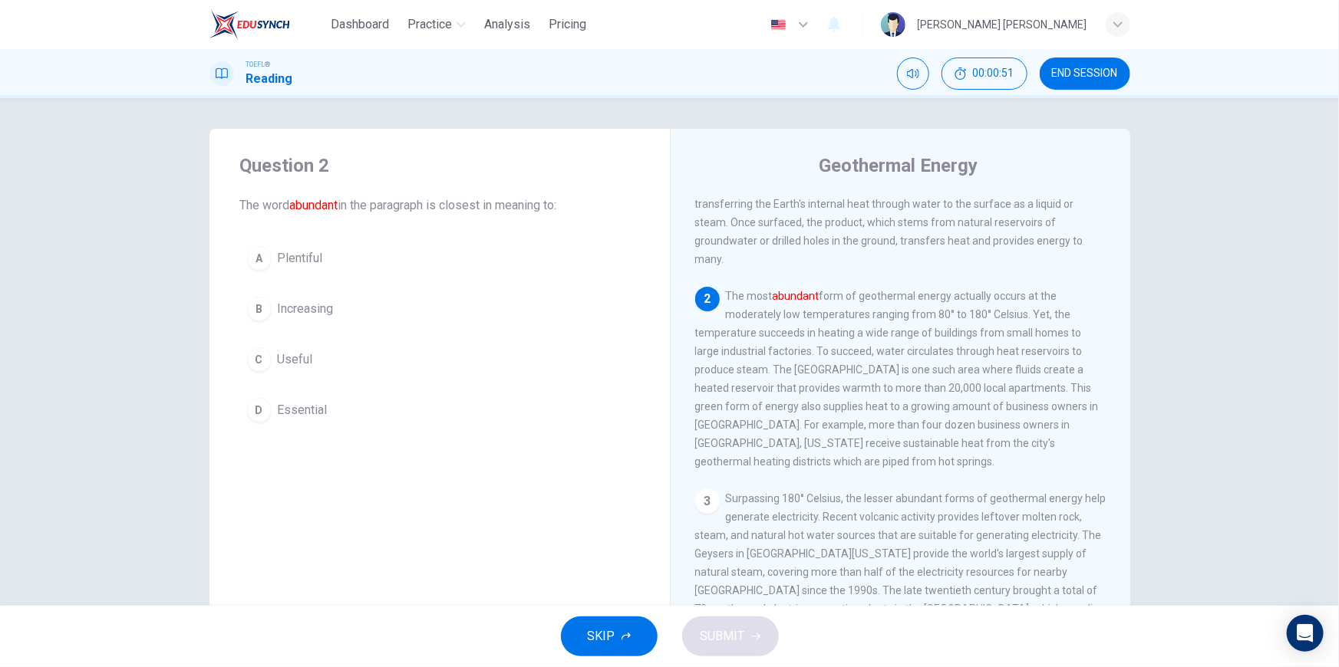
click at [291, 262] on span "Plentiful" at bounding box center [300, 258] width 45 height 18
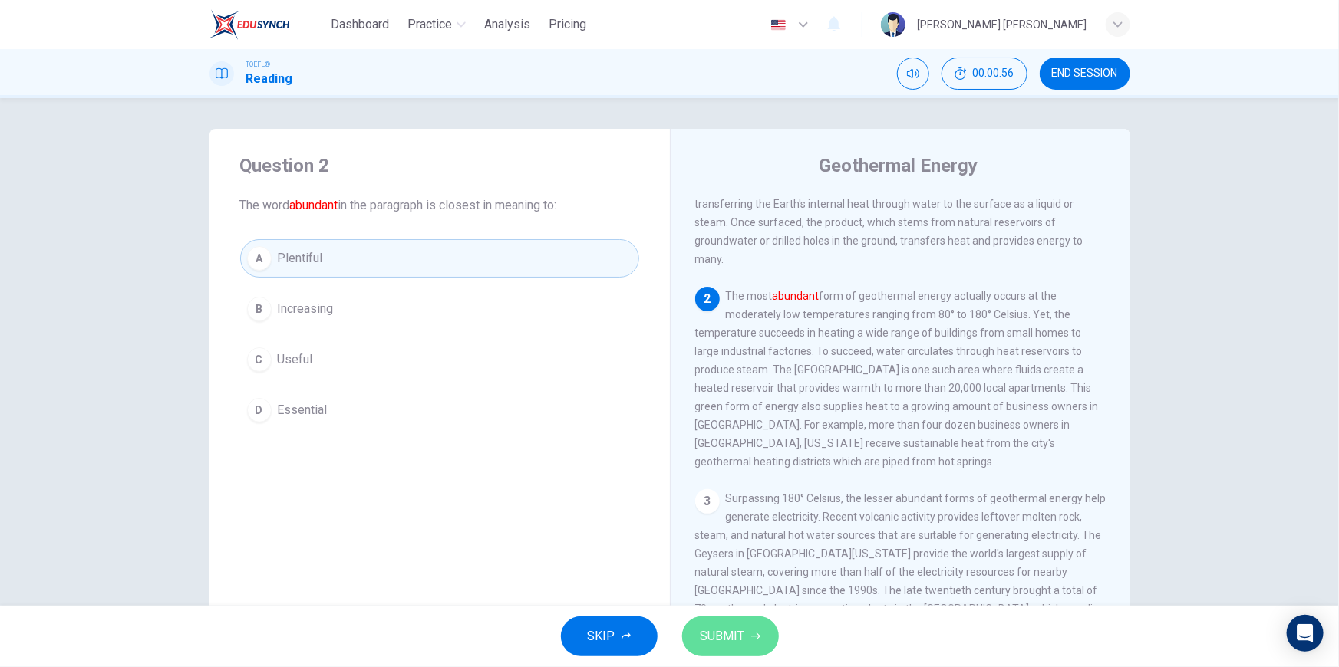
click at [723, 641] on span "SUBMIT" at bounding box center [722, 636] width 44 height 21
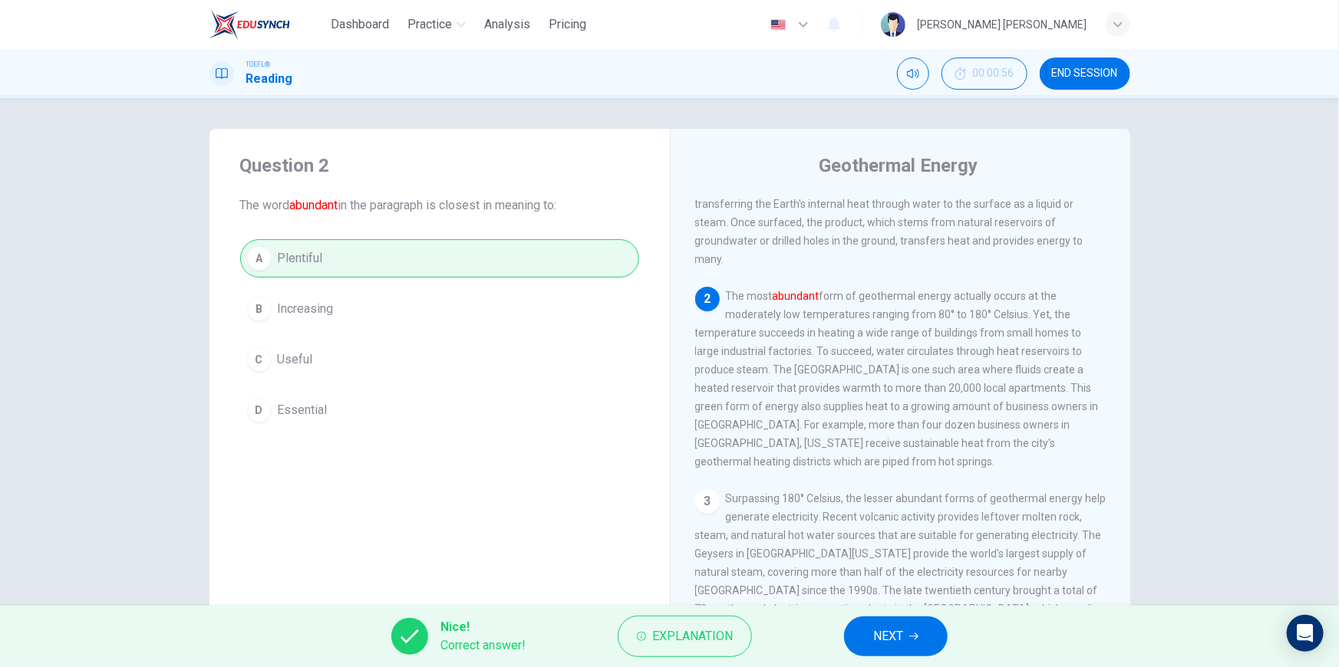
click at [880, 640] on span "NEXT" at bounding box center [888, 636] width 30 height 21
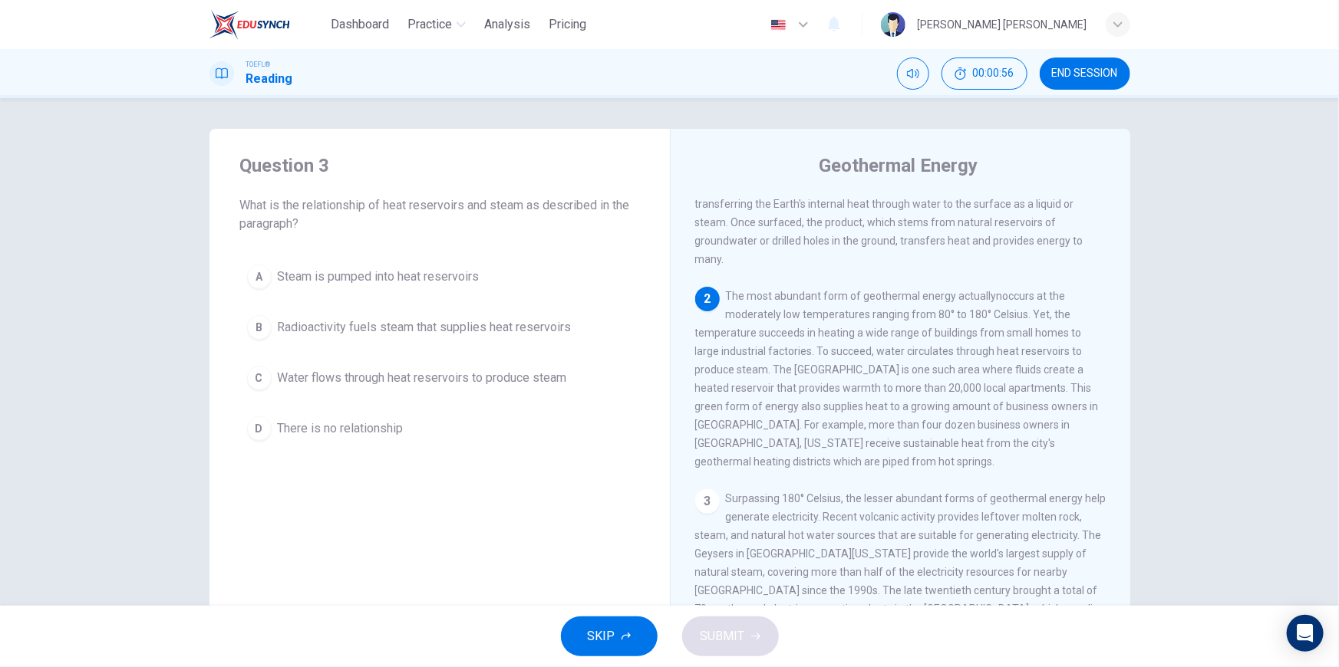
scroll to position [190, 0]
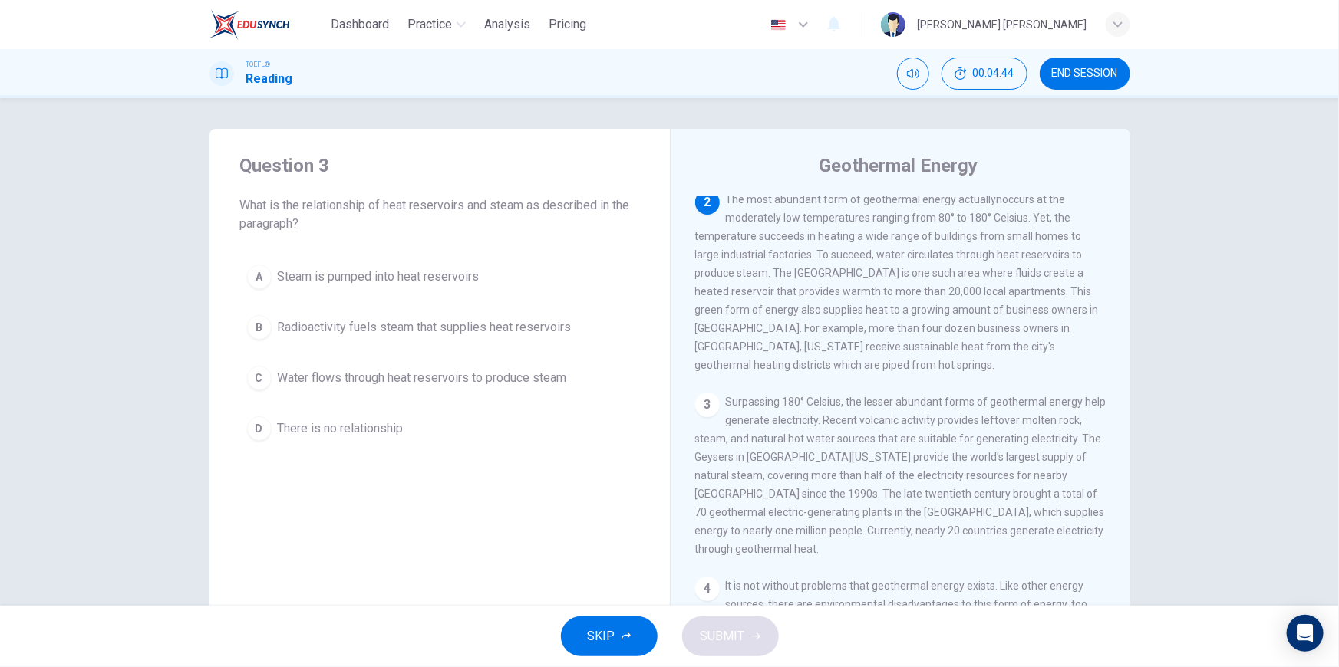
click at [401, 378] on span "Water flows through heat reservoirs to produce steam" at bounding box center [422, 378] width 289 height 18
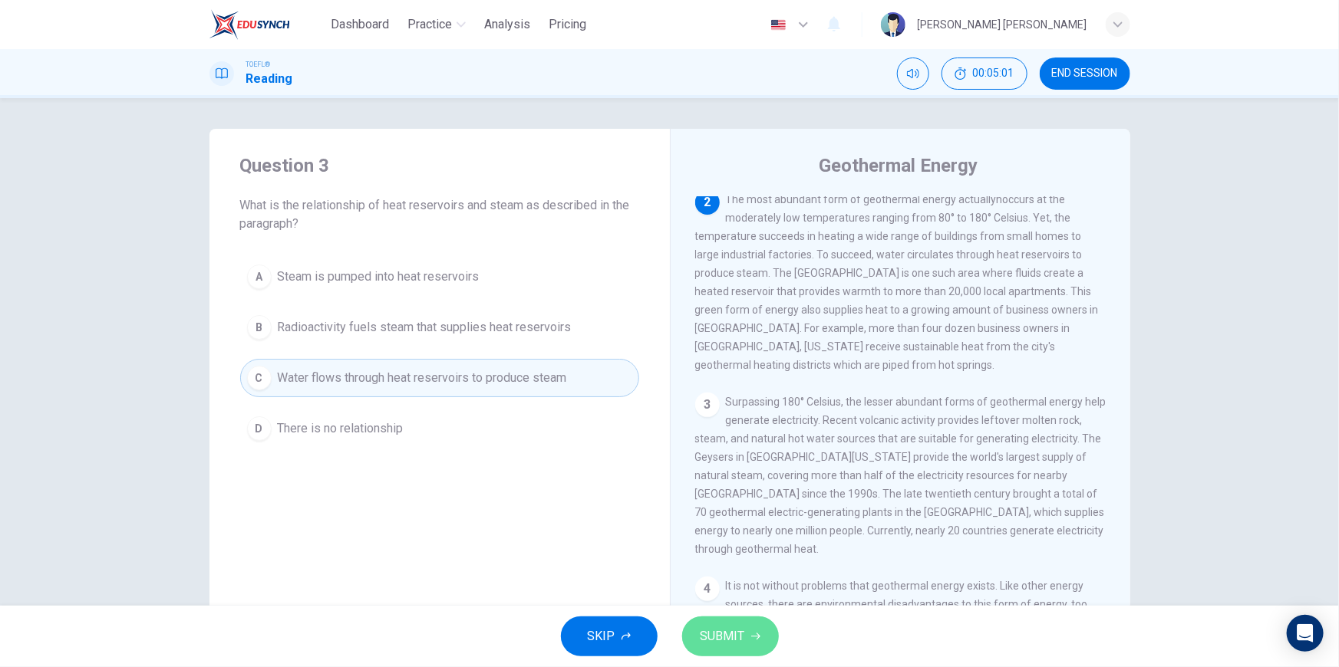
click at [749, 649] on button "SUBMIT" at bounding box center [730, 637] width 97 height 40
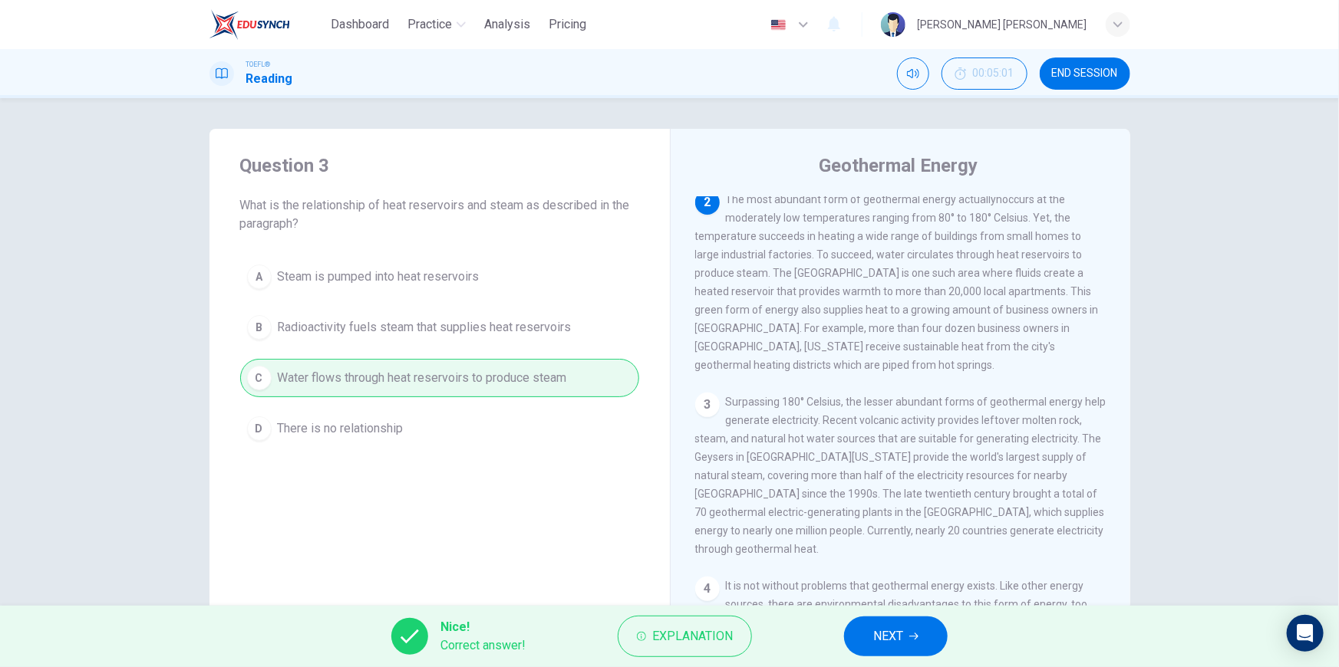
click at [901, 639] on span "NEXT" at bounding box center [888, 636] width 30 height 21
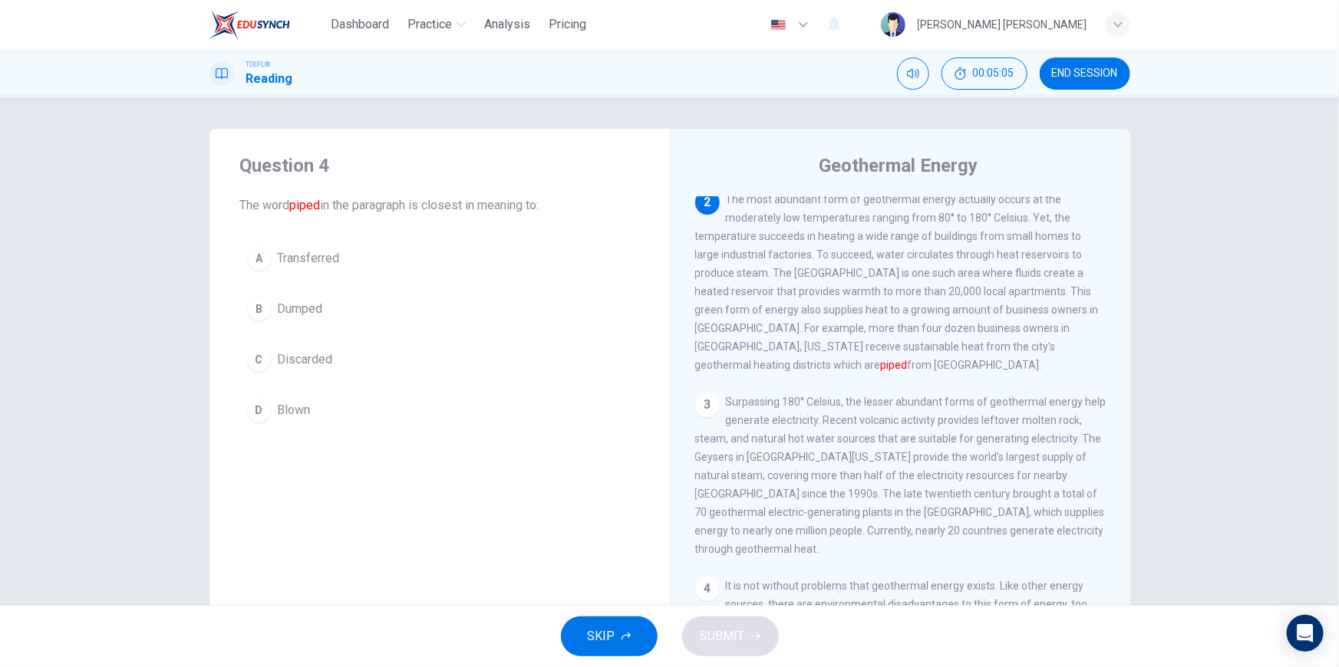
click at [323, 261] on span "Transferred" at bounding box center [309, 258] width 62 height 18
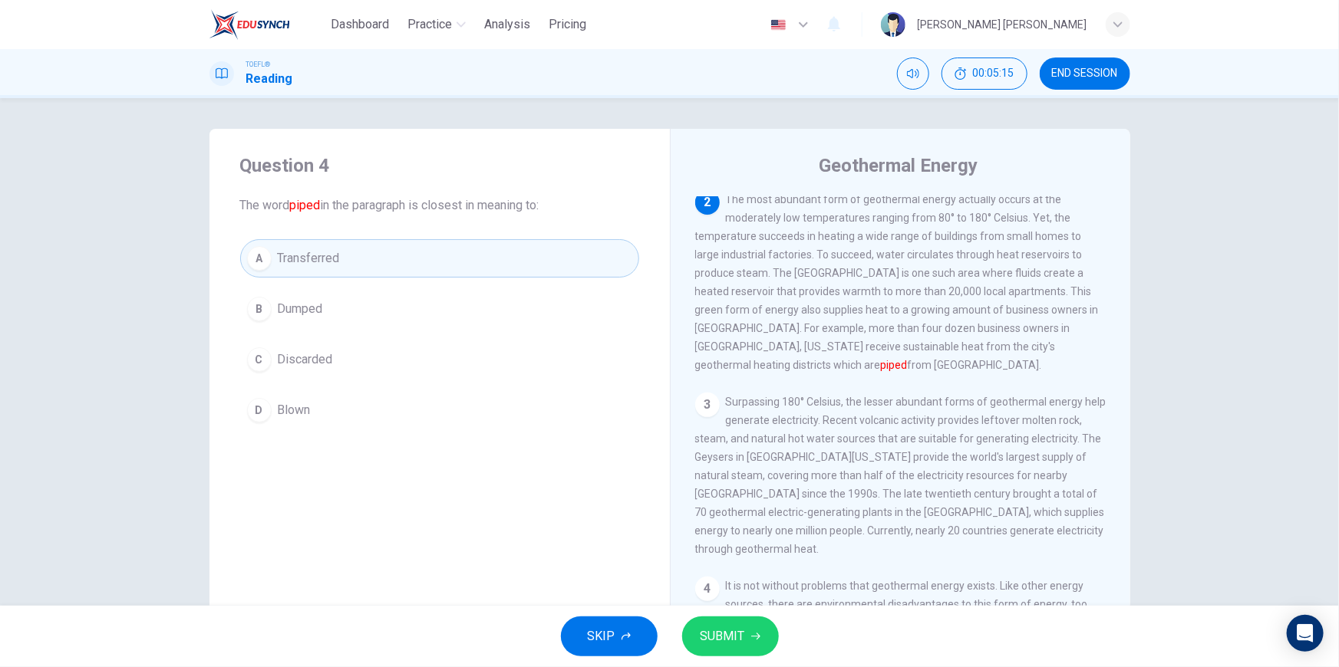
click at [728, 642] on span "SUBMIT" at bounding box center [722, 636] width 44 height 21
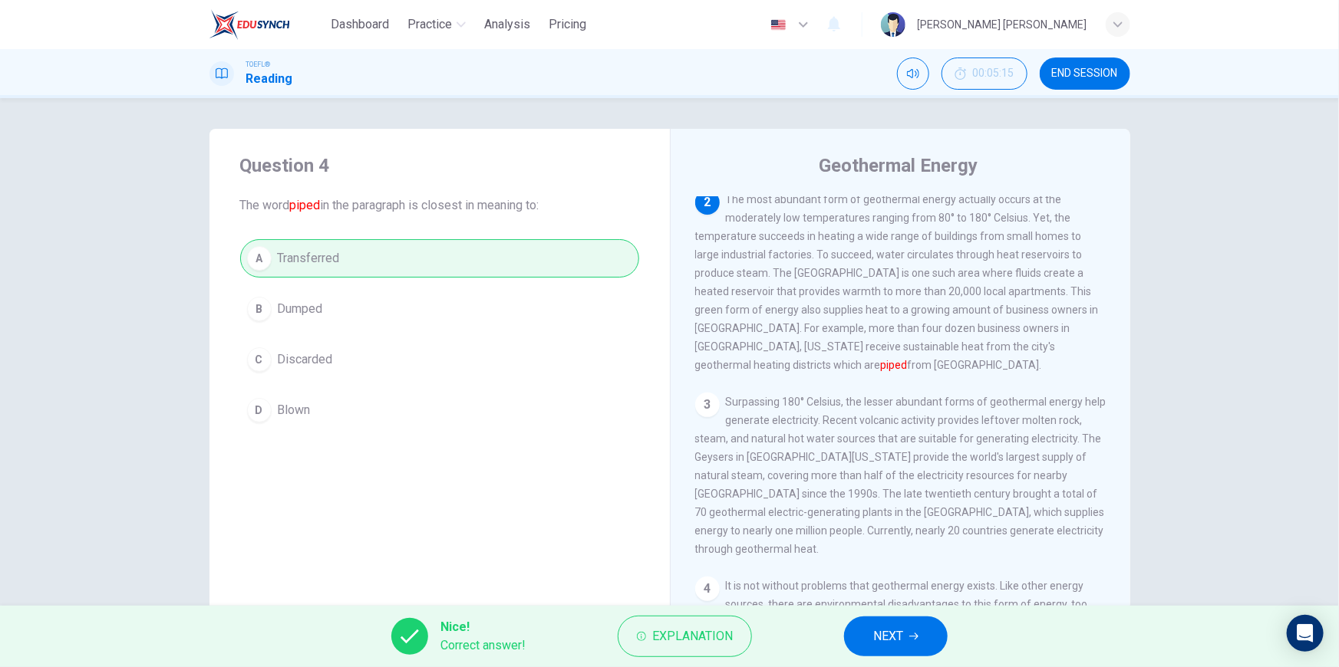
click at [894, 647] on button "NEXT" at bounding box center [896, 637] width 104 height 40
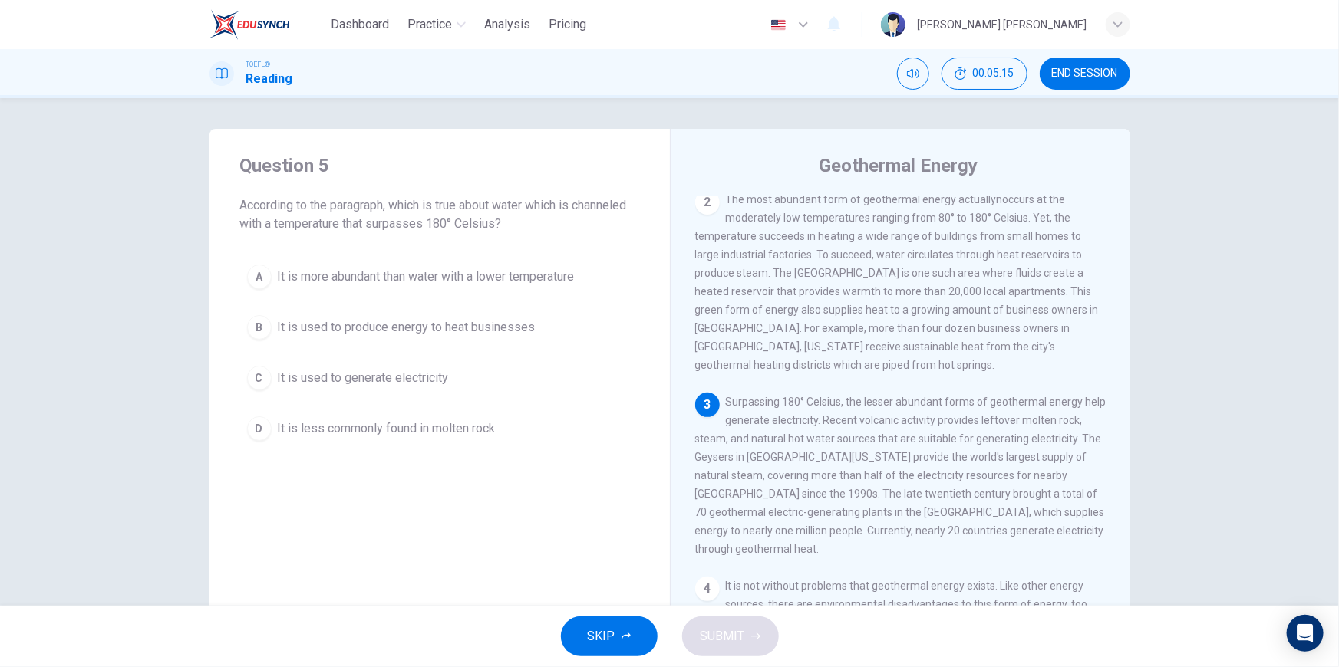
scroll to position [284, 0]
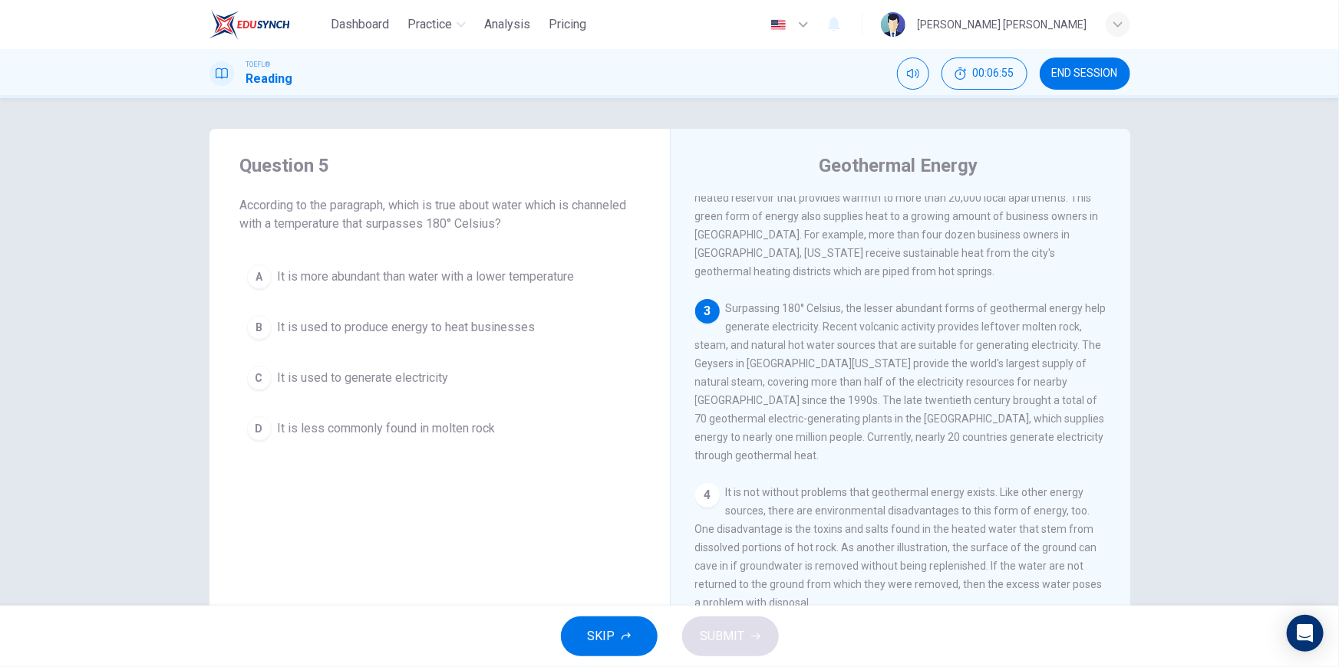
click at [375, 325] on span "It is used to produce energy to heat businesses" at bounding box center [407, 327] width 258 height 18
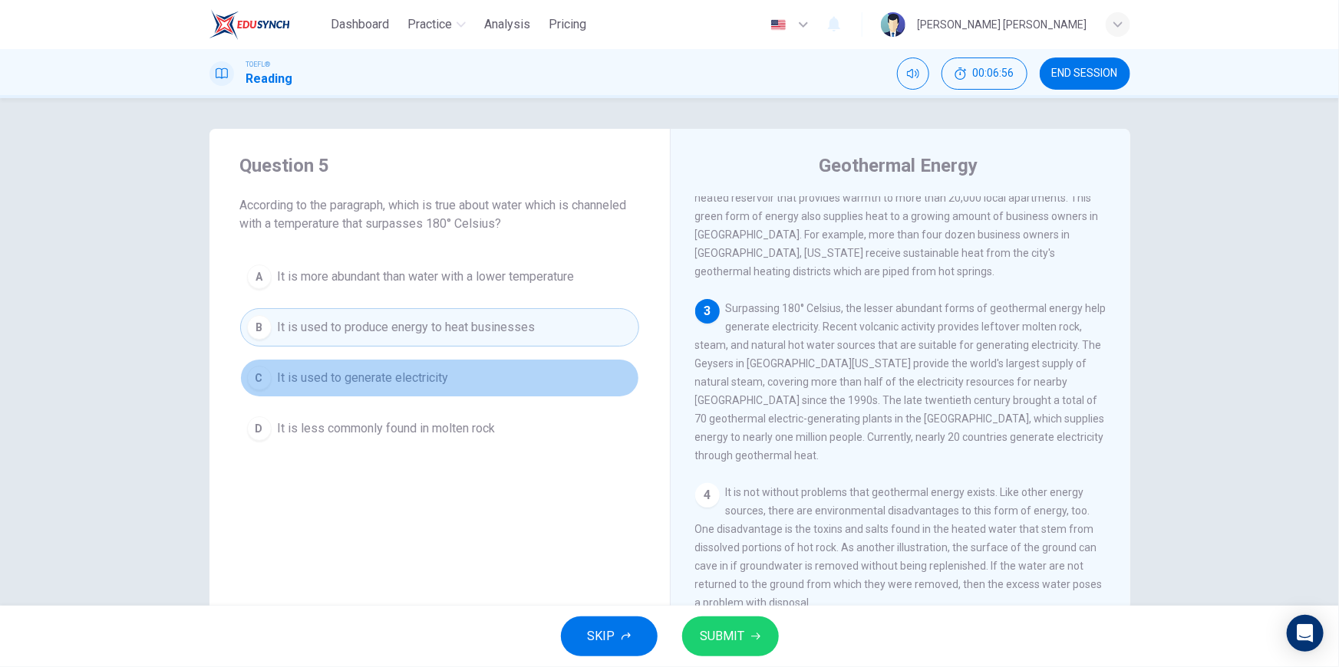
click at [393, 376] on span "It is used to generate electricity" at bounding box center [363, 378] width 171 height 18
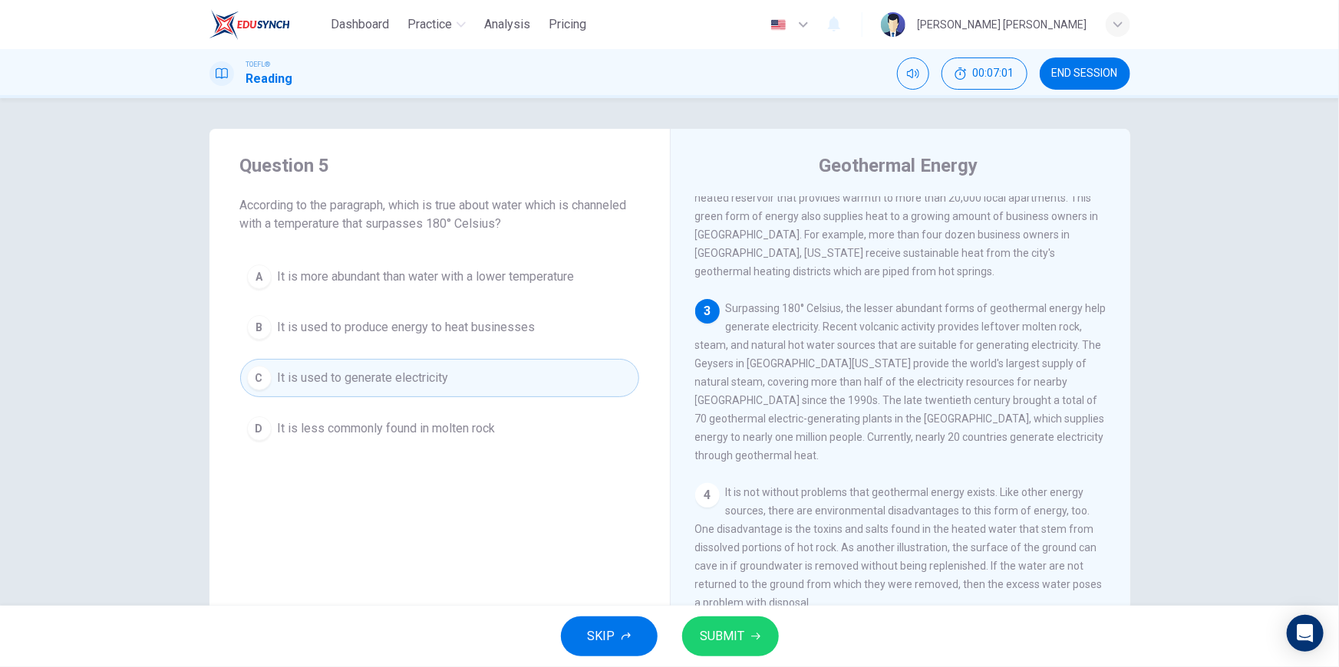
click at [713, 631] on span "SUBMIT" at bounding box center [722, 636] width 44 height 21
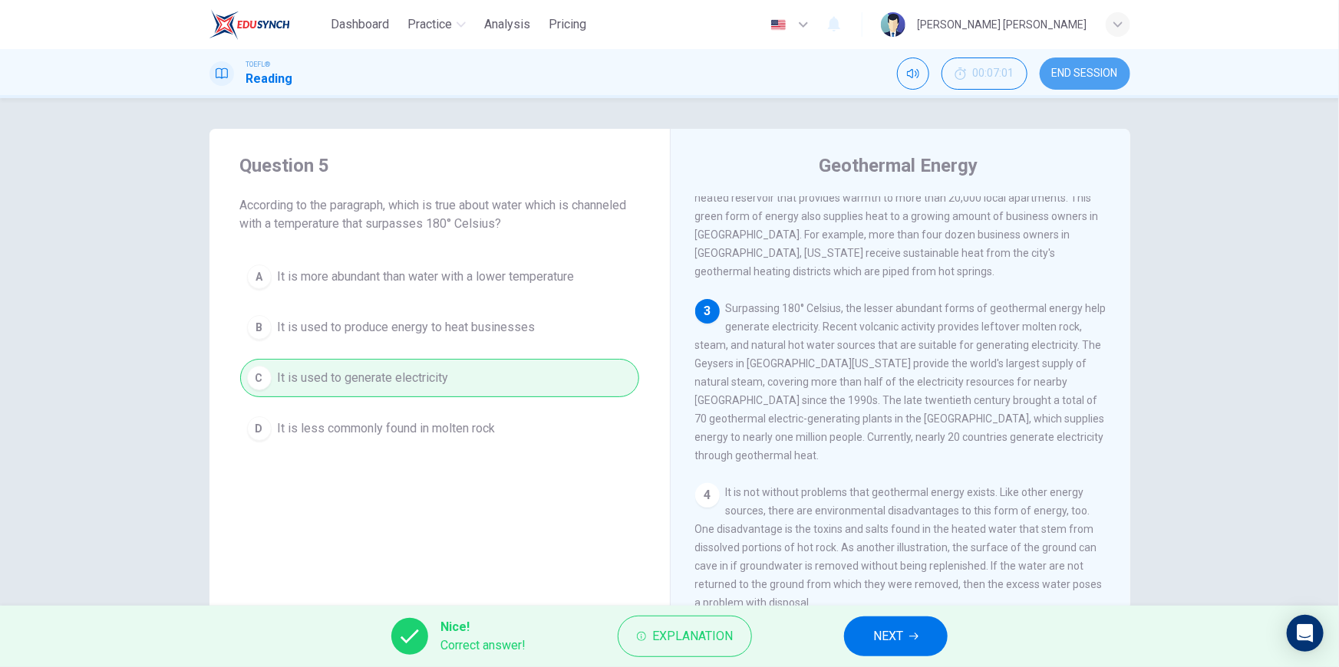
click at [1066, 74] on span "END SESSION" at bounding box center [1085, 74] width 66 height 12
click at [867, 637] on button "NEXT" at bounding box center [896, 637] width 104 height 40
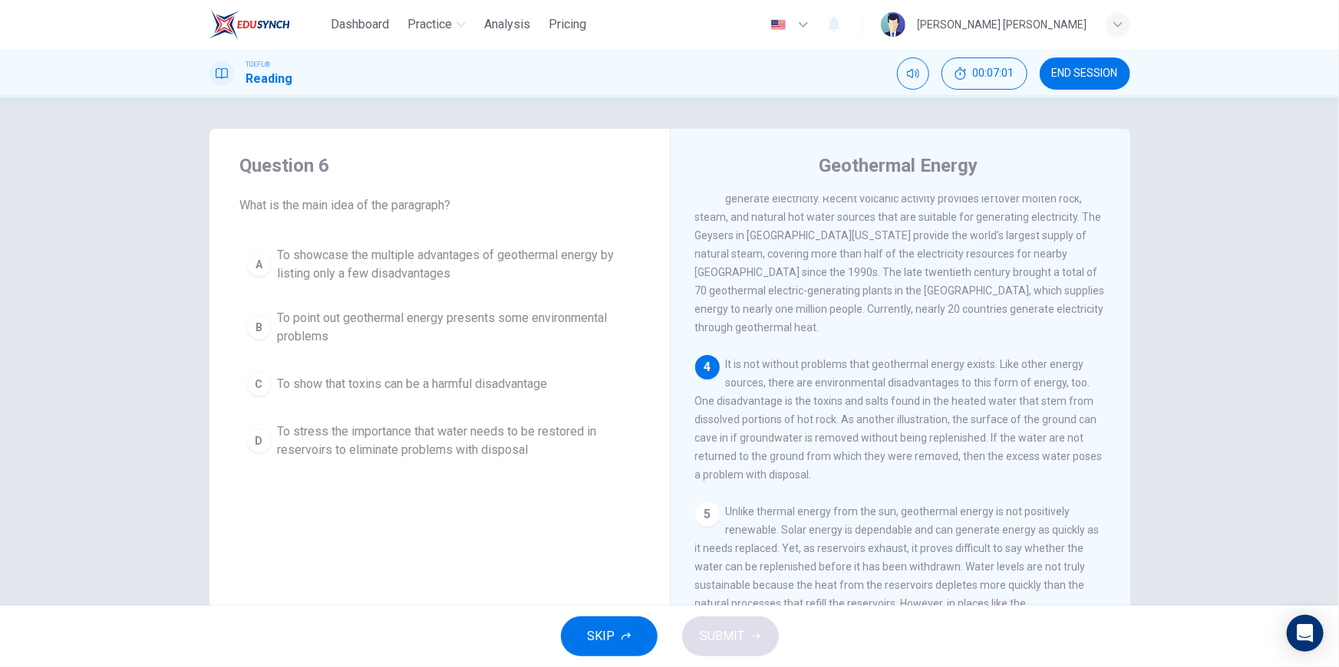
scroll to position [436, 0]
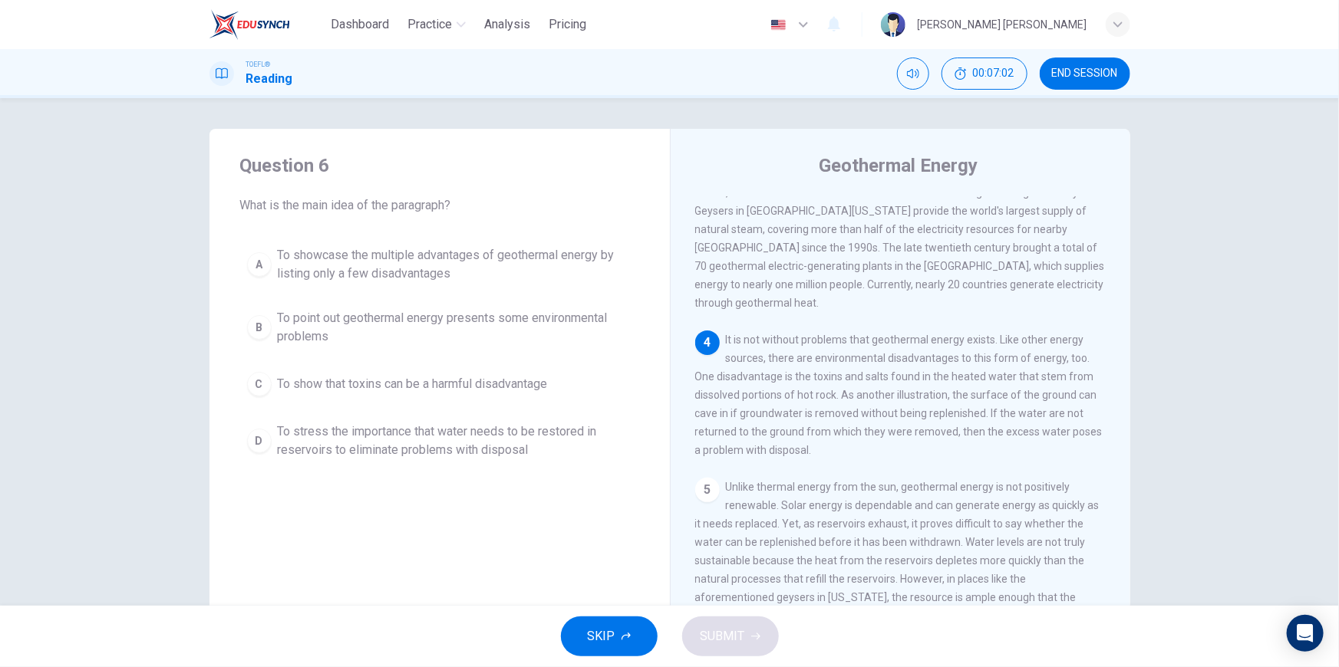
click at [1075, 74] on span "END SESSION" at bounding box center [1085, 74] width 66 height 12
